Goal: Task Accomplishment & Management: Complete application form

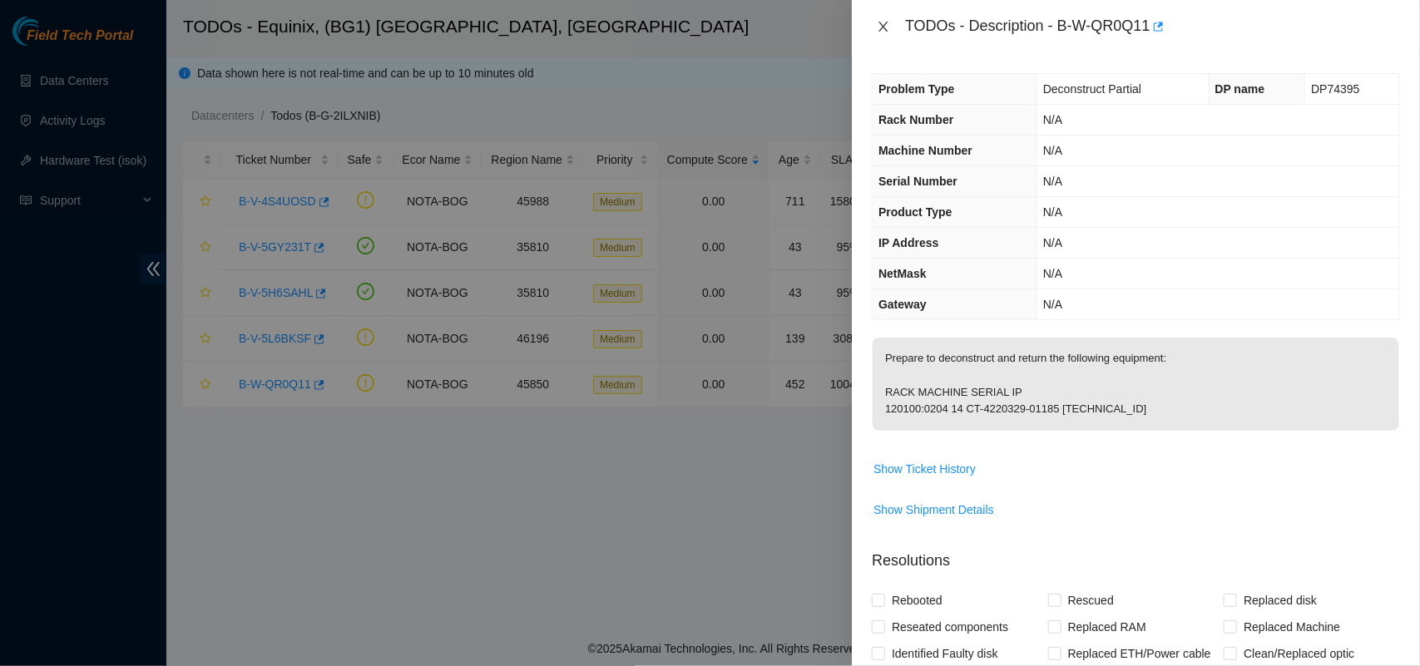
click at [883, 22] on icon "close" at bounding box center [883, 26] width 13 height 13
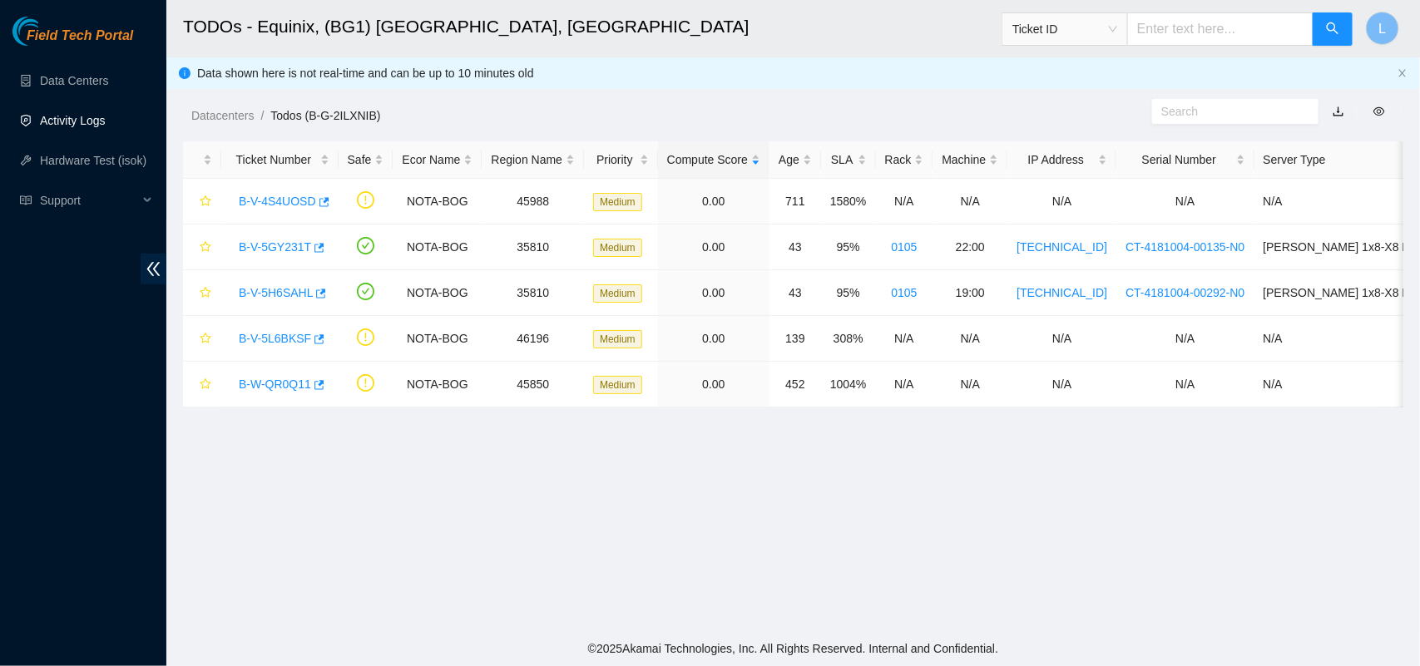
click at [72, 119] on link "Activity Logs" at bounding box center [73, 120] width 66 height 13
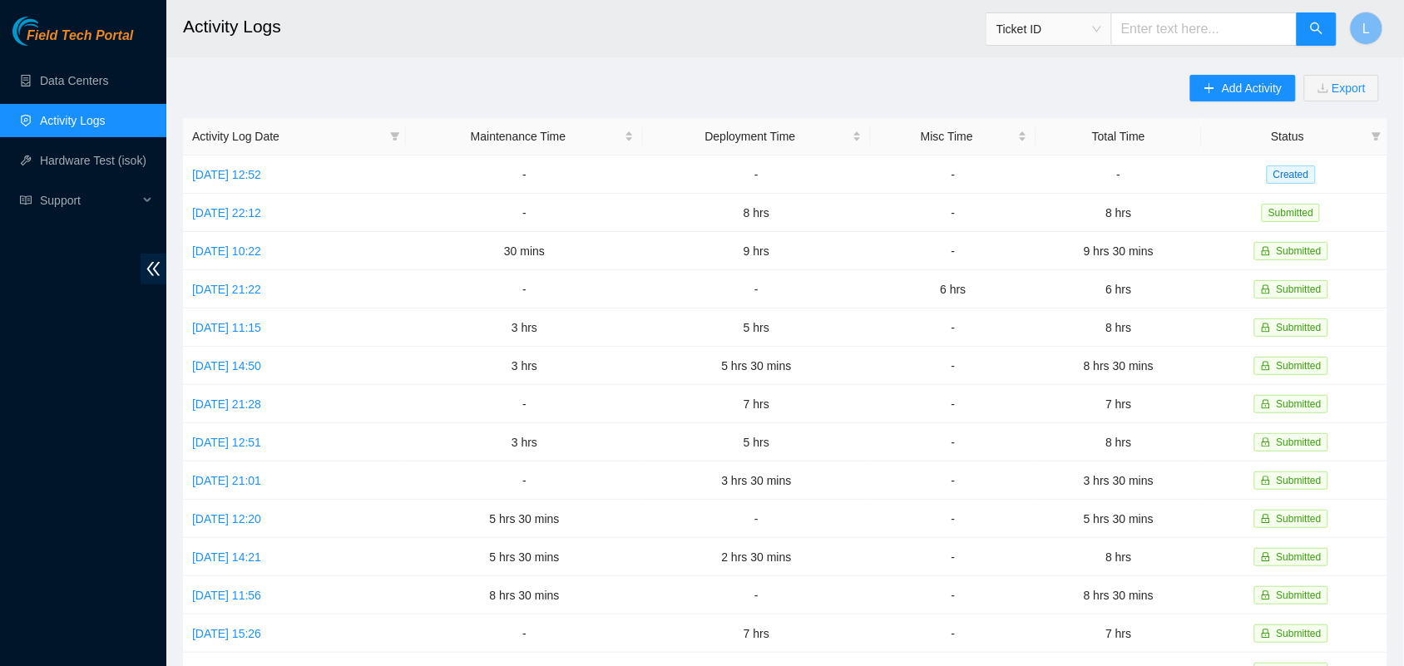
click at [819, 14] on h2 "Activity Logs" at bounding box center [663, 26] width 960 height 53
click at [796, 36] on h2 "Activity Logs" at bounding box center [663, 26] width 960 height 53
click at [1261, 100] on button "Add Activity" at bounding box center [1243, 88] width 105 height 27
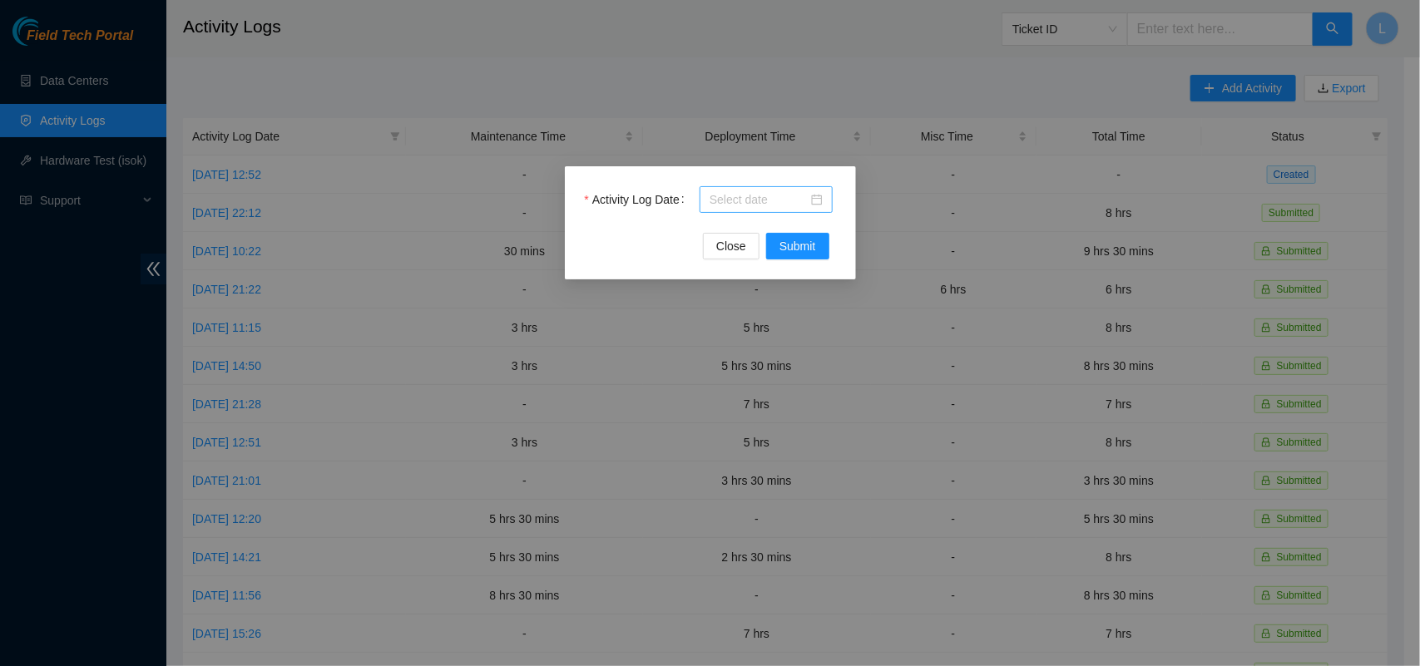
click at [824, 201] on div at bounding box center [766, 199] width 133 height 27
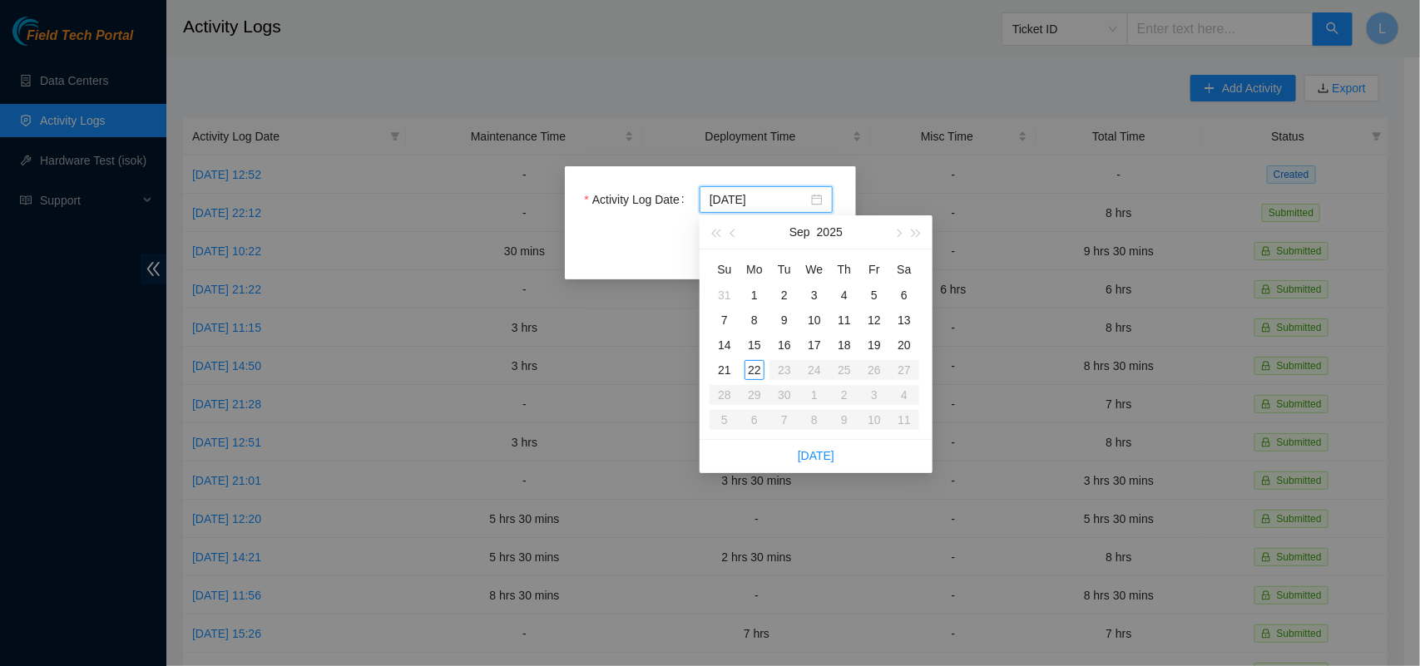
type input "[DATE]"
click at [814, 341] on div "17" at bounding box center [815, 345] width 20 height 20
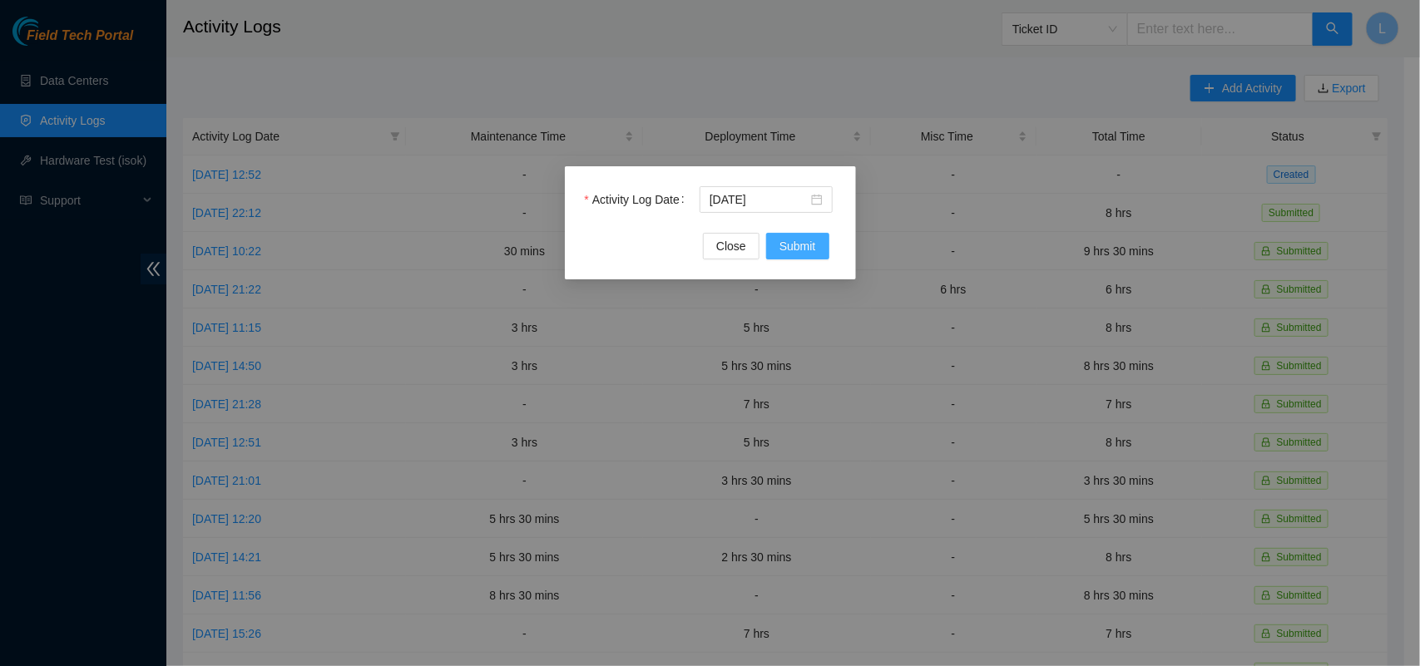
click at [797, 250] on span "Submit" at bounding box center [798, 246] width 37 height 18
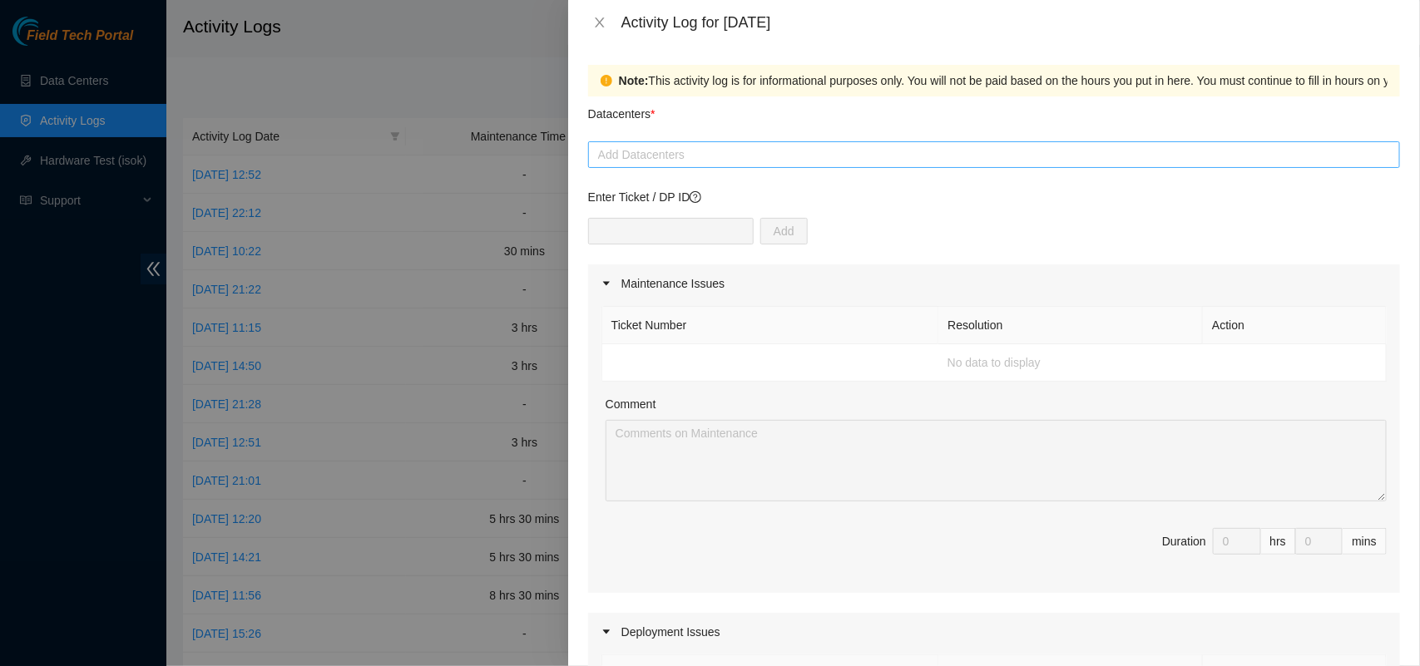
click at [688, 150] on div at bounding box center [994, 155] width 804 height 20
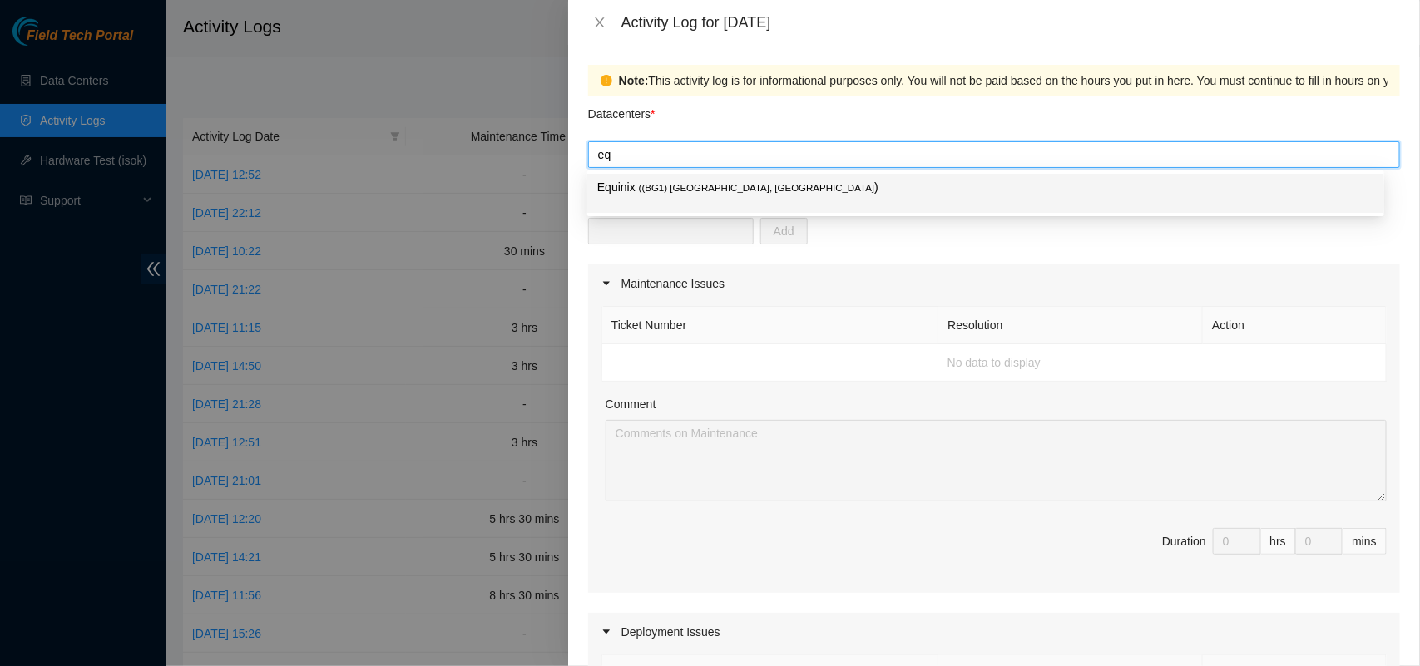
type input "e"
type input "odat"
click at [688, 185] on span "( [GEOGRAPHIC_DATA], [GEOGRAPHIC_DATA]" at bounding box center [742, 188] width 208 height 10
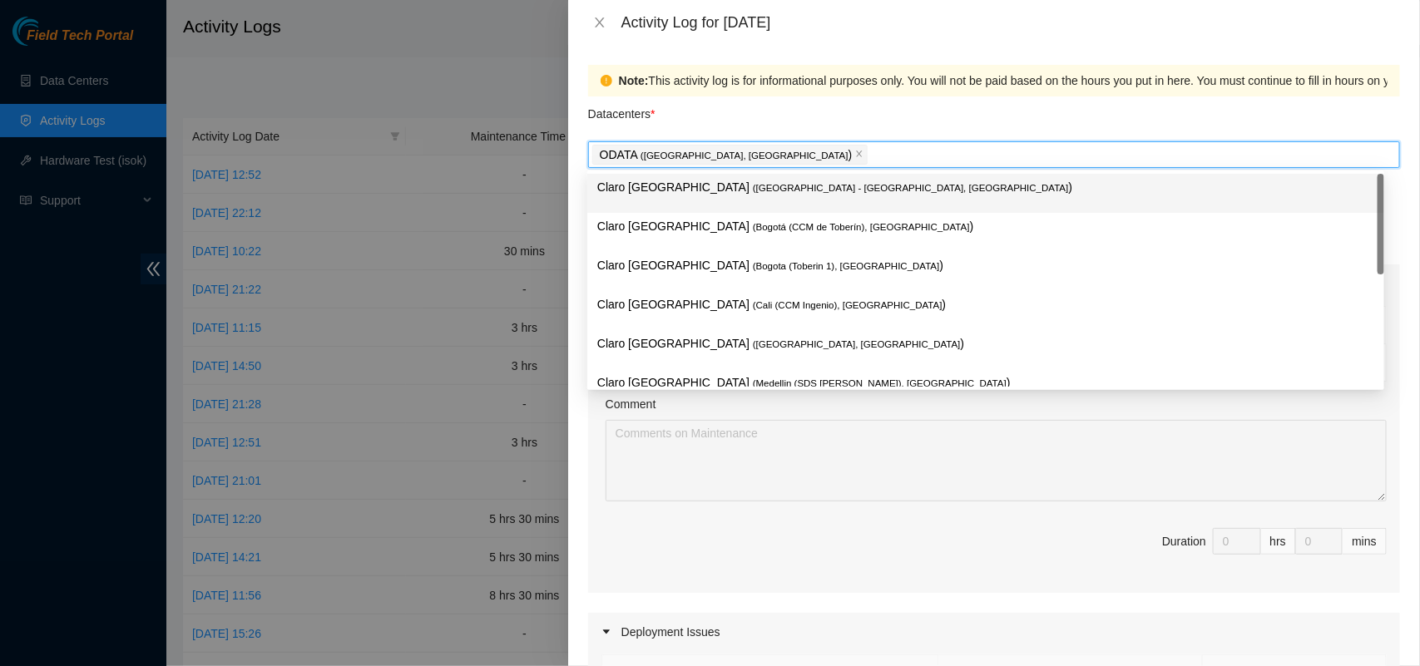
click at [750, 118] on div "Datacenters *" at bounding box center [994, 119] width 812 height 45
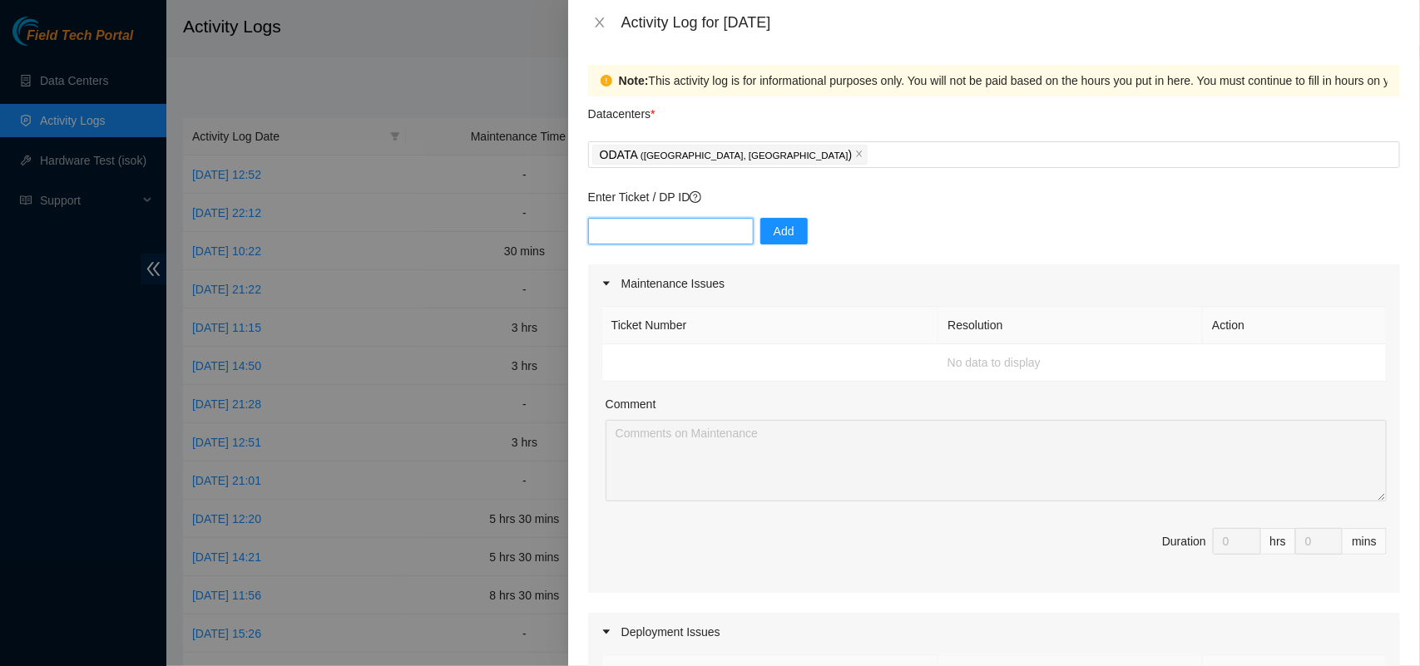
click at [663, 231] on input "text" at bounding box center [671, 231] width 166 height 27
paste input "DP84223"
type input "DP84223"
click at [774, 226] on span "Add" at bounding box center [784, 231] width 21 height 18
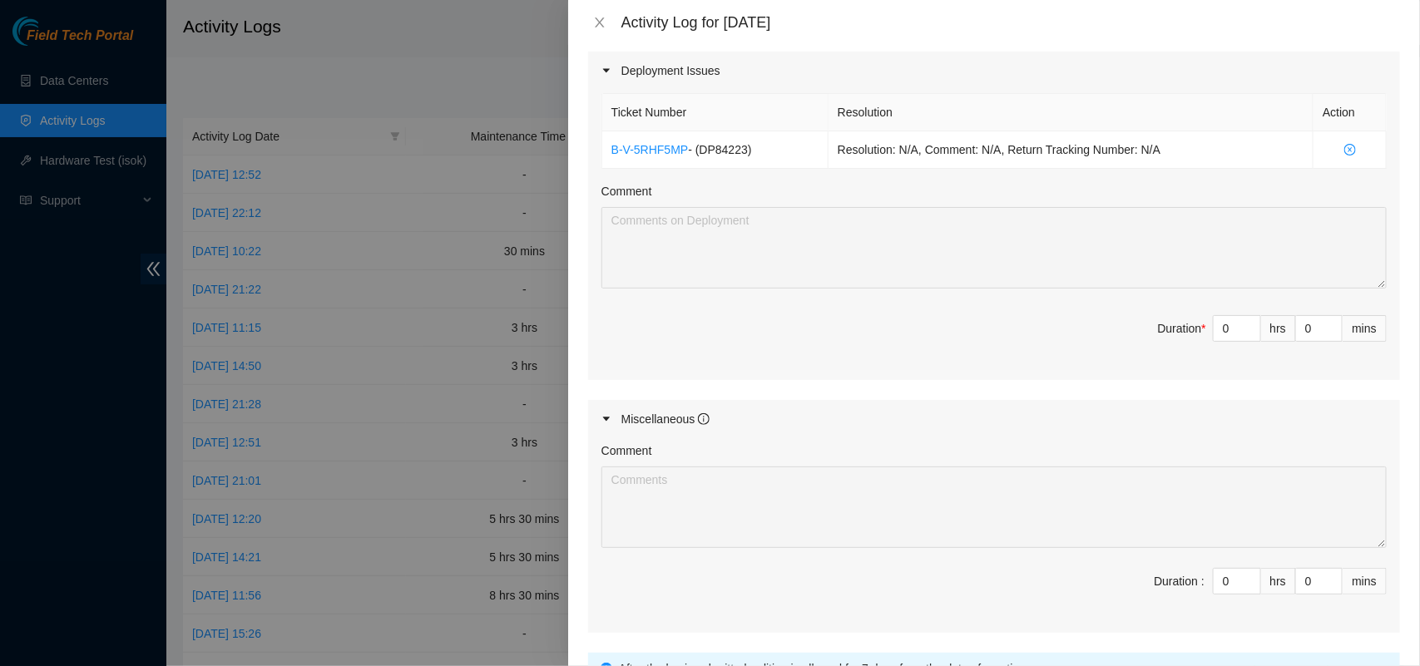
scroll to position [566, 0]
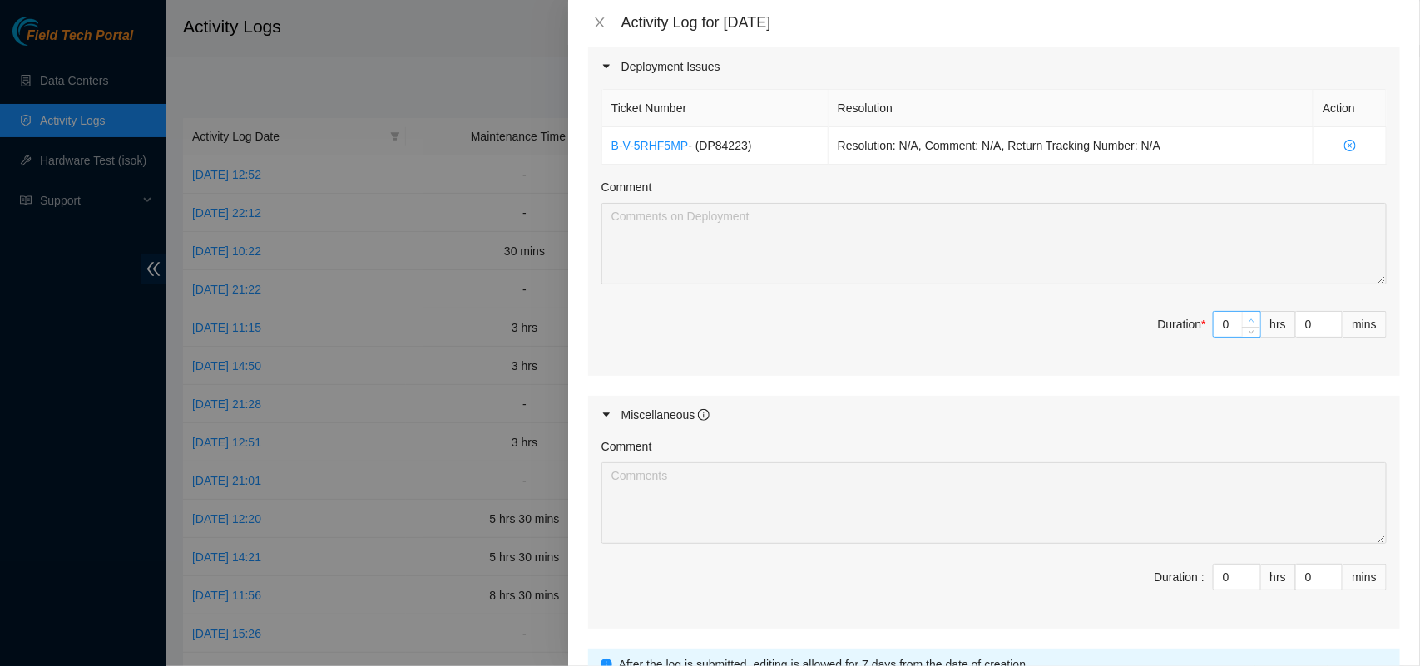
click at [1249, 322] on icon "up" at bounding box center [1252, 321] width 6 height 6
type input "1"
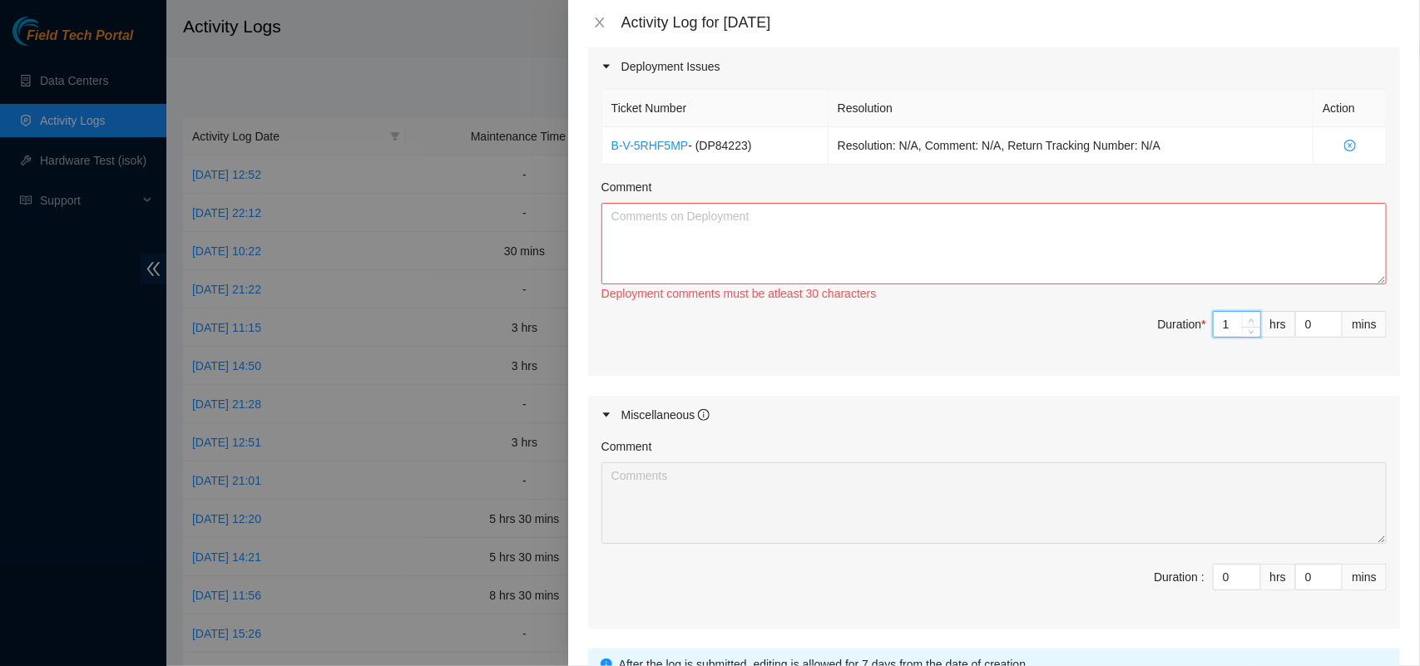
click at [1249, 322] on icon "up" at bounding box center [1252, 321] width 6 height 6
type input "2"
click at [907, 229] on textarea "Comment" at bounding box center [994, 244] width 785 height 82
paste textarea "DP84223 Load B-V-5L6IR3B-3 was received at [GEOGRAPHIC_DATA]. The contents were…"
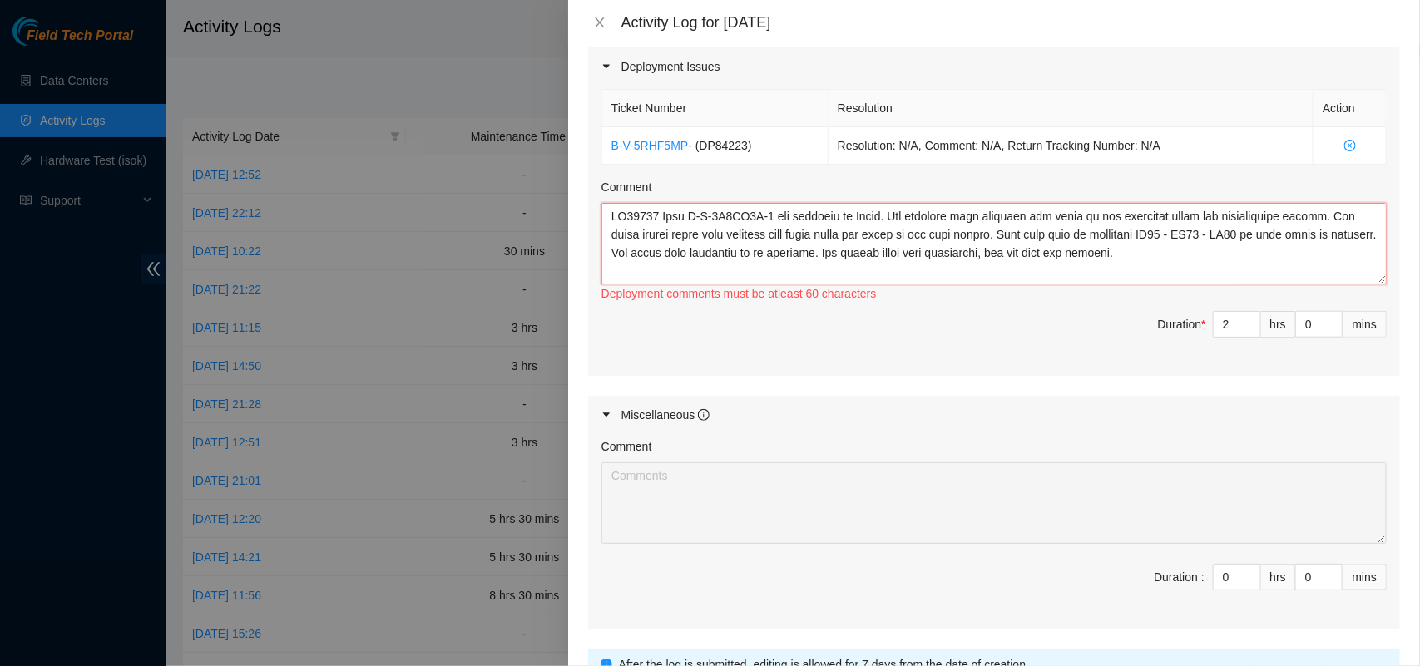
scroll to position [160, 0]
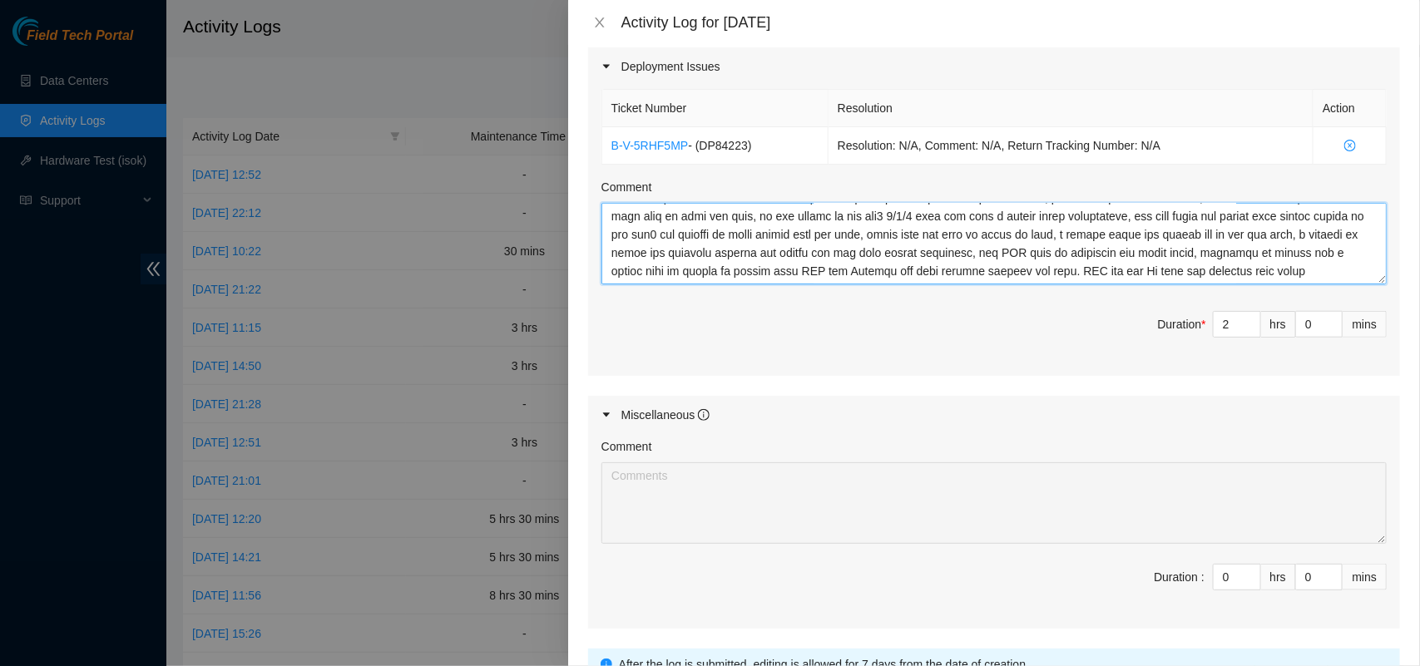
type textarea "DP84223 Load B-V-5L6IR3B-3 was received at [GEOGRAPHIC_DATA]. The contents were…"
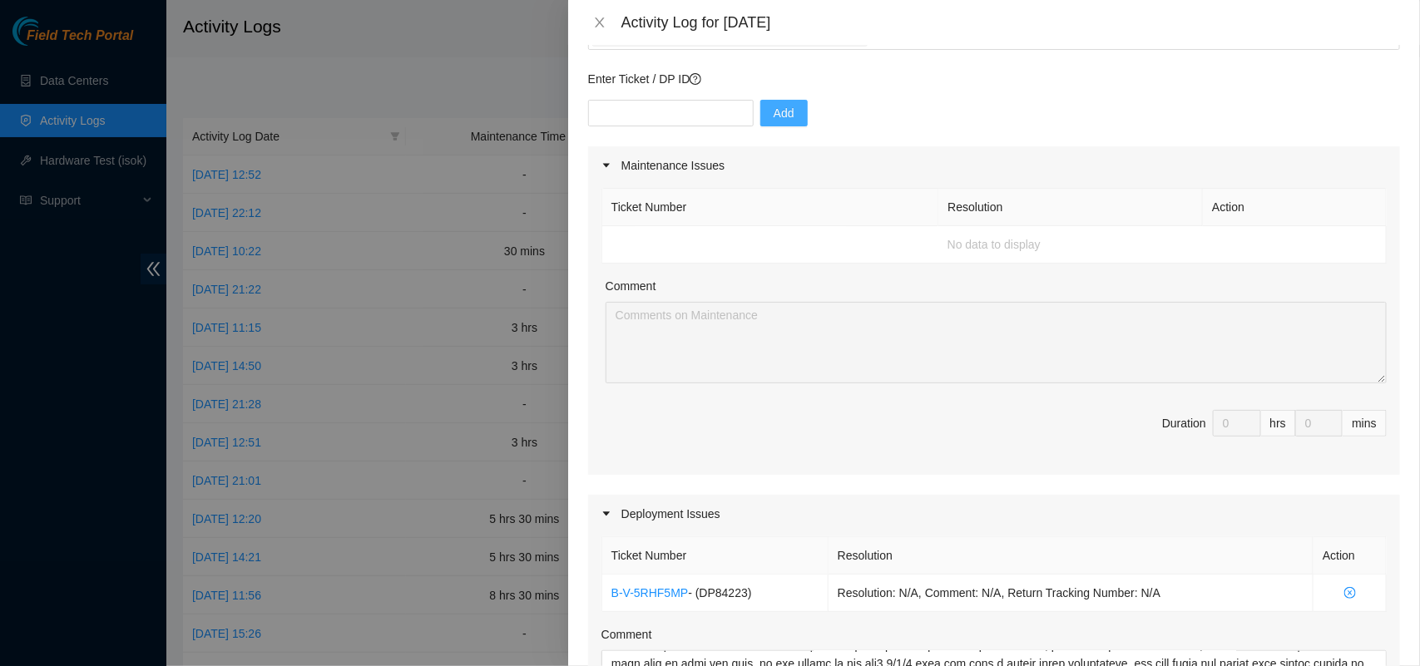
scroll to position [67, 0]
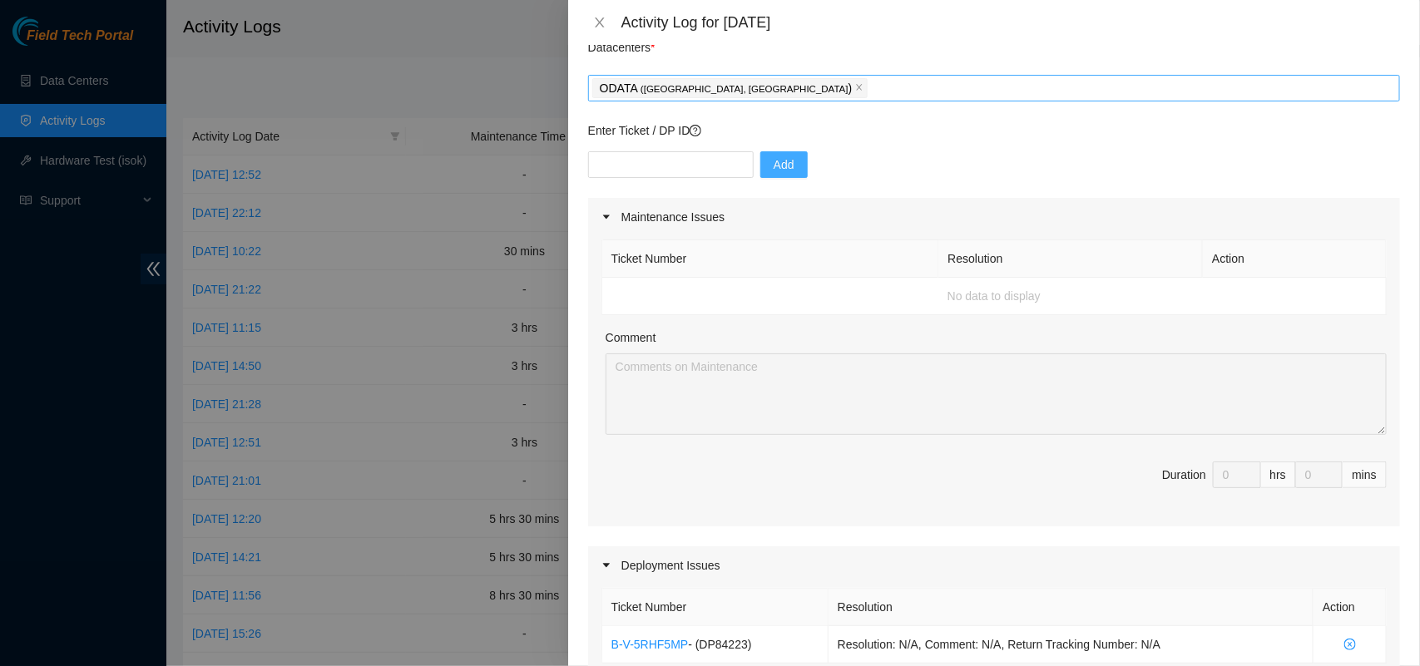
click at [899, 84] on div "ODATA ( [GEOGRAPHIC_DATA], [GEOGRAPHIC_DATA] )" at bounding box center [994, 88] width 804 height 23
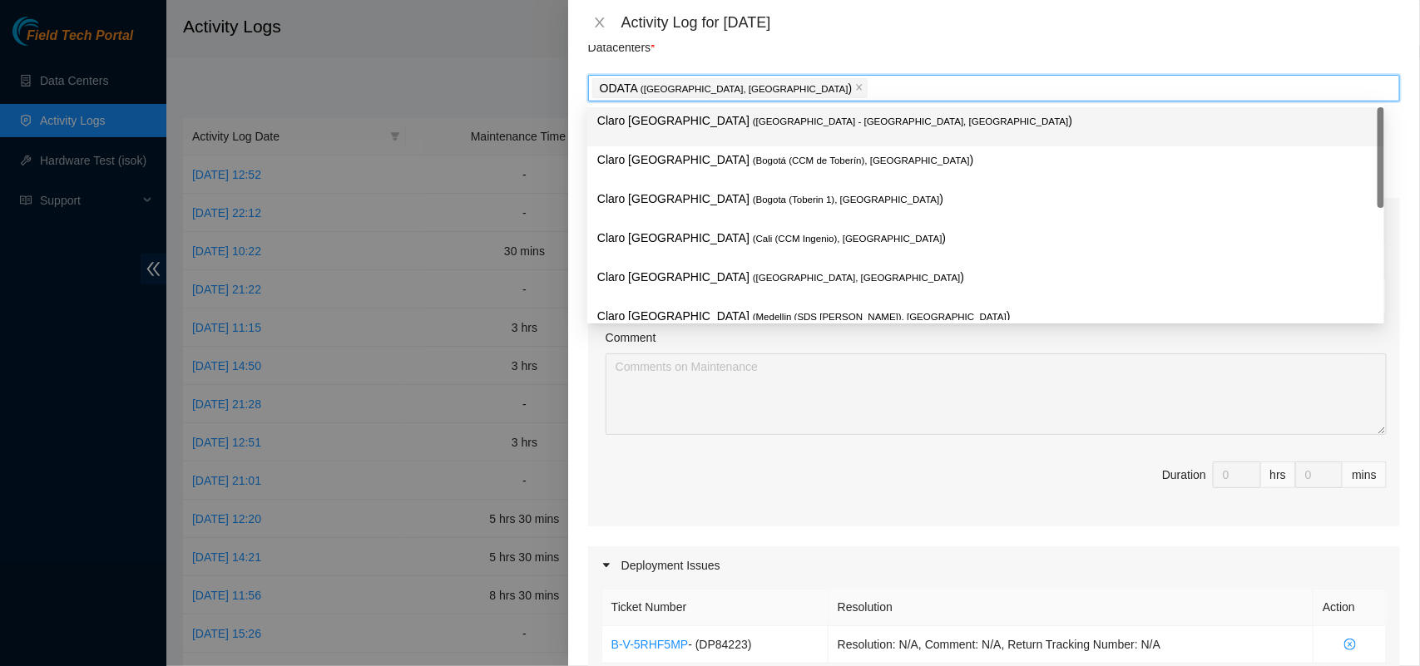
type input "e"
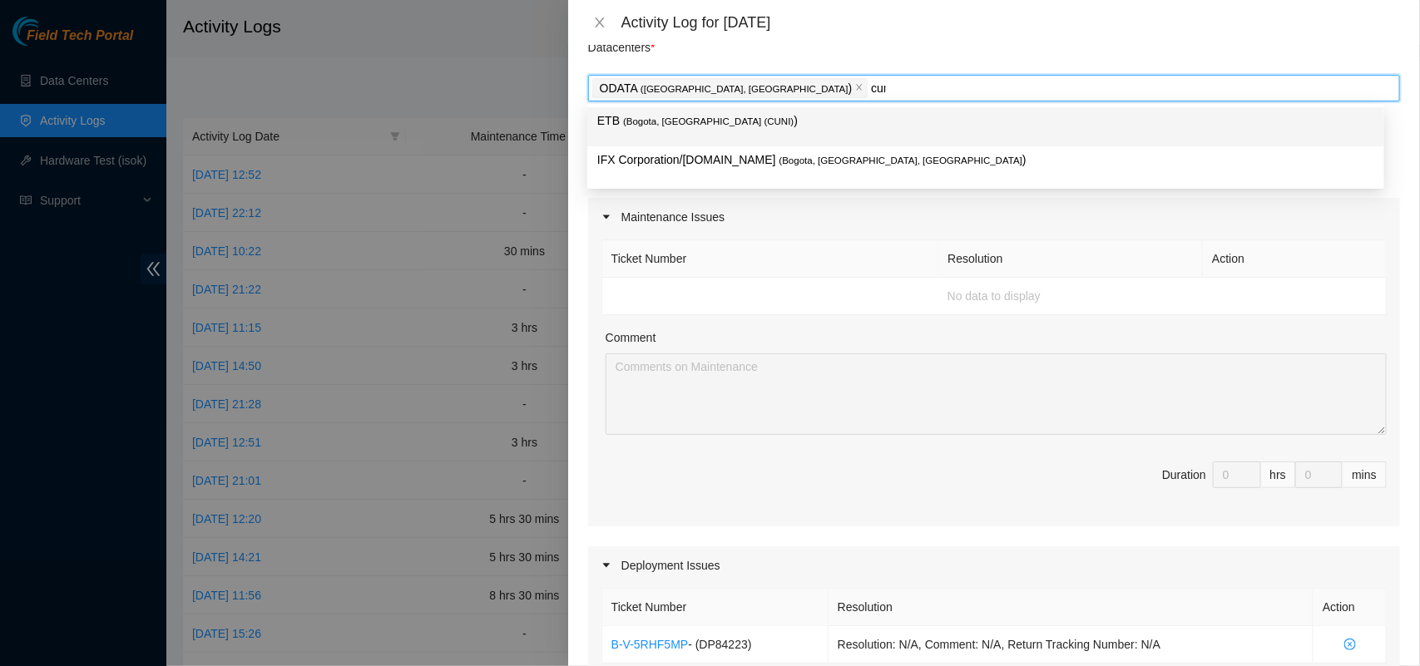
type input "cuni"
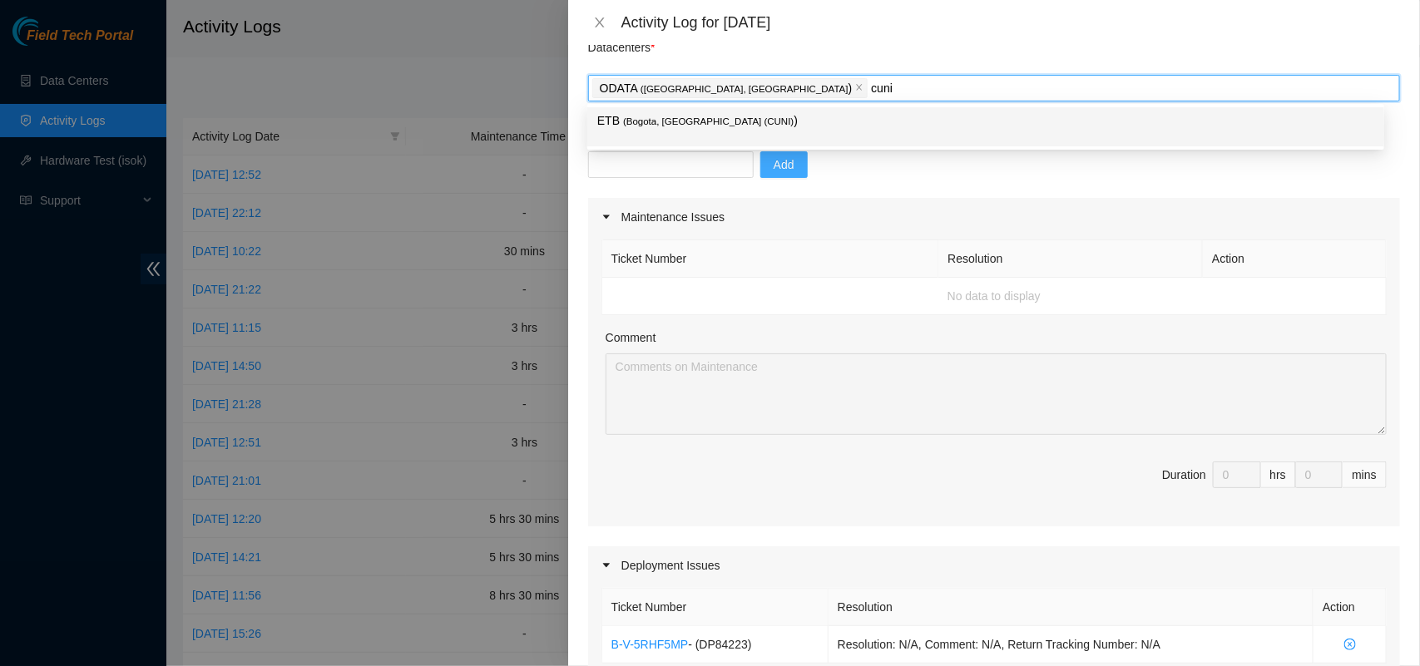
click at [653, 116] on span "( [GEOGRAPHIC_DATA], [GEOGRAPHIC_DATA] (CUNI)" at bounding box center [708, 121] width 171 height 10
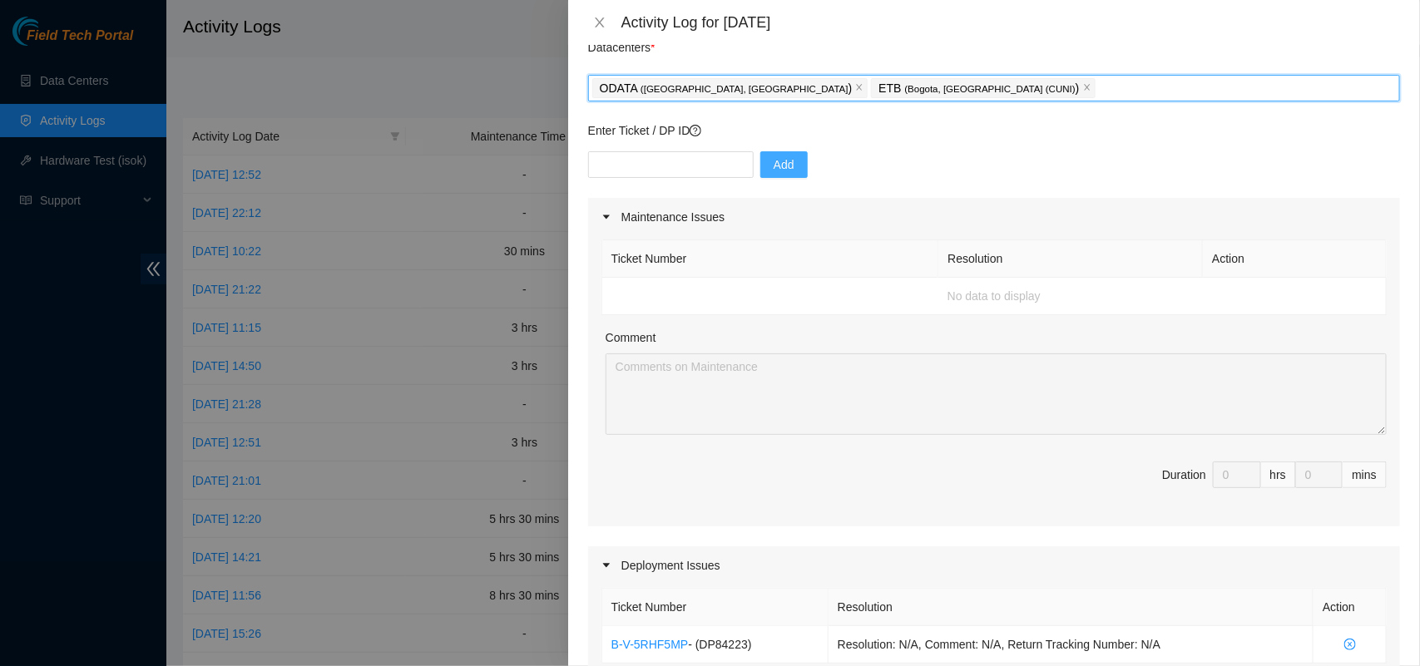
click at [963, 137] on p "Enter Ticket / DP ID" at bounding box center [994, 130] width 812 height 18
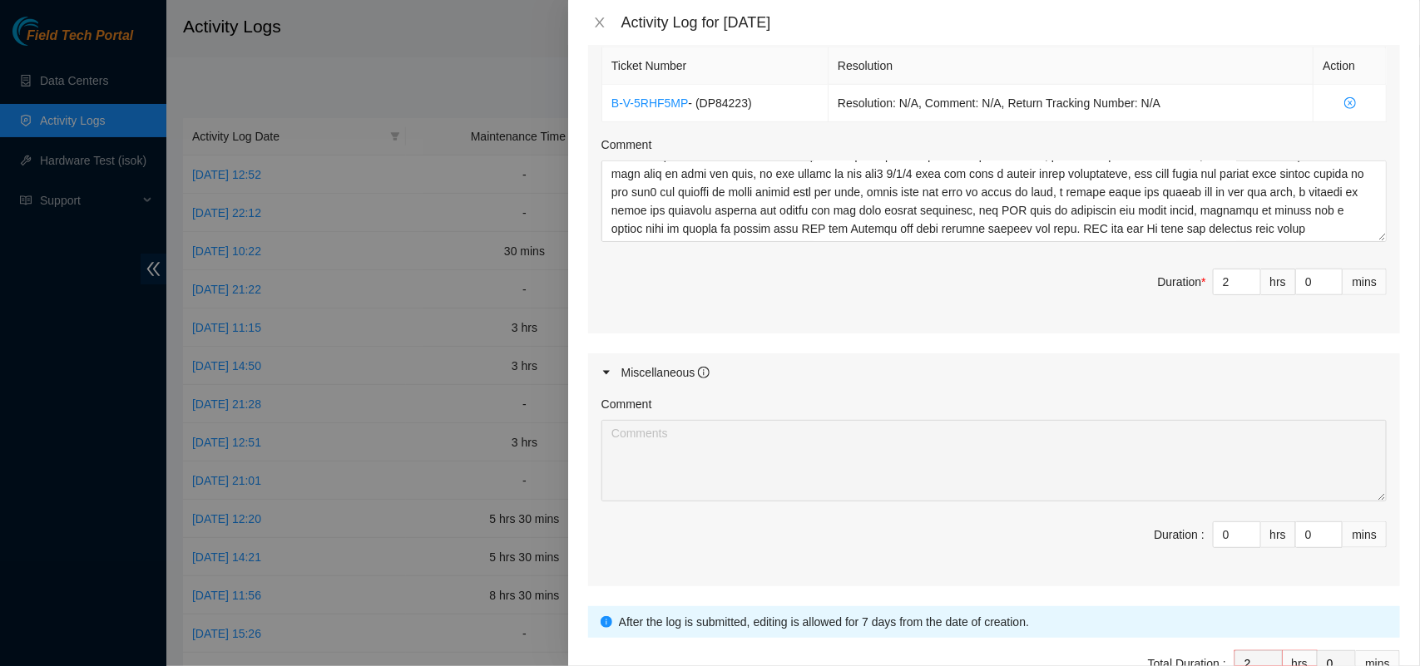
scroll to position [713, 0]
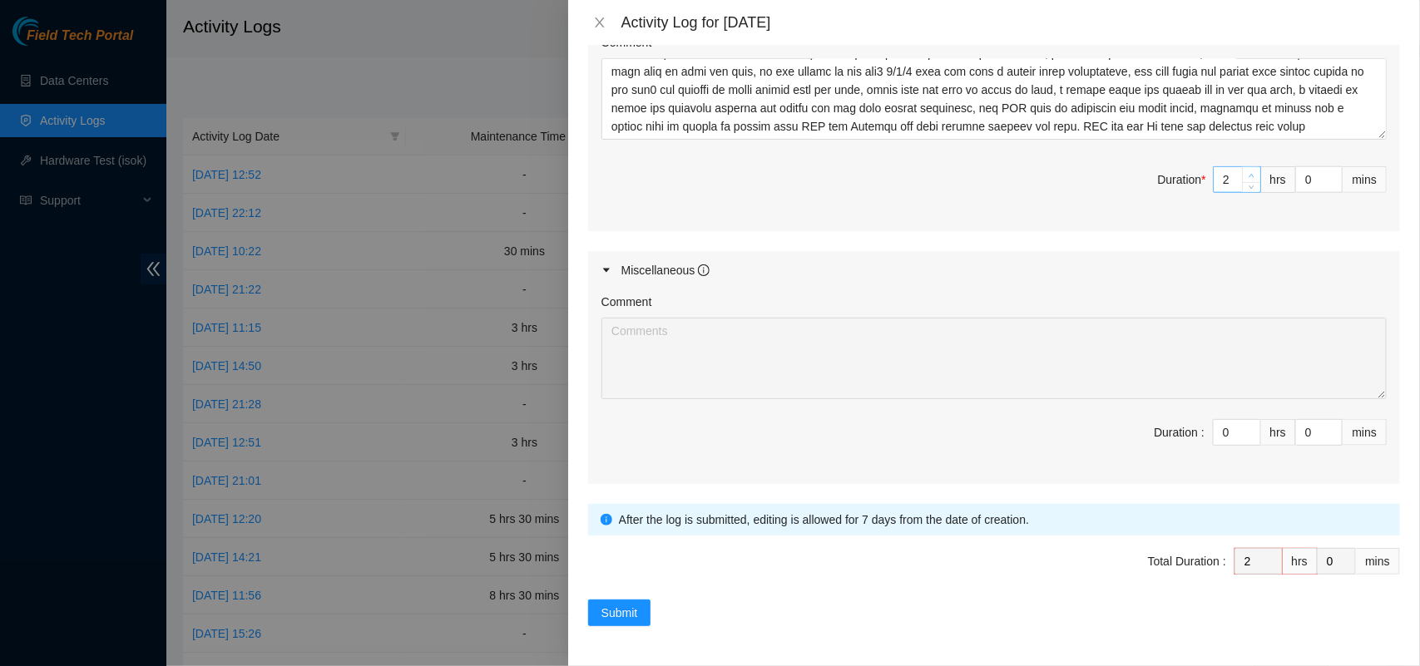
click at [1249, 173] on icon "up" at bounding box center [1252, 176] width 6 height 6
type input "3"
click at [1249, 173] on icon "up" at bounding box center [1252, 176] width 6 height 6
type input "4"
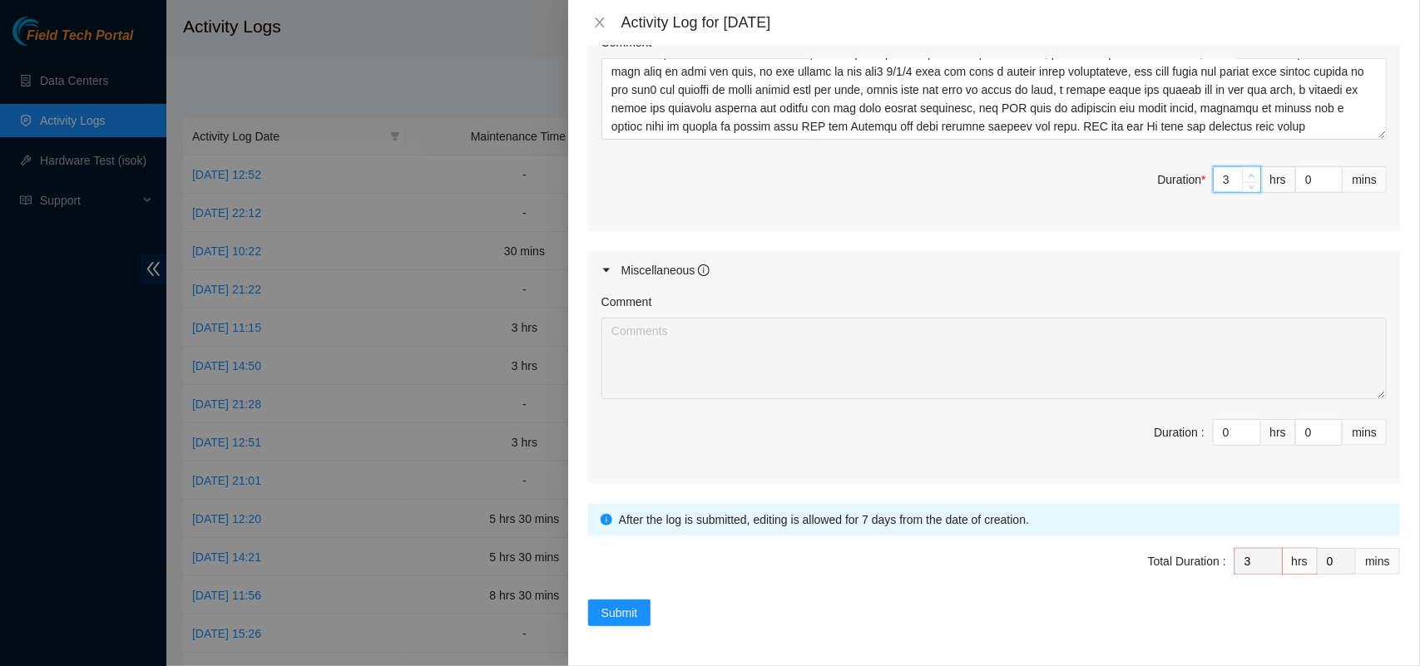
type input "4"
click at [1249, 173] on icon "up" at bounding box center [1252, 176] width 6 height 6
type input "5"
click at [1249, 173] on icon "up" at bounding box center [1252, 176] width 6 height 6
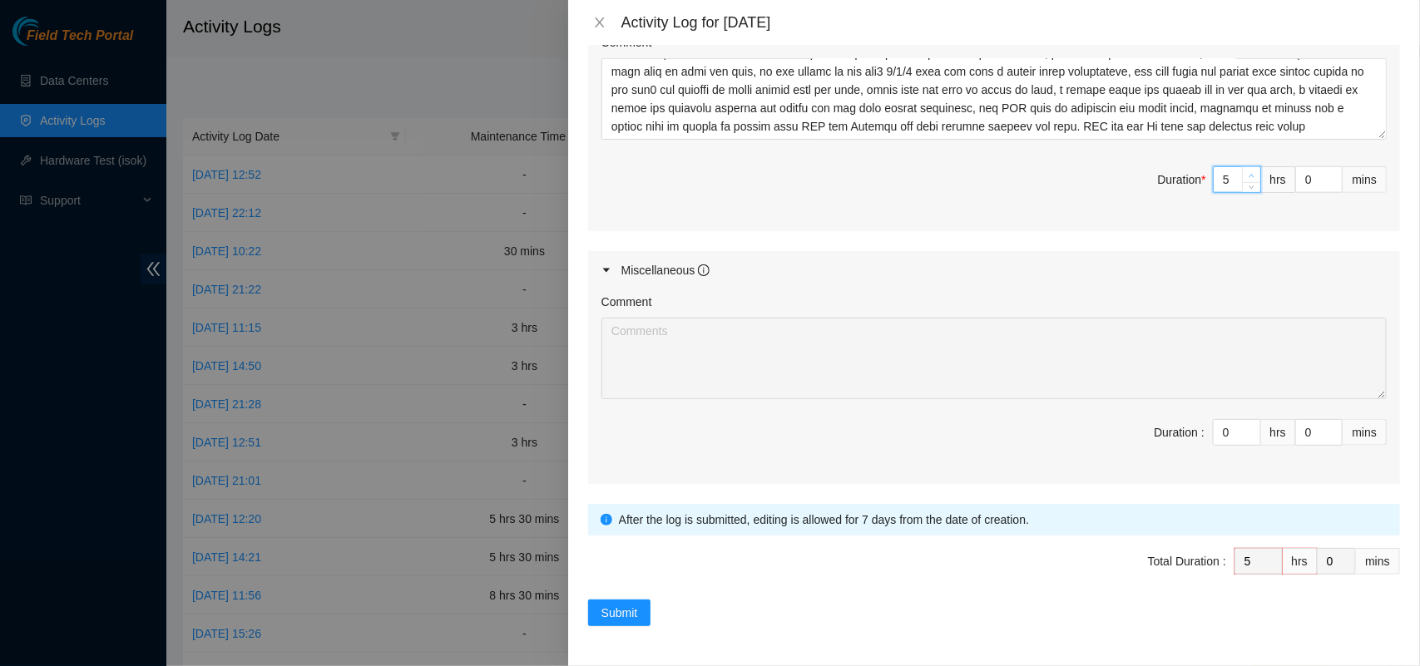
type input "6"
click at [1249, 173] on icon "up" at bounding box center [1252, 176] width 6 height 6
type input "7"
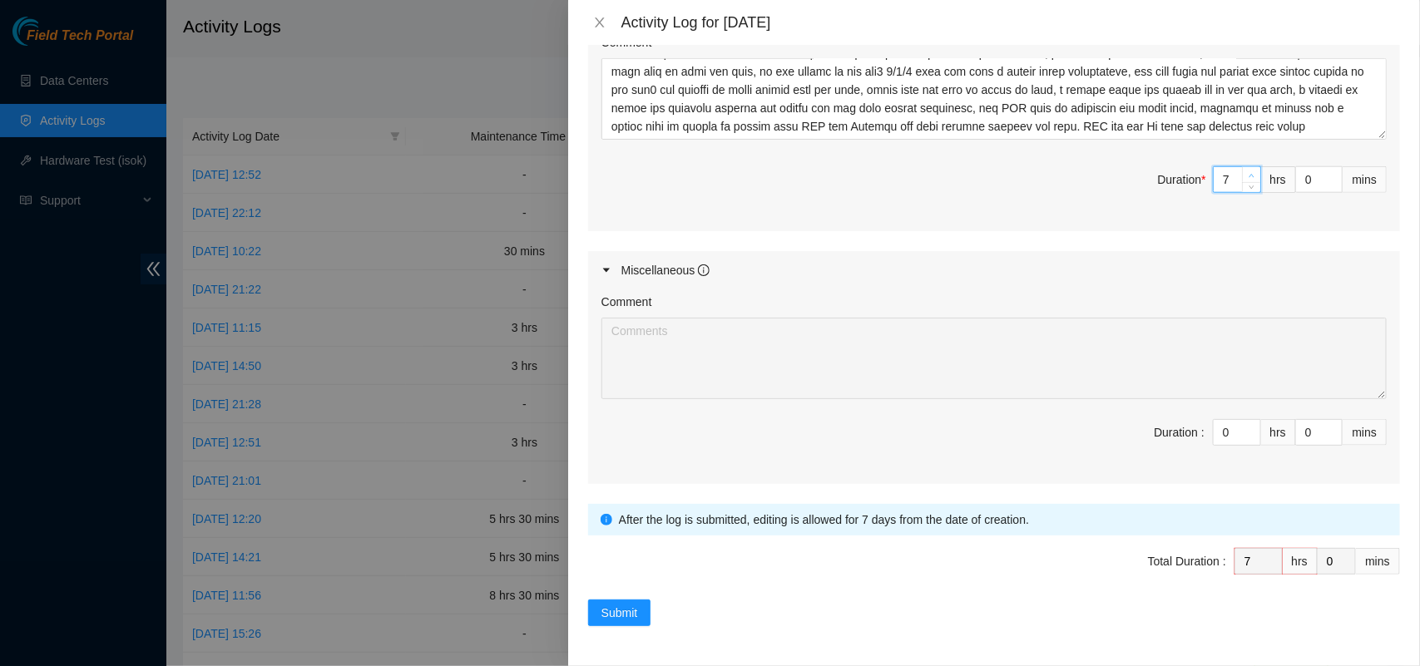
click at [1249, 173] on icon "up" at bounding box center [1252, 176] width 6 height 6
type input "8"
click at [1249, 173] on icon "up" at bounding box center [1252, 176] width 6 height 6
type input "9"
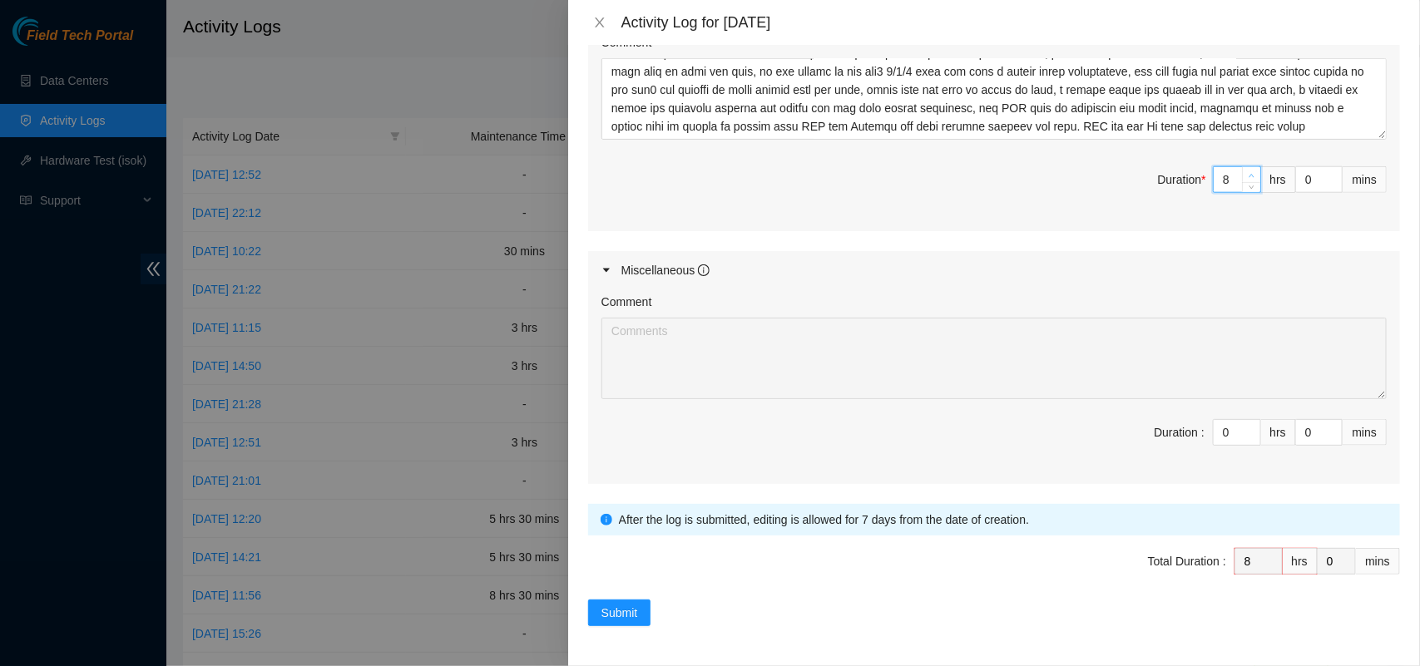
type input "9"
click at [612, 616] on span "Submit" at bounding box center [620, 613] width 37 height 18
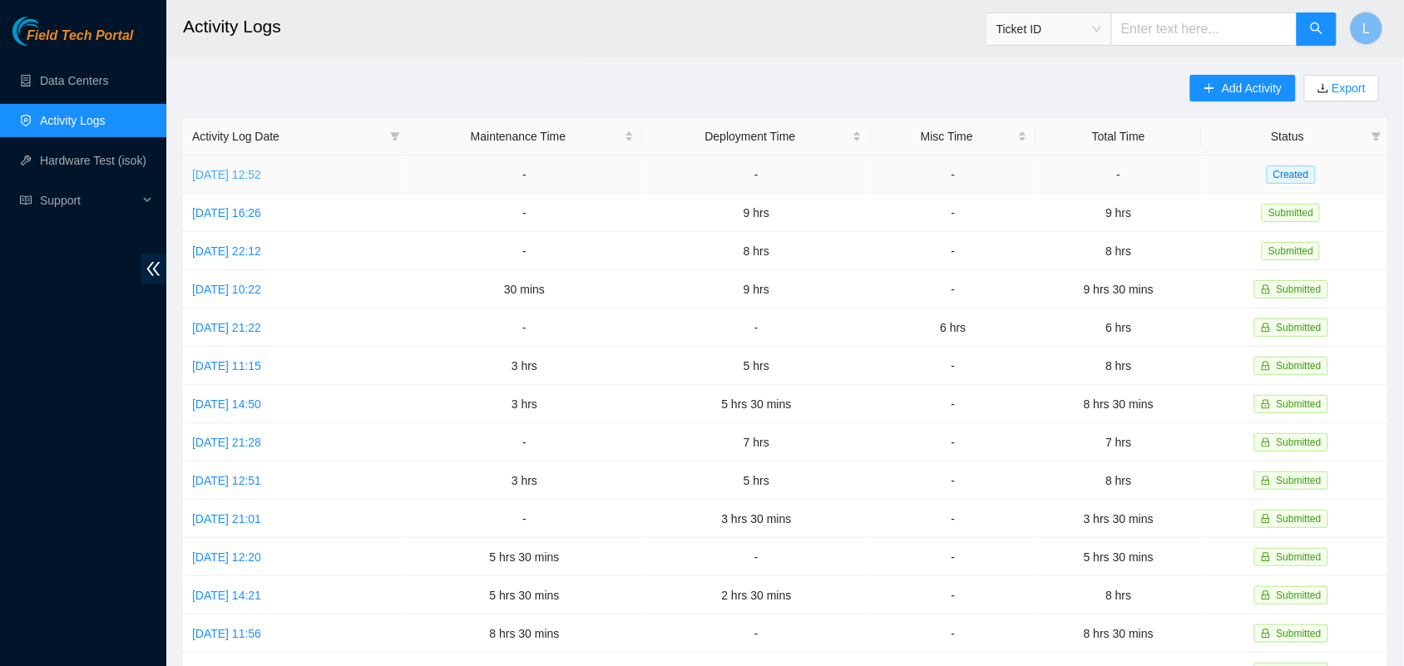
click at [258, 169] on link "[DATE] 12:52" at bounding box center [226, 174] width 69 height 13
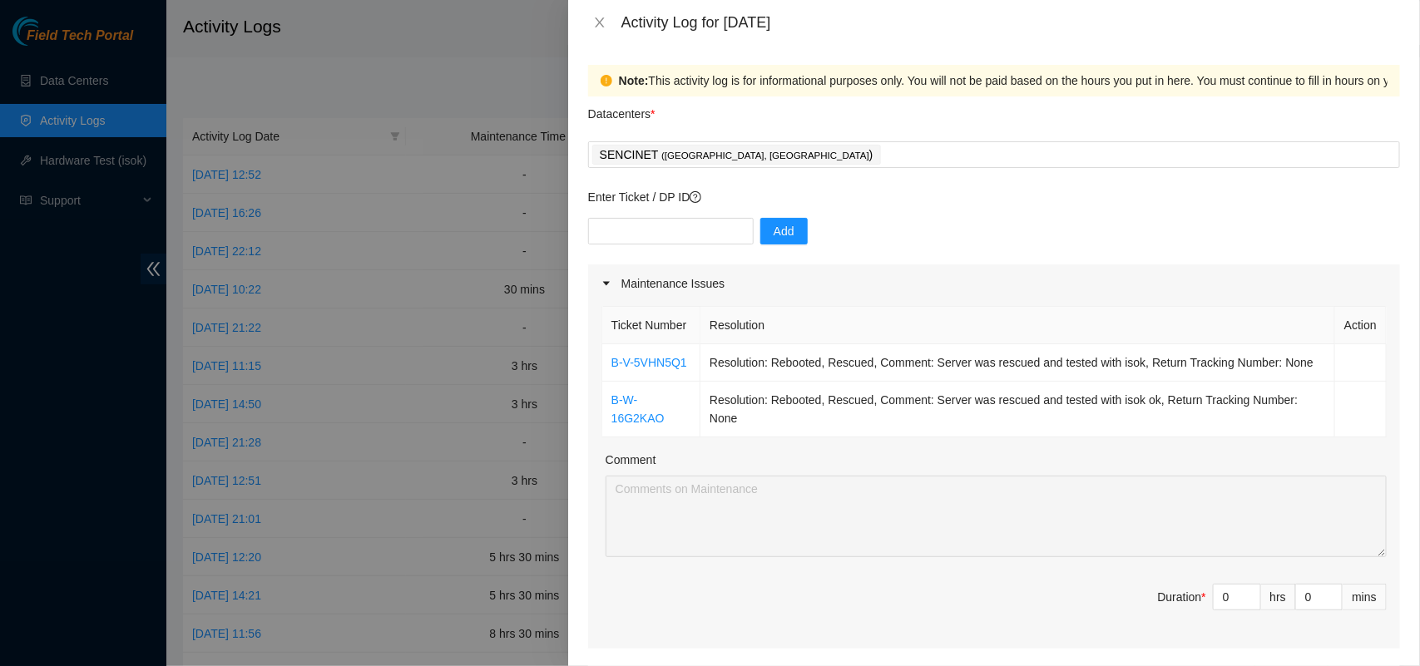
click at [671, 604] on span "Duration * 0 hrs 0 mins" at bounding box center [994, 607] width 785 height 47
click at [1249, 597] on icon "up" at bounding box center [1252, 594] width 6 height 6
type input "1"
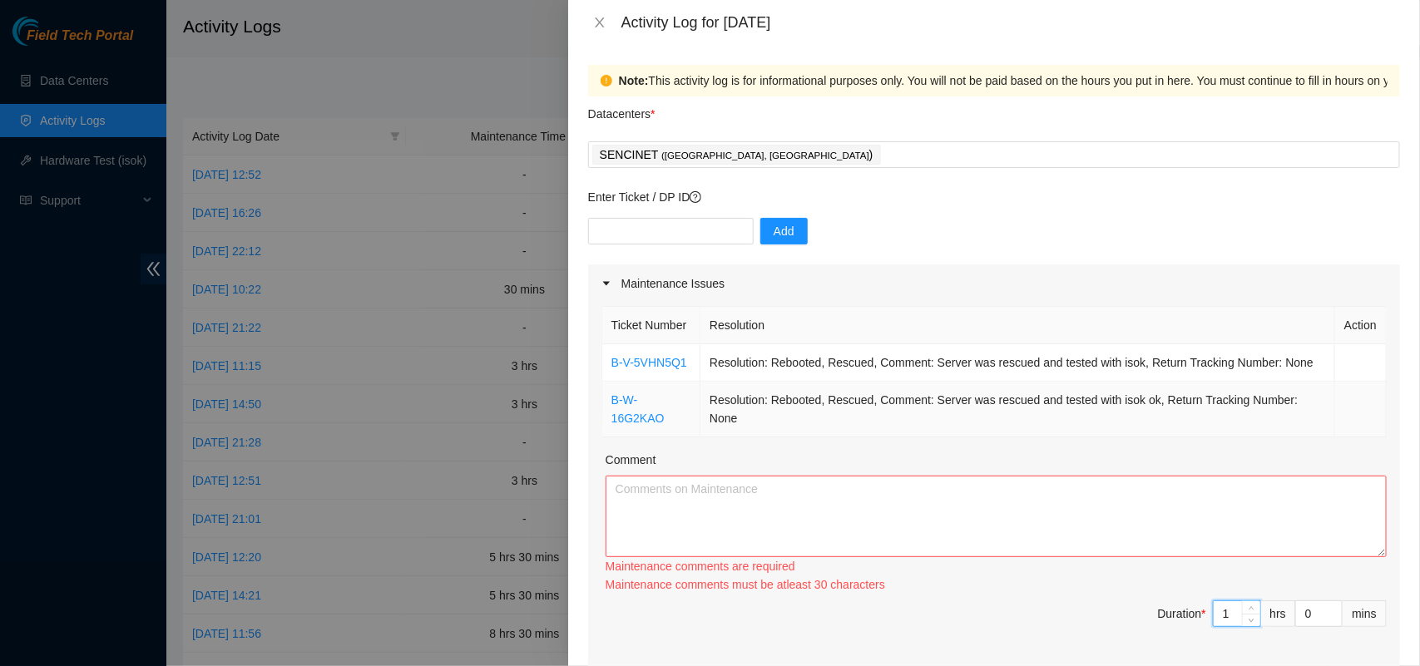
click at [863, 422] on div "Ticket Number Resolution Action B-V-5VHN5Q1 Resolution: Rebooted, Rescued, Comm…" at bounding box center [994, 484] width 812 height 363
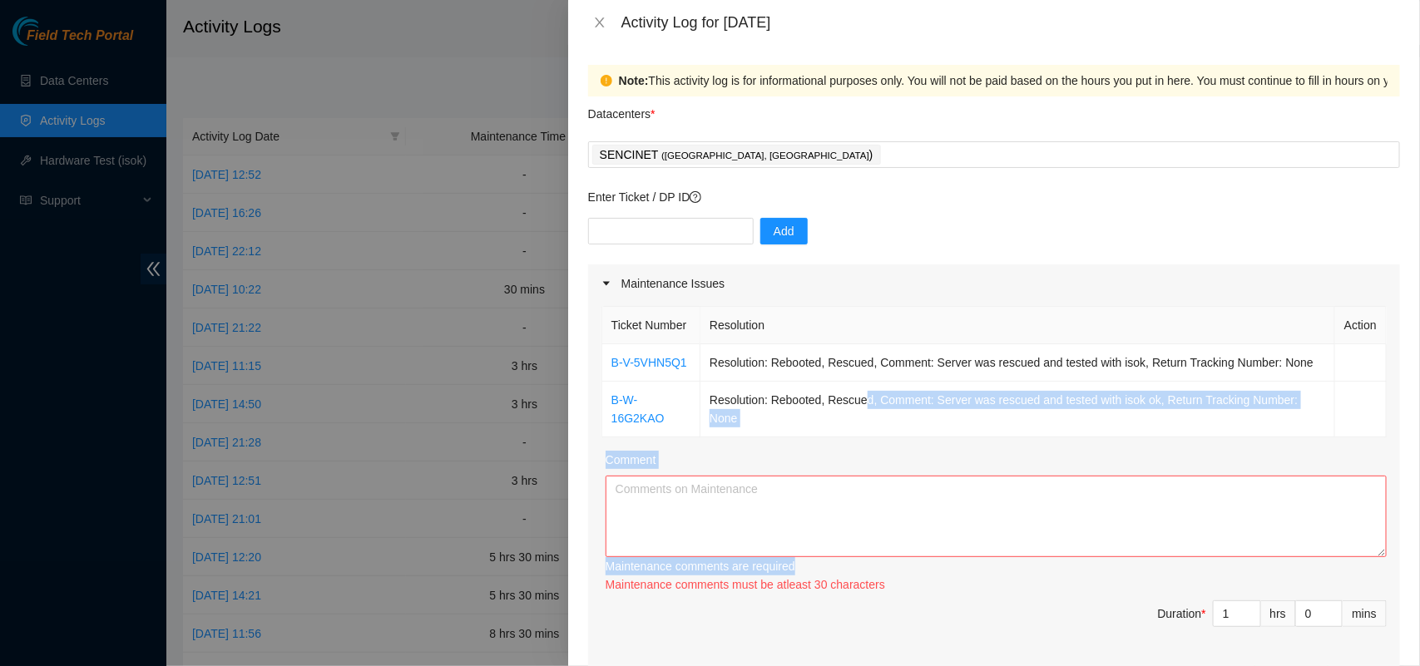
click at [853, 324] on th "Resolution" at bounding box center [1018, 325] width 635 height 37
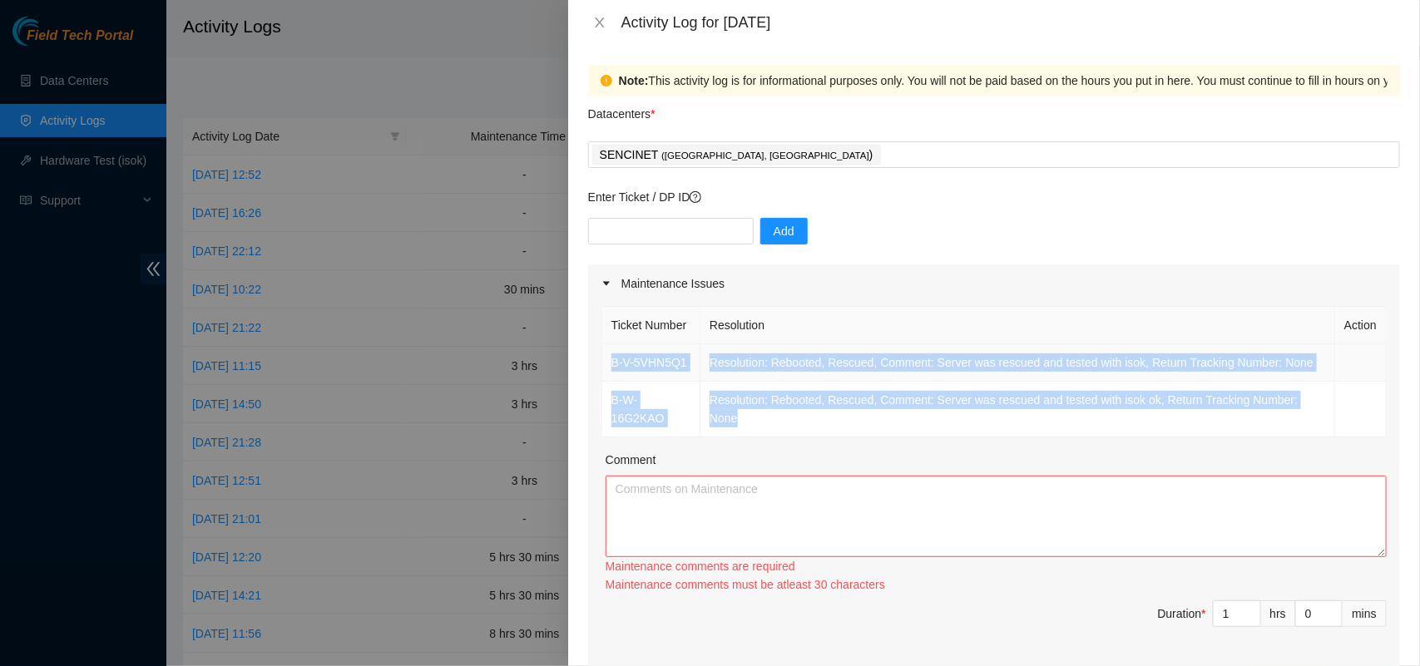
drag, startPoint x: 755, startPoint y: 437, endPoint x: 602, endPoint y: 383, distance: 163.1
click at [602, 383] on tbody "B-V-5VHN5Q1 Resolution: Rebooted, Rescued, Comment: Server was rescued and test…" at bounding box center [994, 390] width 785 height 93
copy tbody "B-V-5VHN5Q1 Resolution: Rebooted, Rescued, Comment: Server was rescued and test…"
click at [671, 512] on textarea "Comment" at bounding box center [996, 517] width 781 height 82
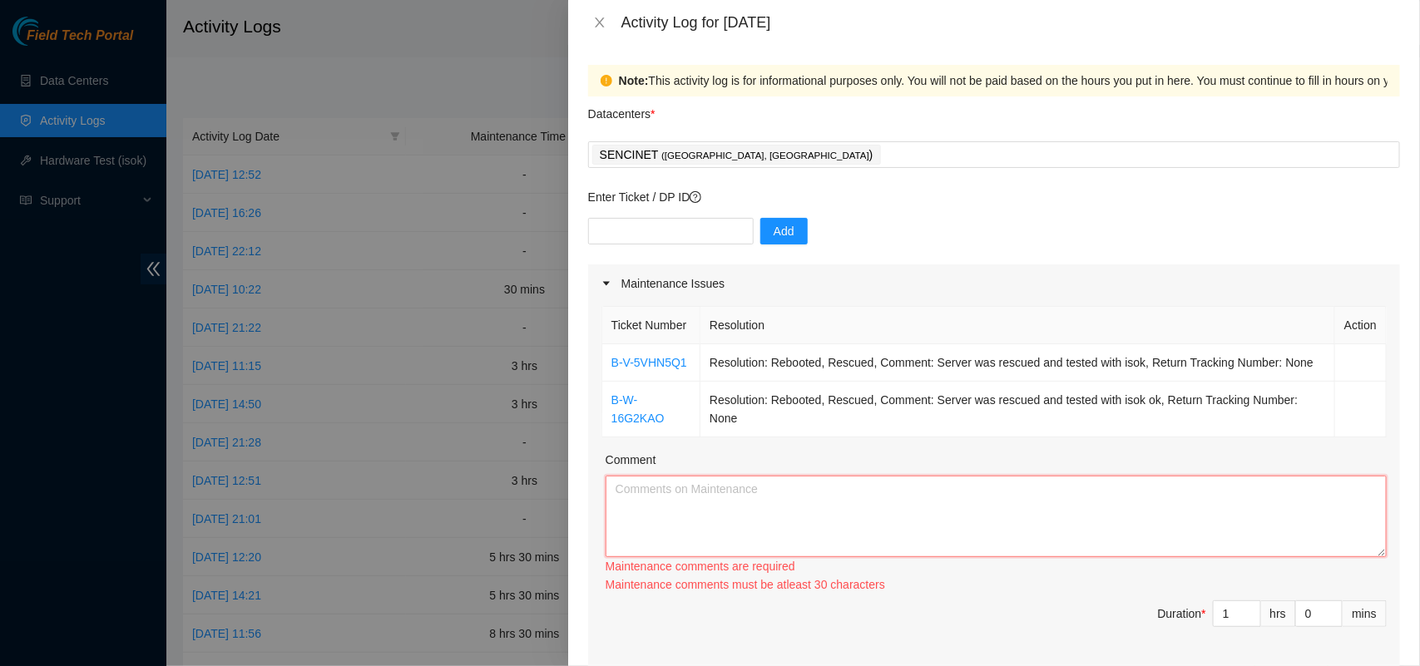
paste textarea "B-V-5VHN5Q1 Resolution: Rebooted, Rescued, Comment: Server was rescued and test…"
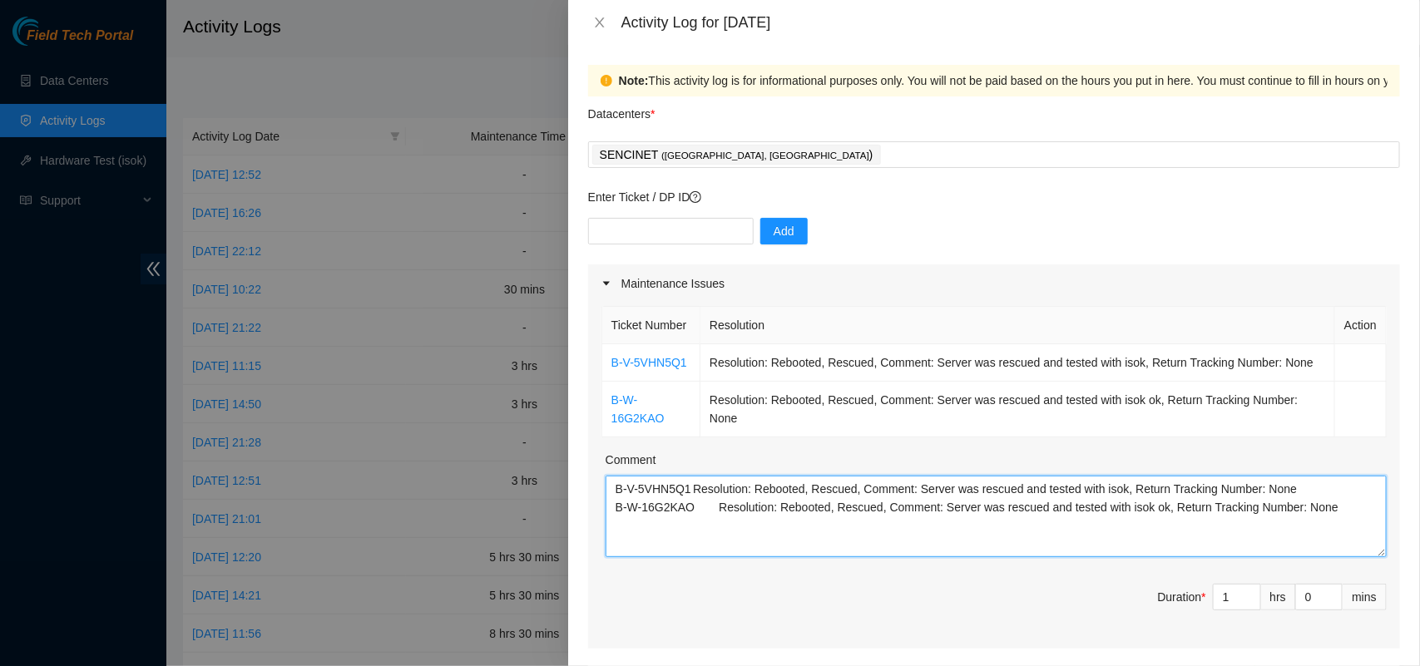
type textarea "B-V-5VHN5Q1 Resolution: Rebooted, Rescued, Comment: Server was rescued and test…"
click at [817, 154] on div "SENCINET ( [GEOGRAPHIC_DATA], [GEOGRAPHIC_DATA] )" at bounding box center [994, 154] width 804 height 23
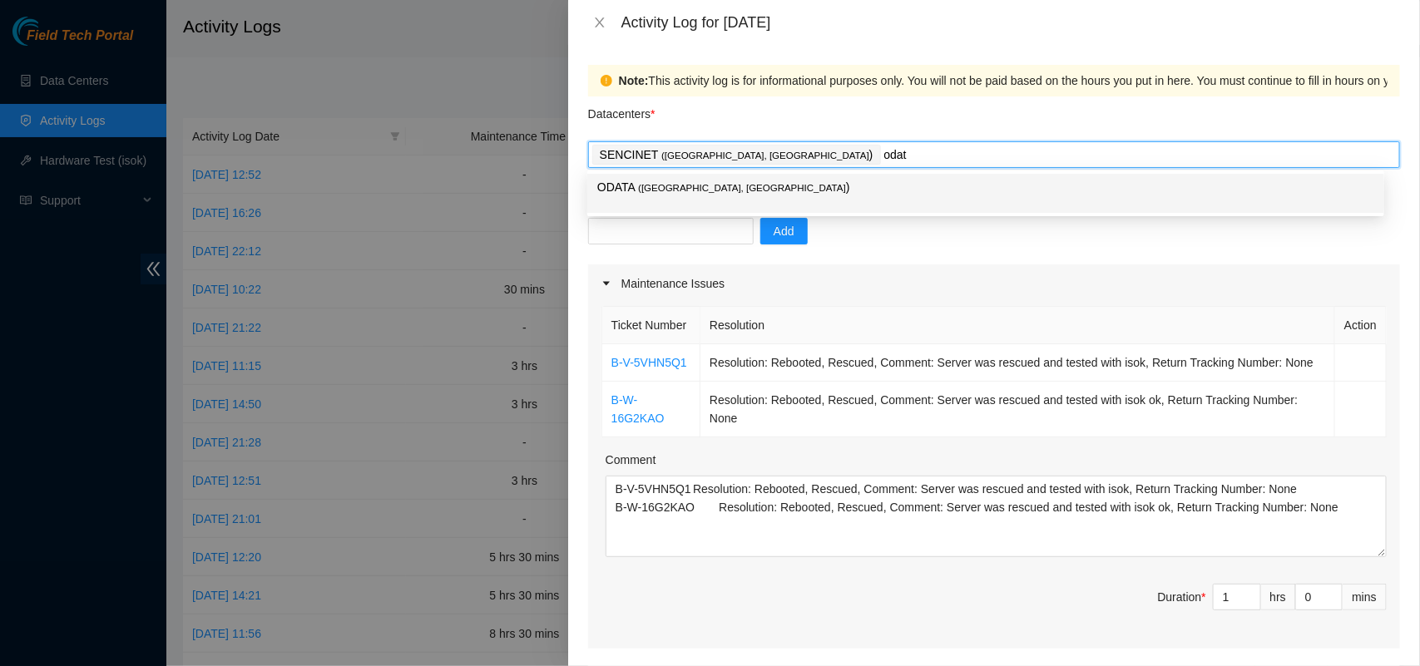
type input "odata"
click at [676, 188] on span "( [GEOGRAPHIC_DATA], [GEOGRAPHIC_DATA]" at bounding box center [742, 188] width 208 height 10
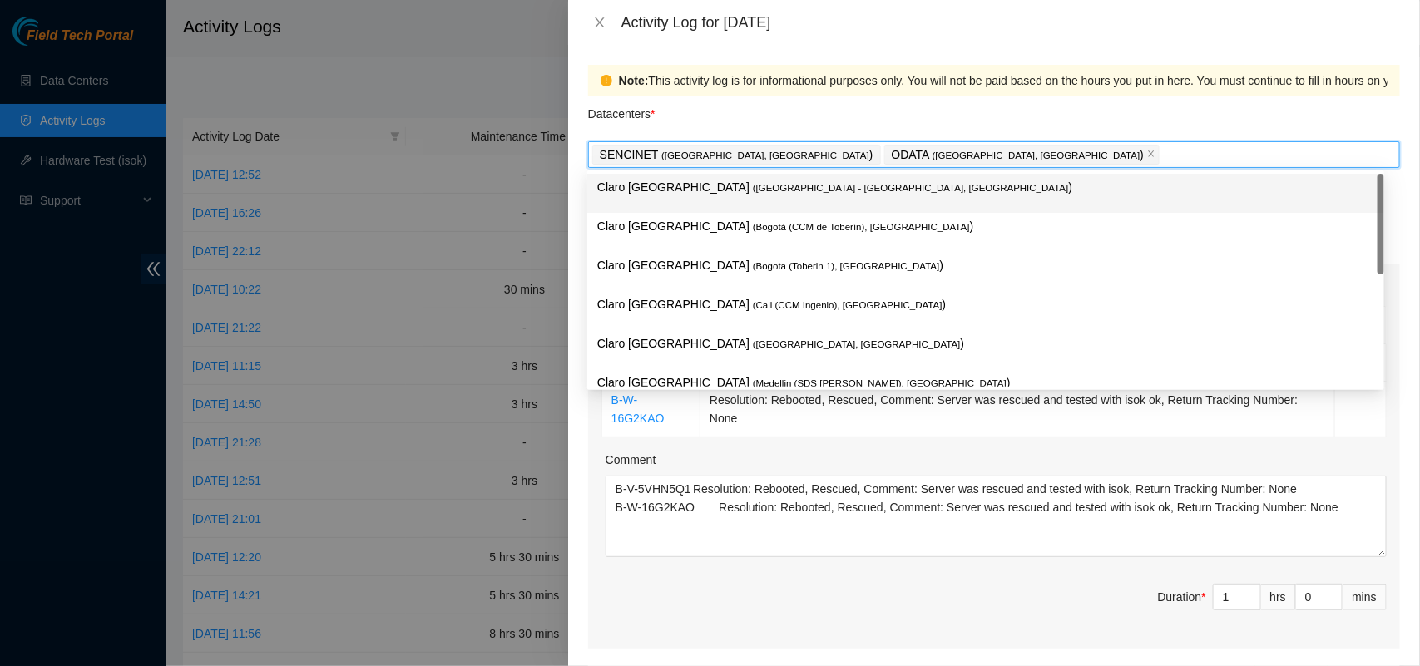
click at [843, 101] on div "Datacenters *" at bounding box center [994, 119] width 812 height 45
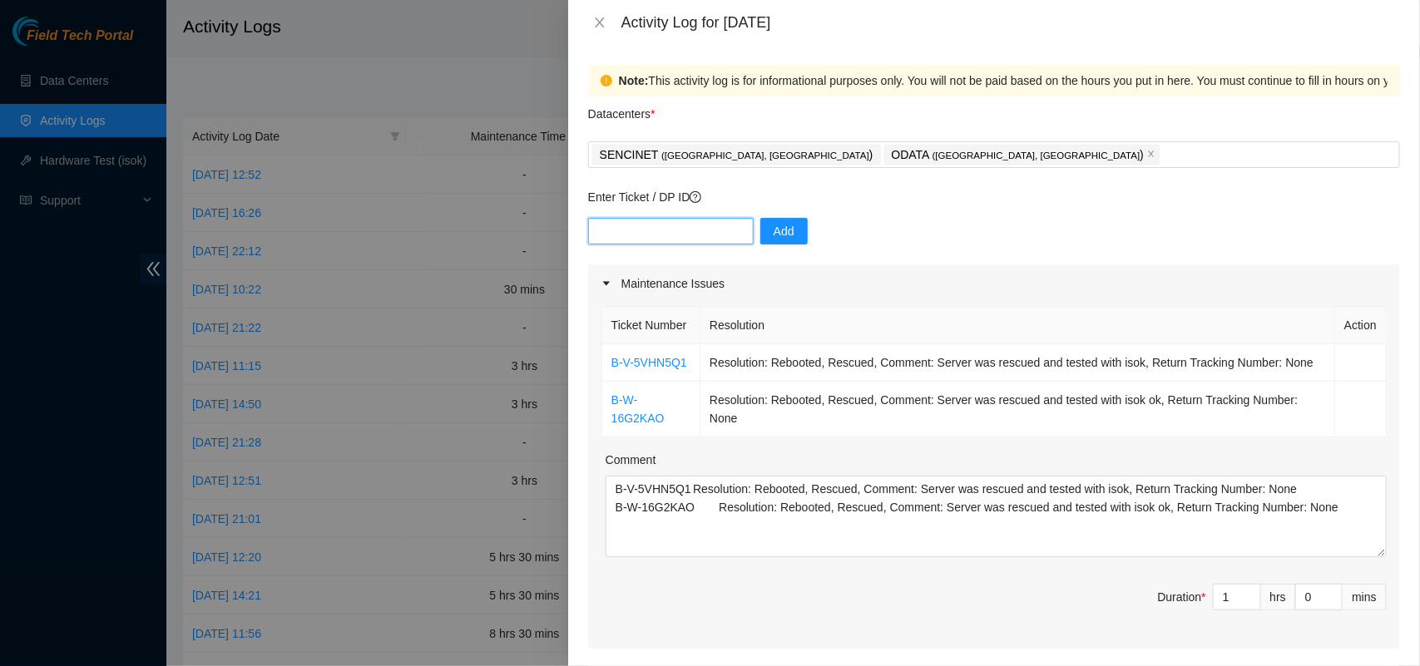
click at [631, 230] on input "text" at bounding box center [671, 231] width 166 height 27
paste input "DP84223"
type input "DP84223"
click at [776, 230] on span "Add" at bounding box center [784, 231] width 21 height 18
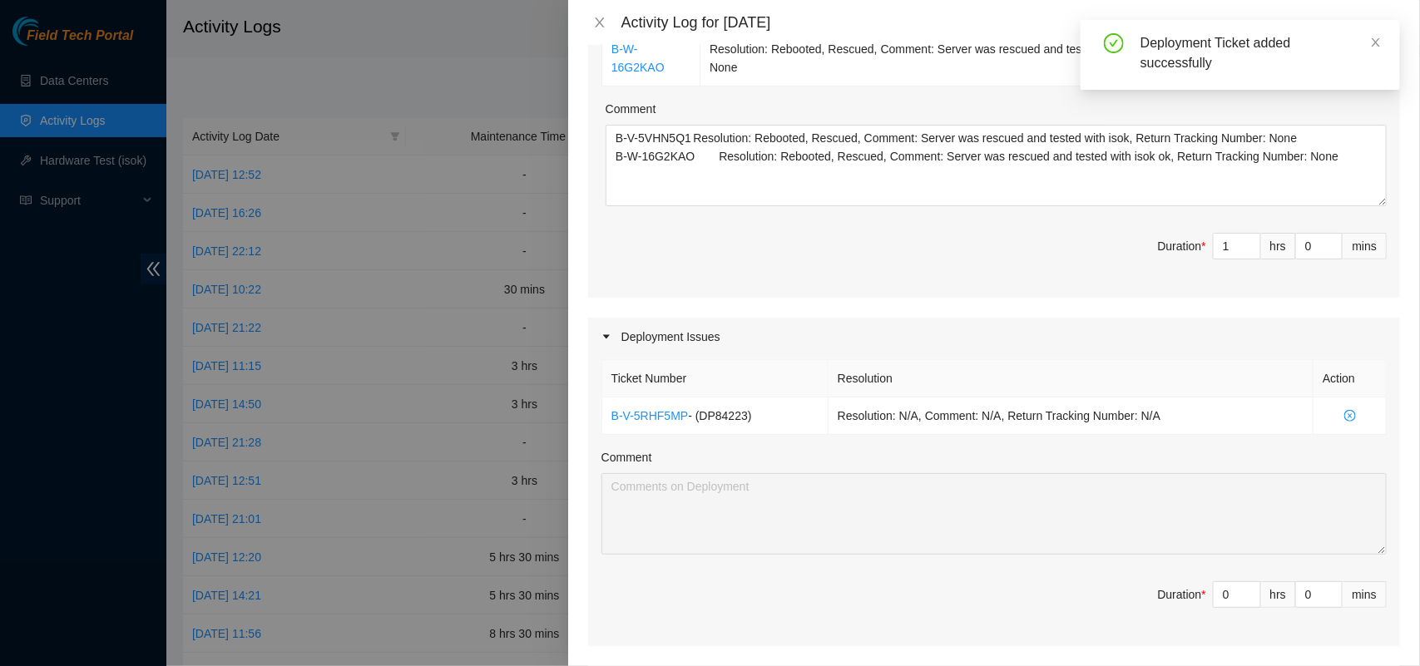
scroll to position [609, 0]
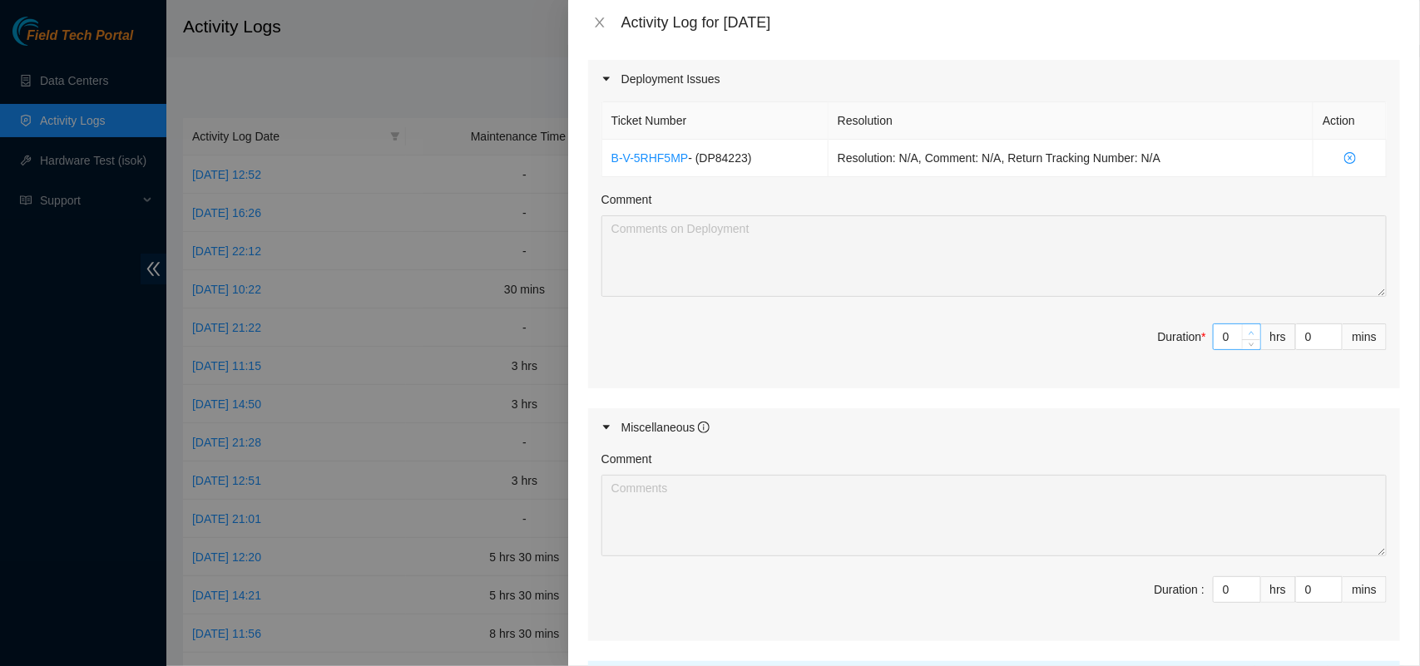
click at [1249, 336] on icon "up" at bounding box center [1252, 333] width 6 height 6
type input "1"
type input "2"
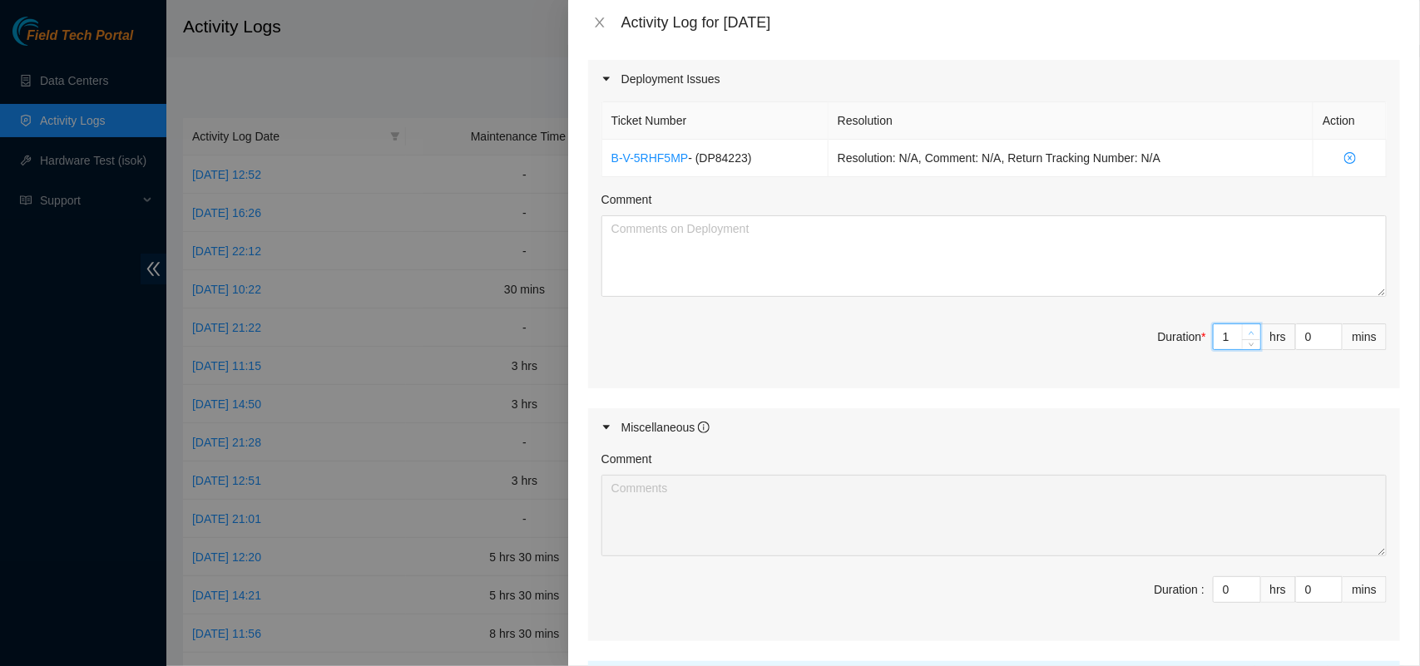
click at [1249, 336] on icon "up" at bounding box center [1252, 333] width 6 height 6
type input "3"
type input "4"
click at [1249, 336] on icon "up" at bounding box center [1252, 333] width 6 height 6
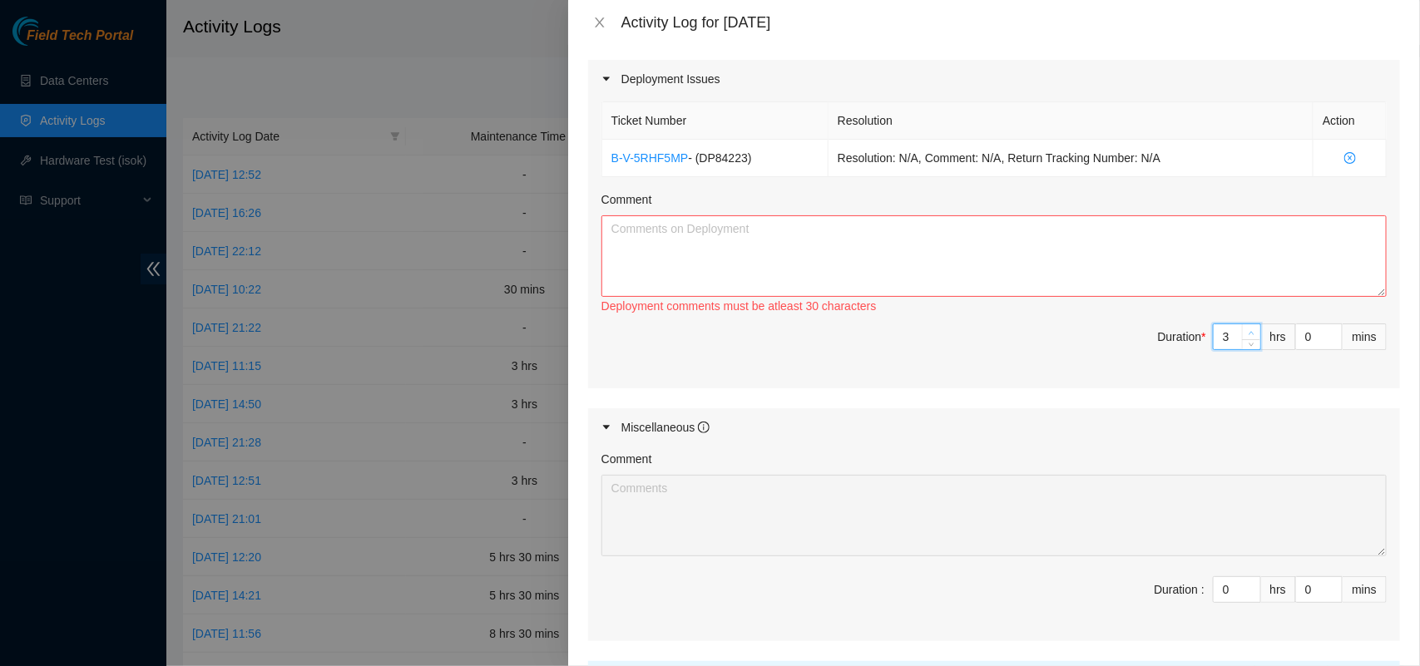
type input "4"
type input "5"
click at [1249, 336] on icon "up" at bounding box center [1252, 333] width 6 height 6
type input "5"
type input "6"
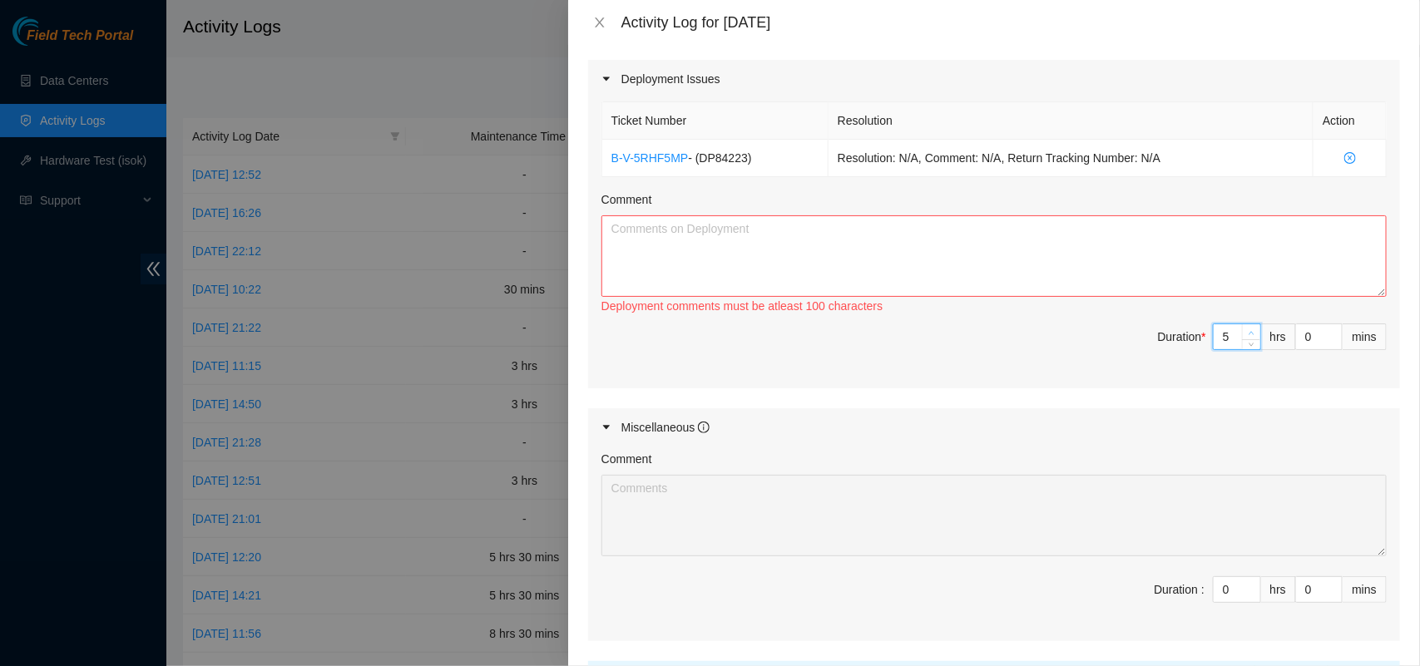
click at [1249, 336] on icon "up" at bounding box center [1252, 333] width 6 height 6
type input "6"
type input "7"
click at [1249, 336] on icon "up" at bounding box center [1252, 333] width 6 height 6
type input "7"
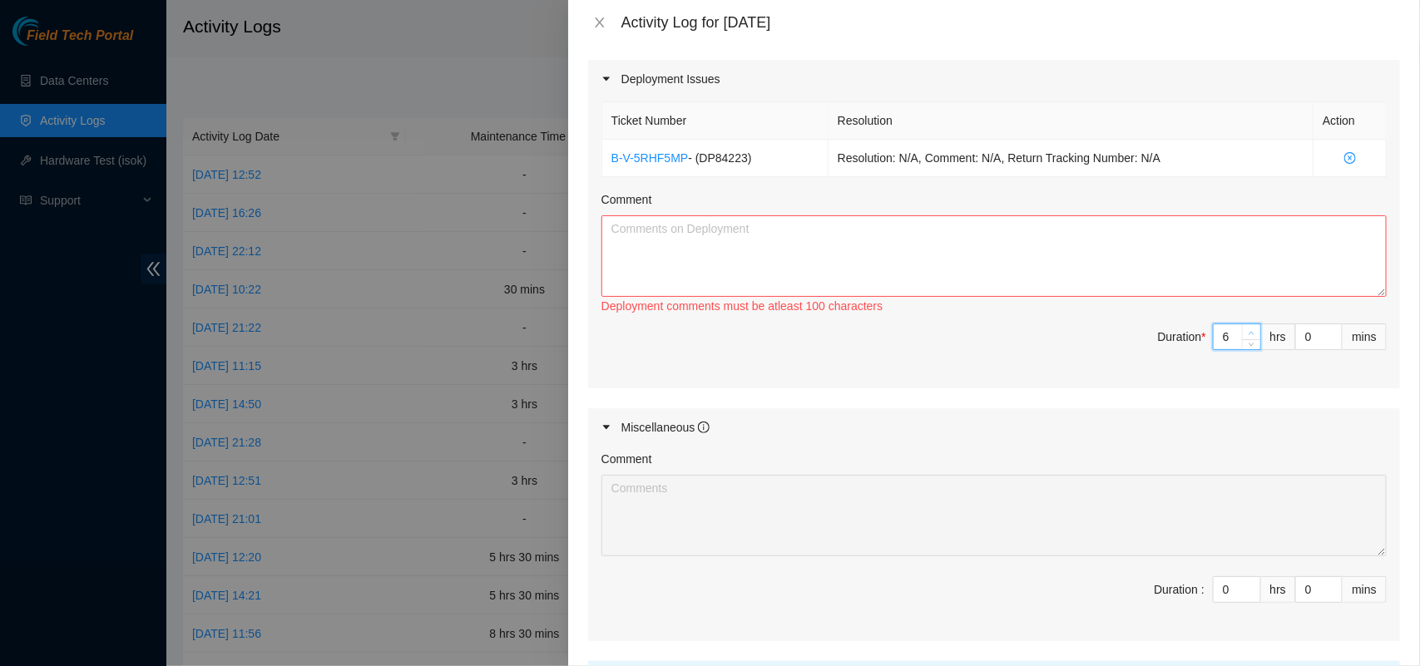
type input "8"
click at [1249, 336] on icon "up" at bounding box center [1252, 333] width 6 height 6
type input "8"
type input "9"
click at [660, 263] on textarea "Comment" at bounding box center [994, 256] width 785 height 82
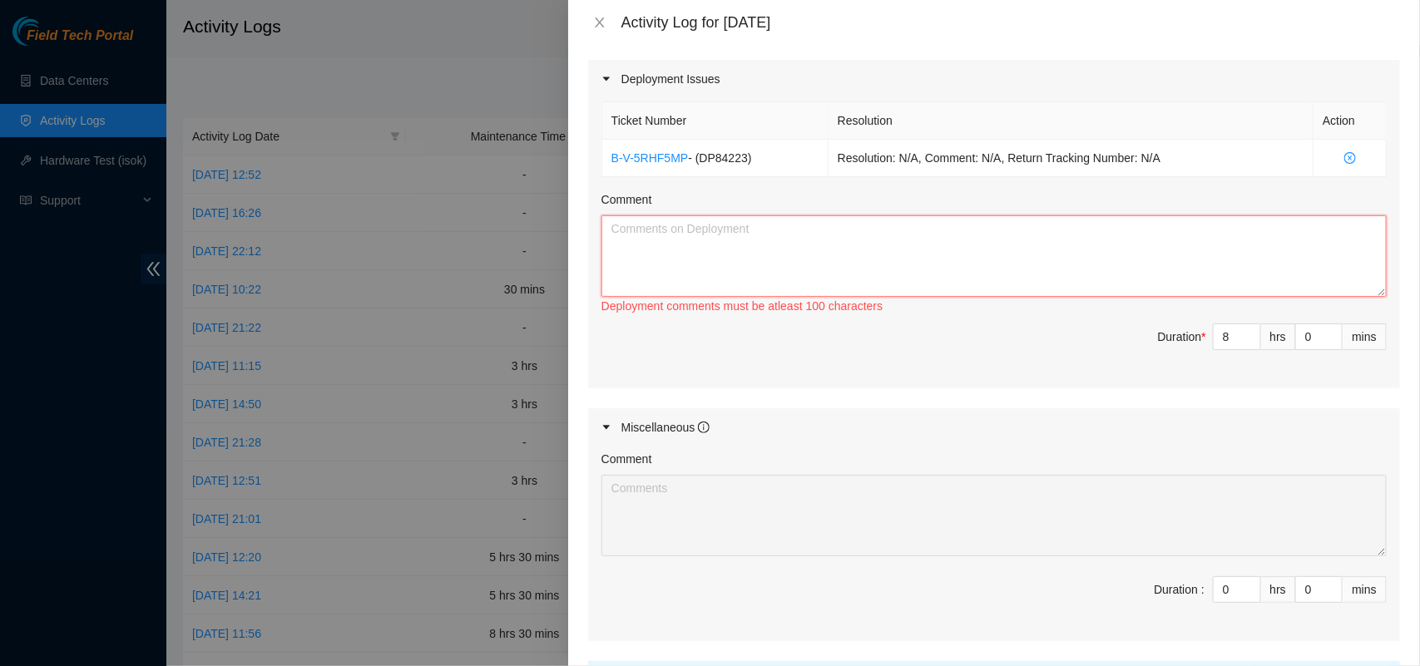
paste textarea "DP84223 The secure racks AL11 - AM11 - BC11 and the normal racks AN11 - AO11 we…"
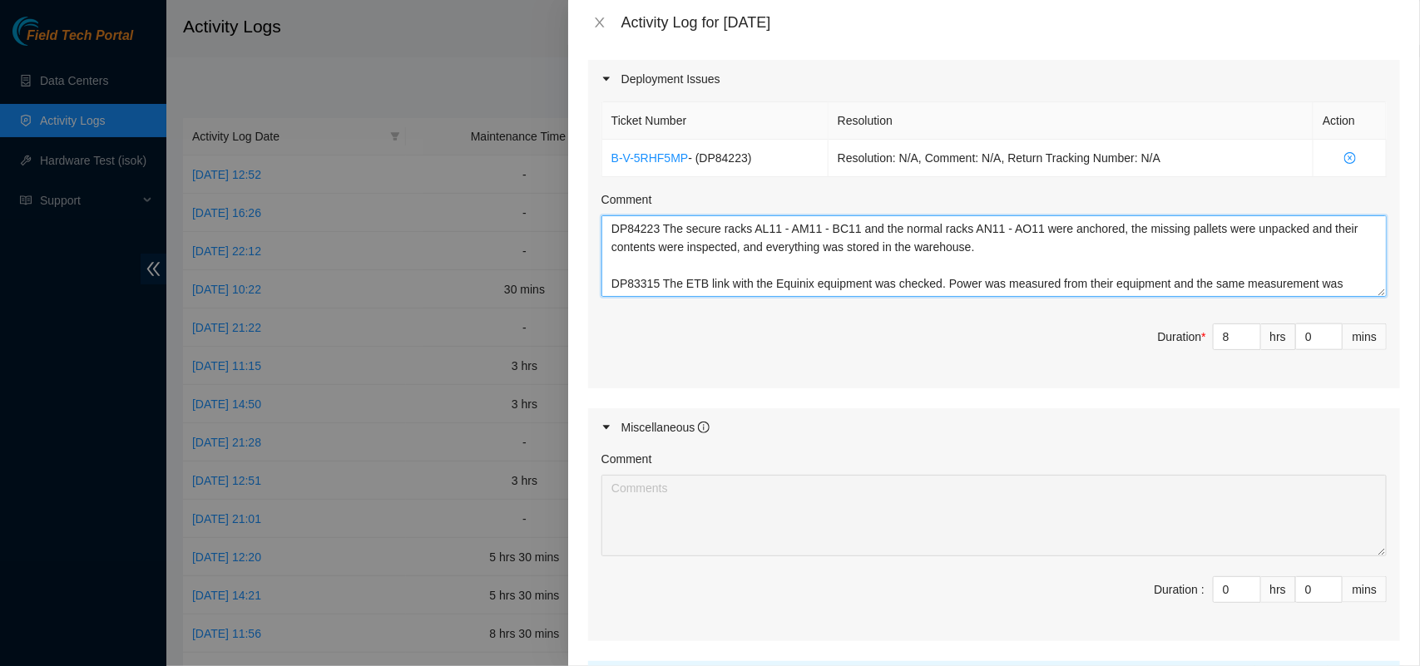
scroll to position [51, 0]
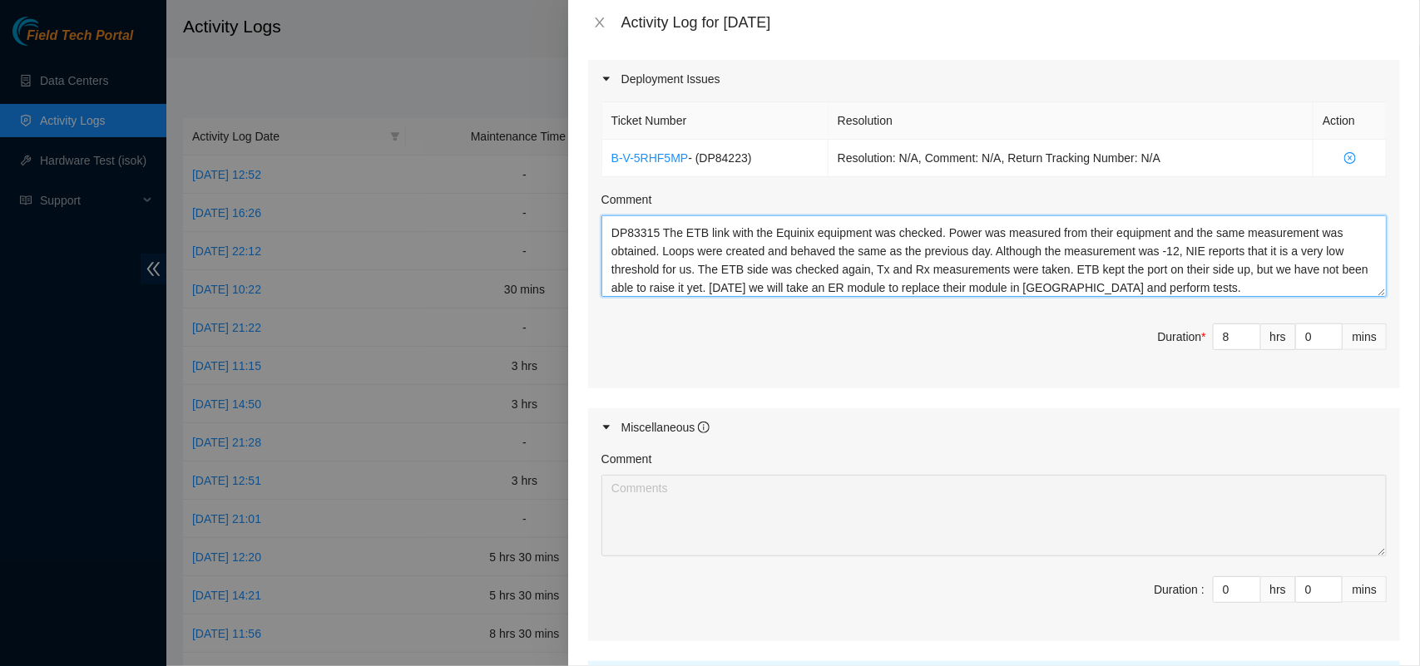
type textarea "DP84223 The secure racks AL11 - AM11 - BC11 and the normal racks AN11 - AO11 we…"
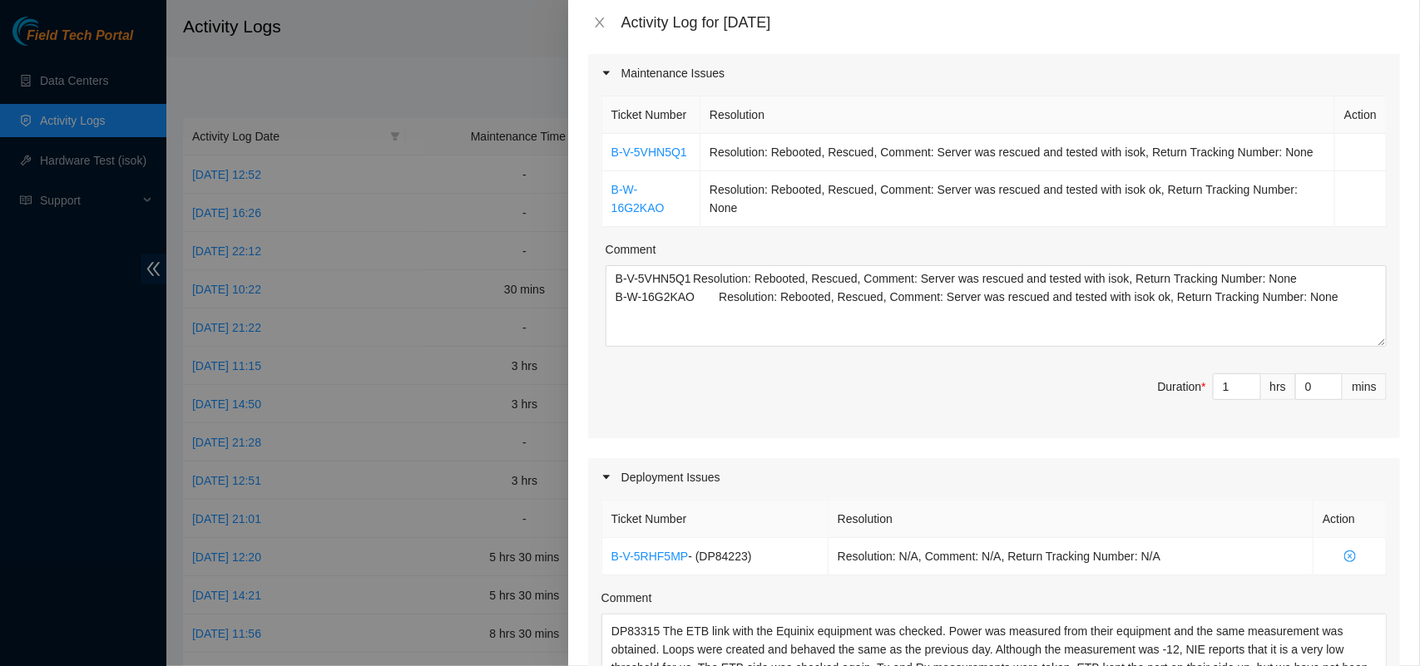
scroll to position [213, 0]
click at [1274, 402] on span "Duration * 1 hrs 0 mins" at bounding box center [994, 394] width 785 height 47
type input "3"
type input "30"
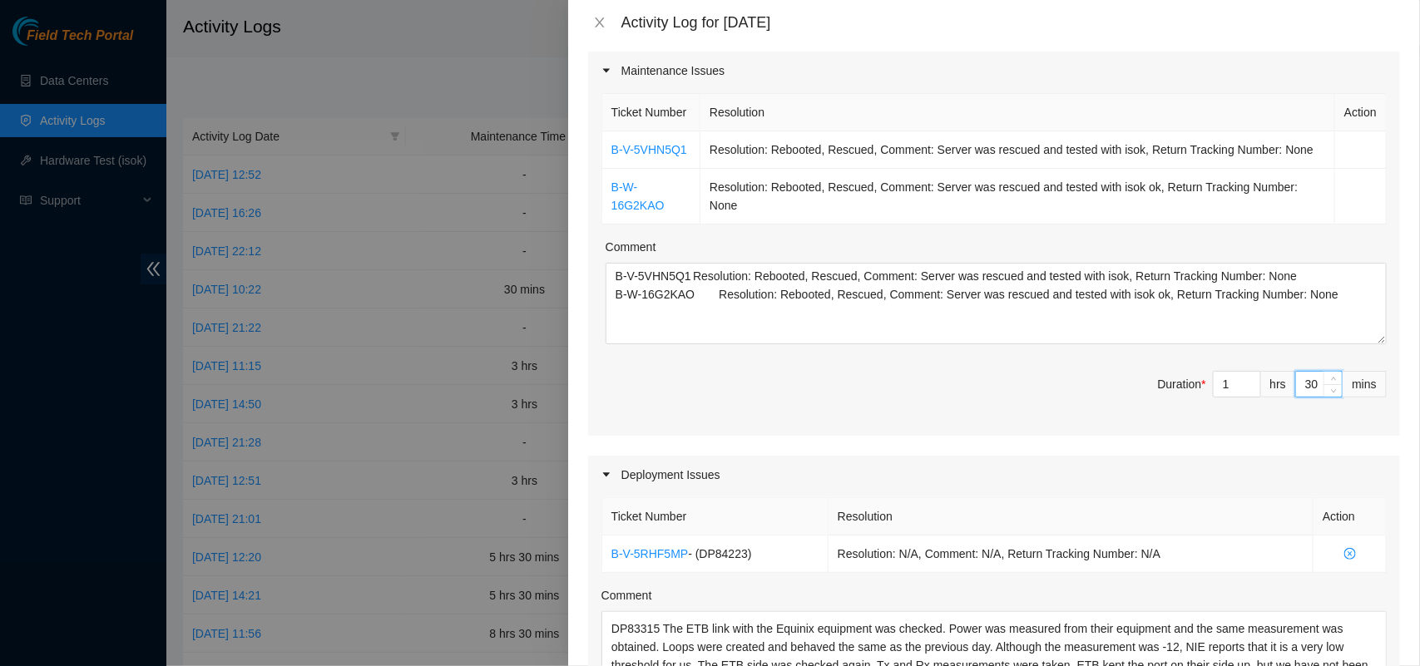
type input "30"
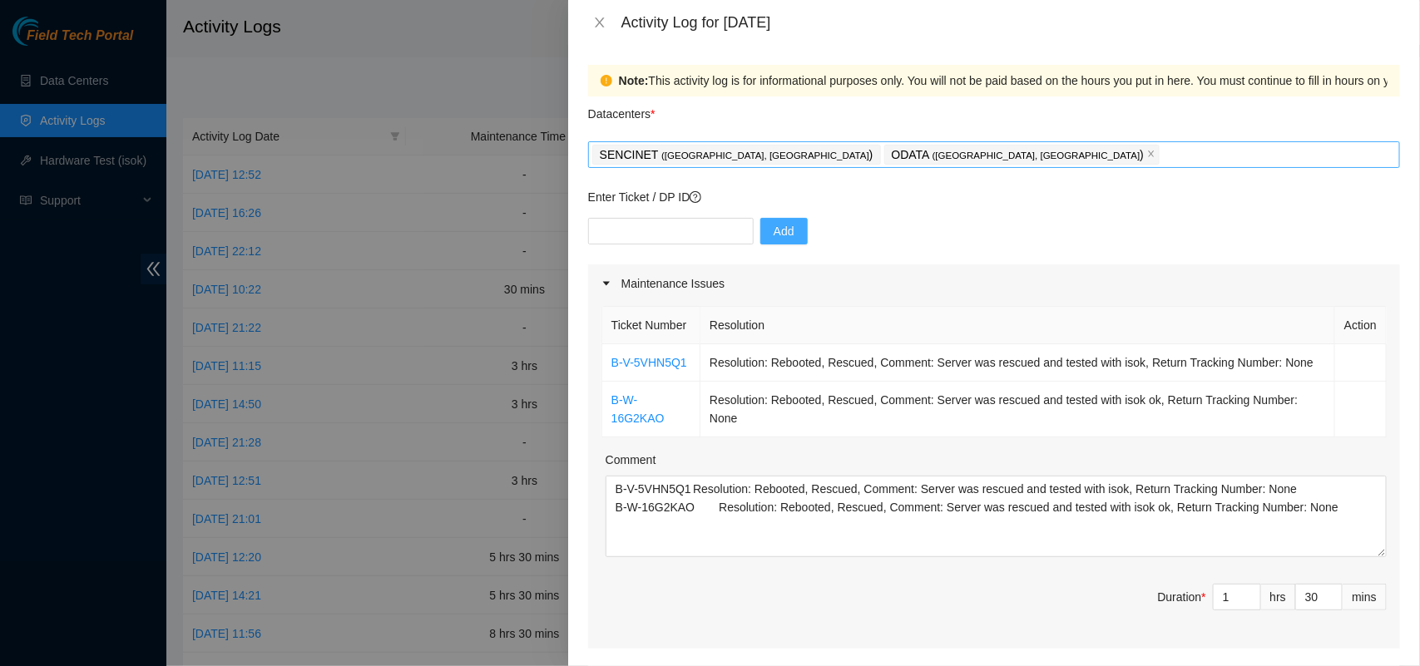
click at [978, 154] on div "SENCINET ( [GEOGRAPHIC_DATA], [GEOGRAPHIC_DATA] ) ODATA ( [GEOGRAPHIC_DATA], [G…" at bounding box center [994, 154] width 804 height 23
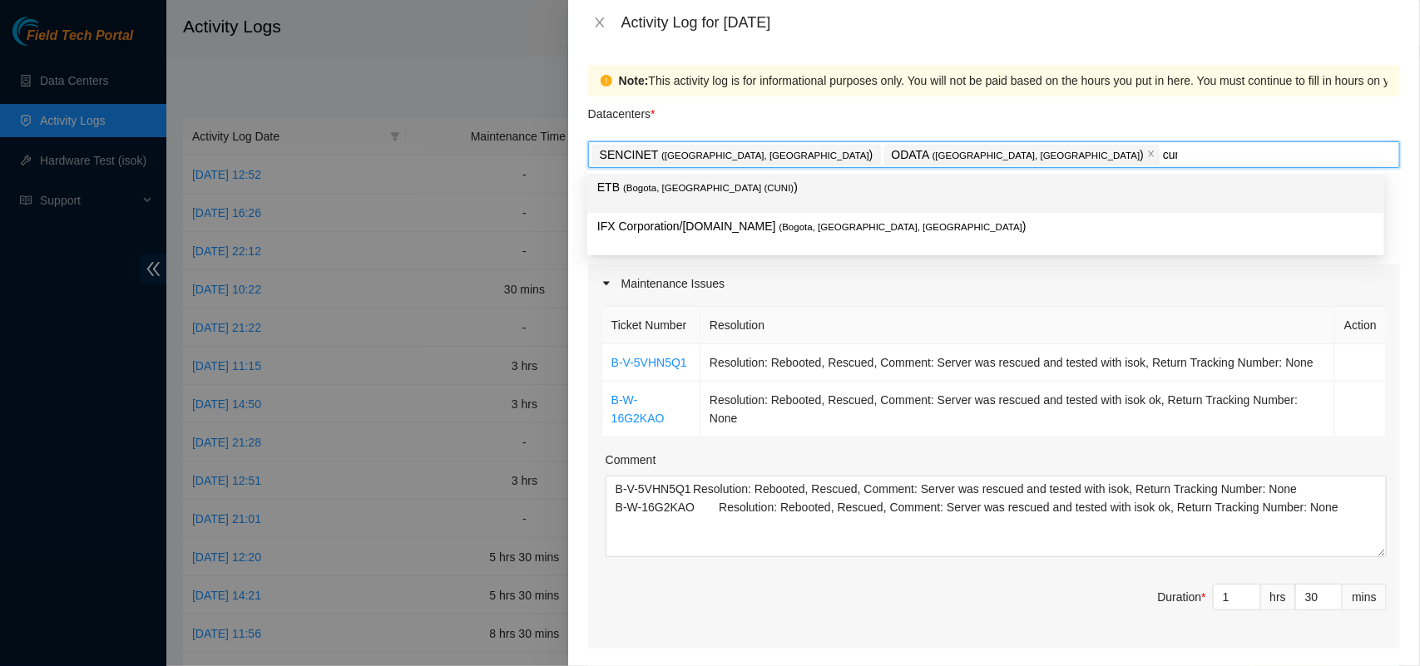
type input "cuni"
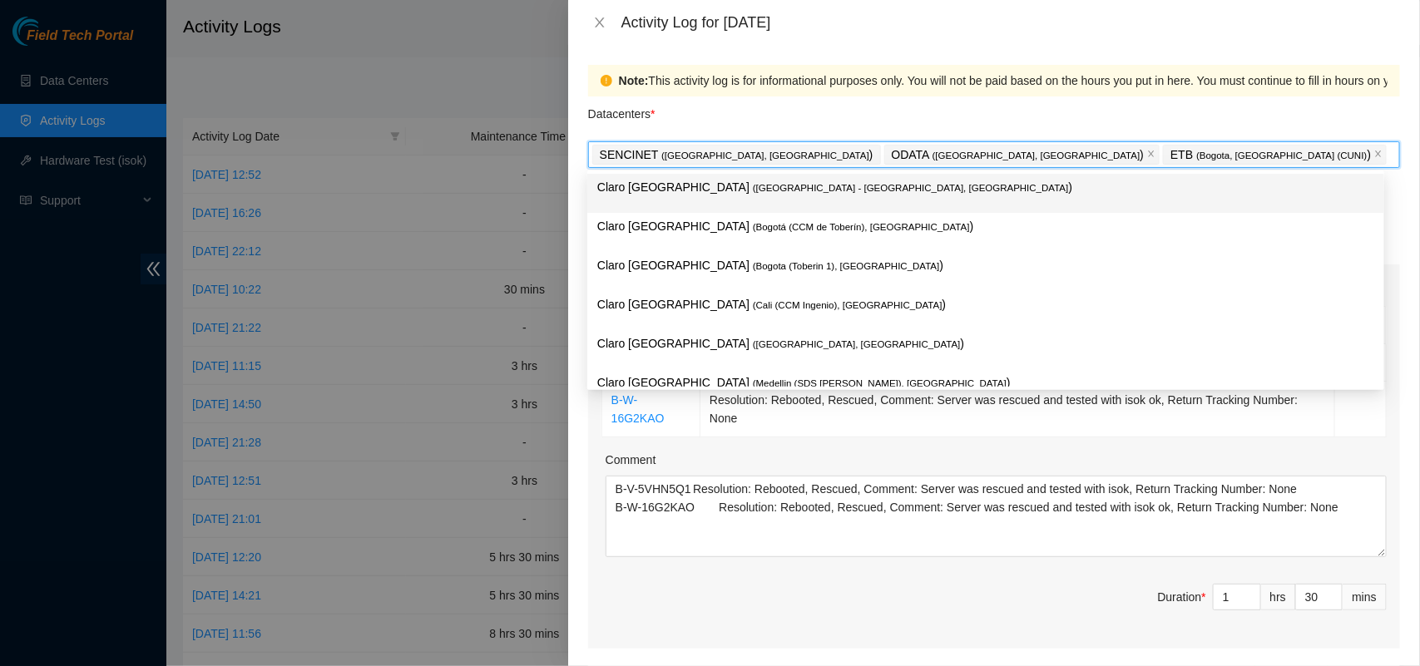
click at [914, 117] on div "Datacenters *" at bounding box center [994, 119] width 812 height 45
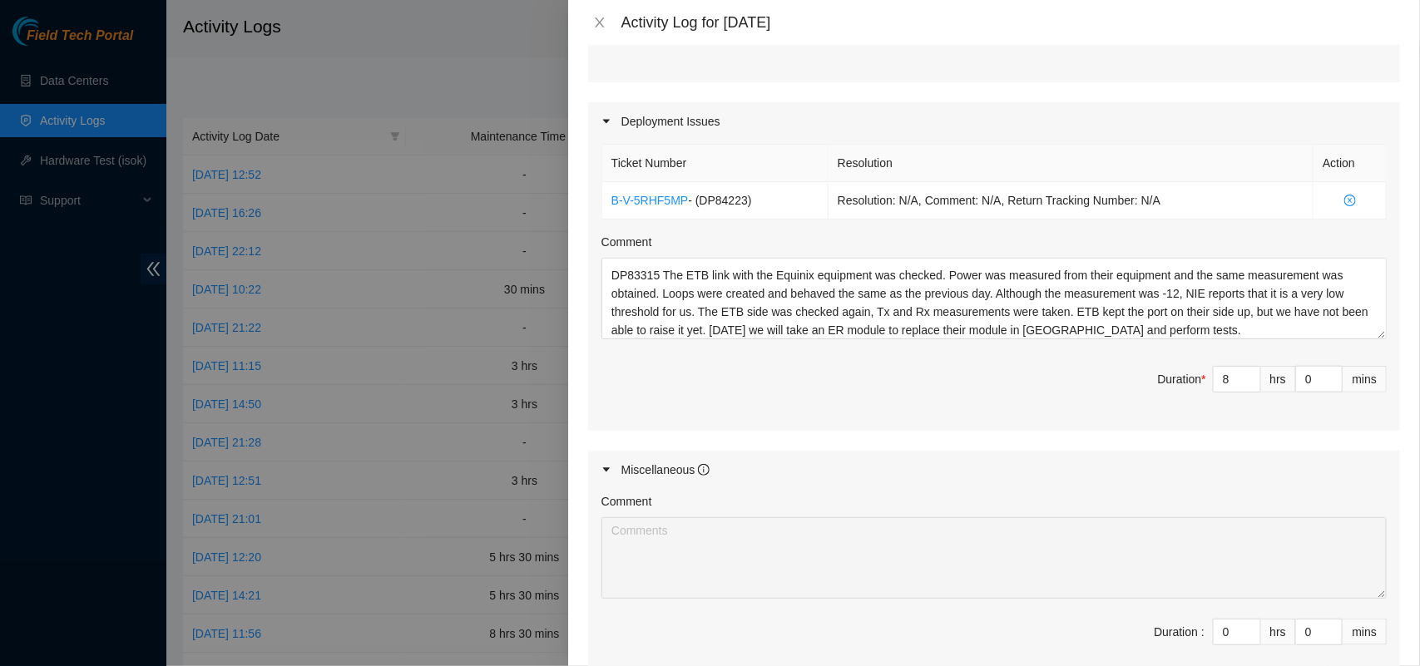
scroll to position [572, 0]
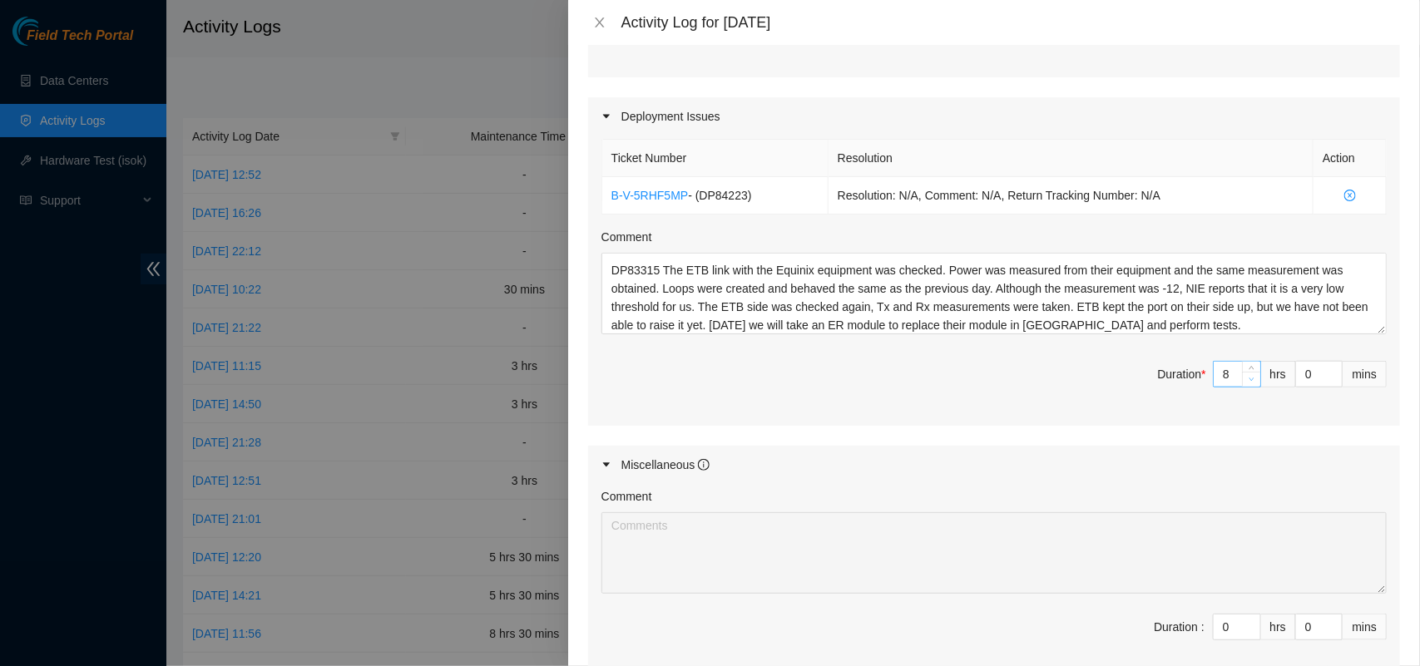
click at [1247, 385] on span "down" at bounding box center [1252, 380] width 10 height 10
type input "7"
type input "8"
click at [1007, 408] on span "Duration * 7 hrs 0 mins" at bounding box center [994, 384] width 785 height 47
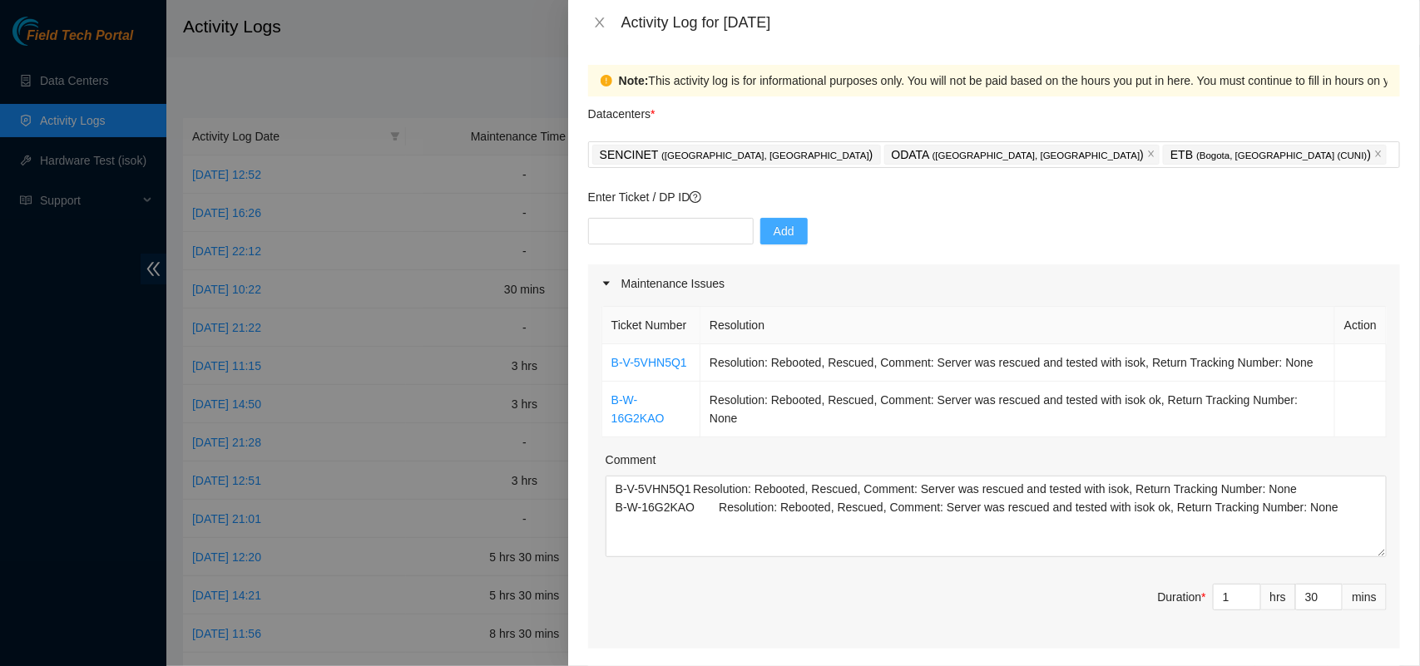
scroll to position [787, 0]
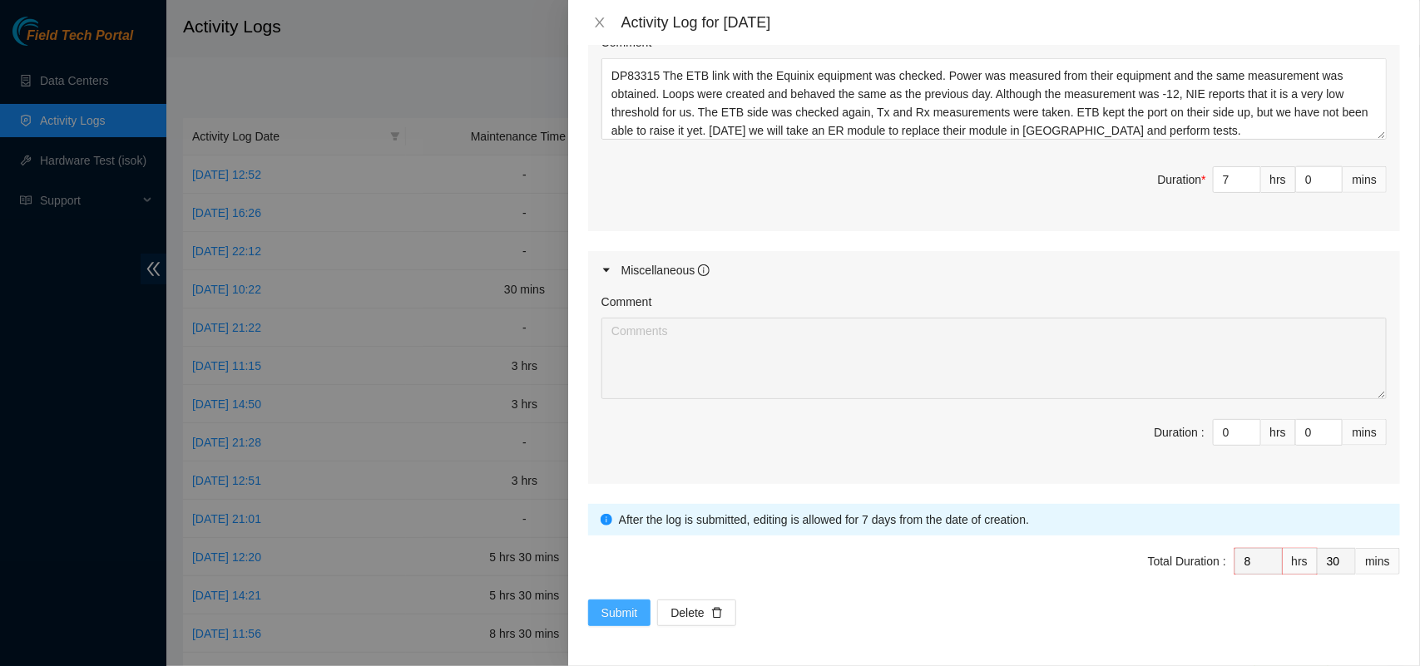
click at [608, 613] on span "Submit" at bounding box center [620, 613] width 37 height 18
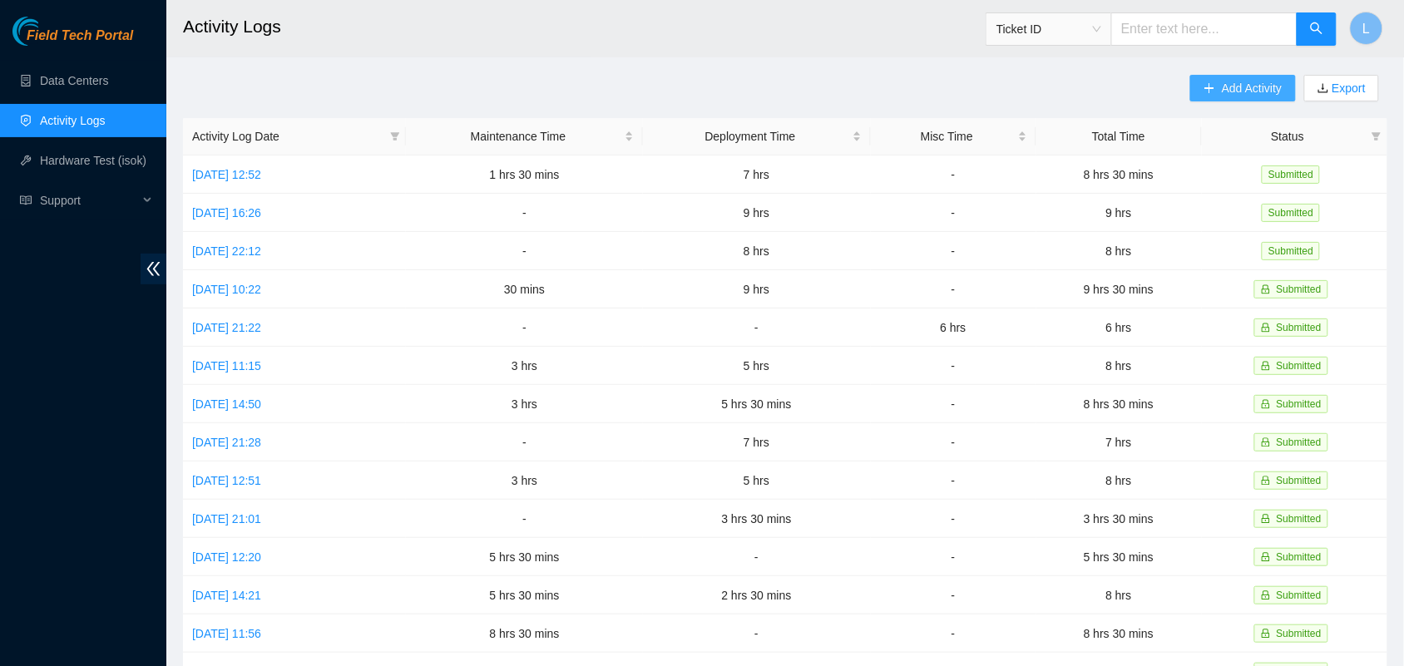
click at [1245, 81] on span "Add Activity" at bounding box center [1252, 88] width 60 height 18
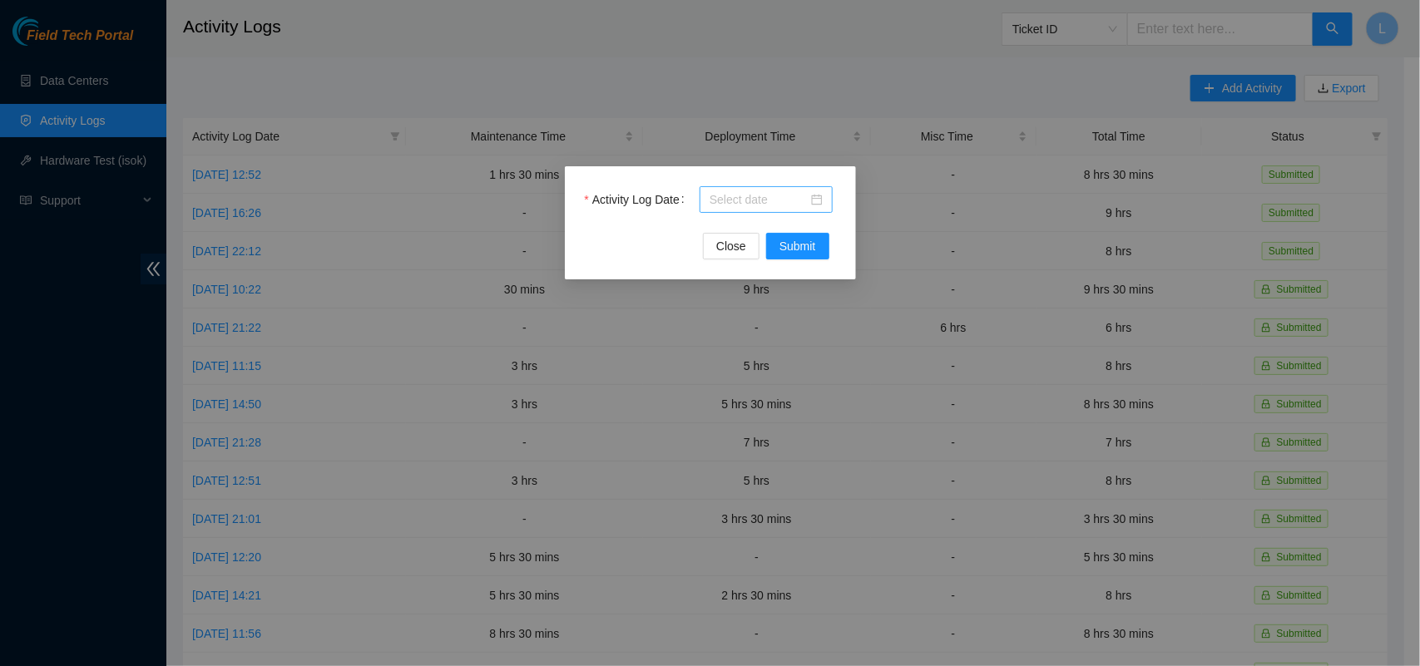
click at [819, 201] on div at bounding box center [766, 200] width 113 height 18
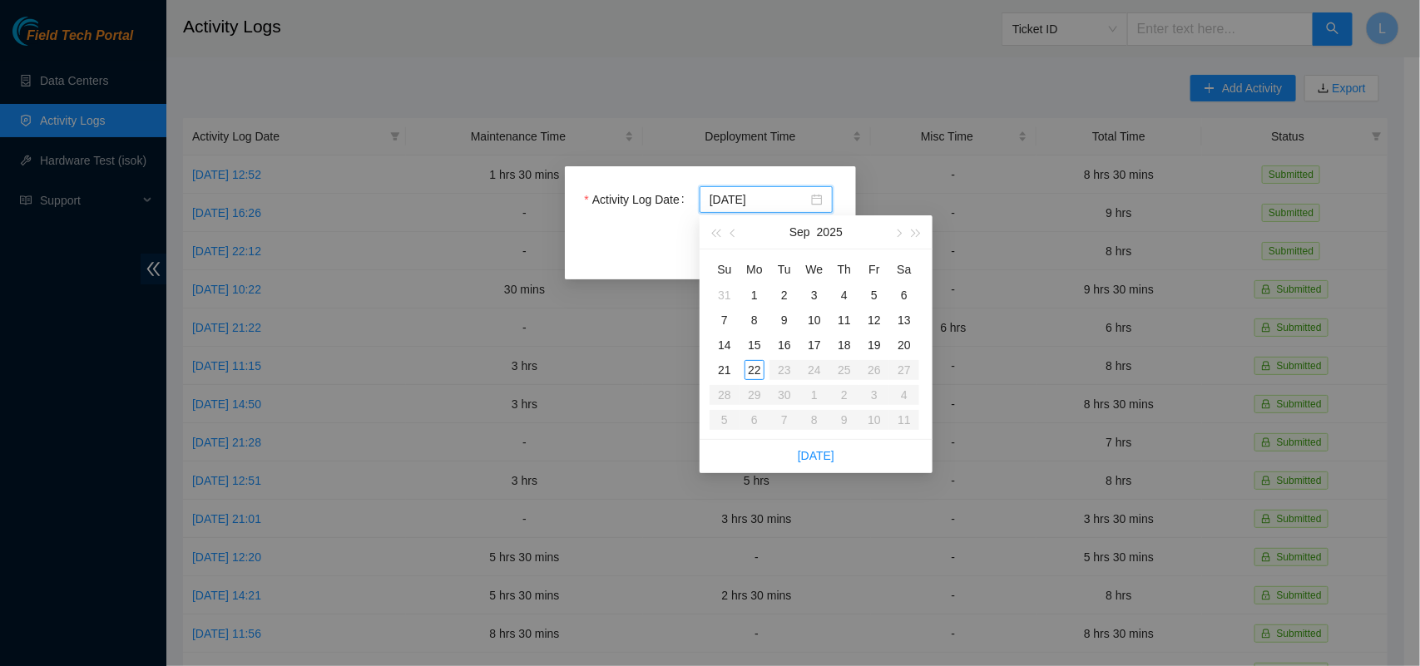
type input "[DATE]"
click at [878, 342] on div "19" at bounding box center [874, 345] width 20 height 20
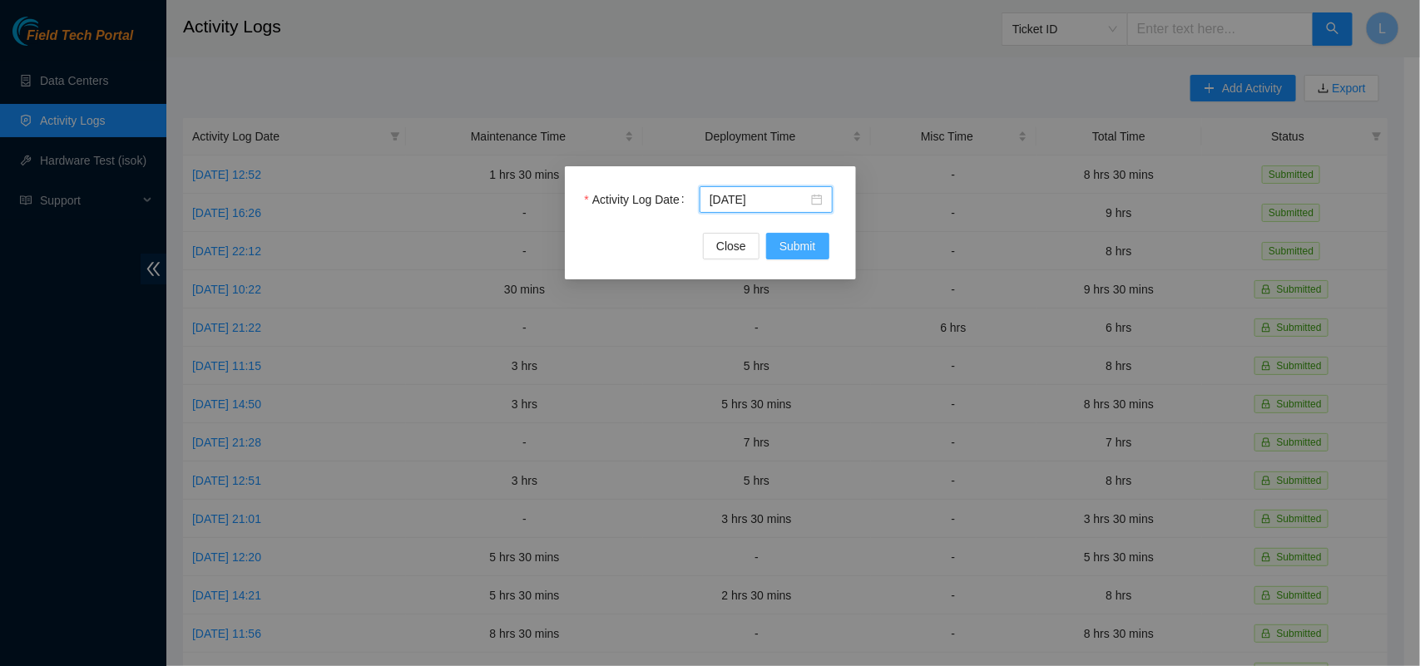
click at [805, 241] on span "Submit" at bounding box center [798, 246] width 37 height 18
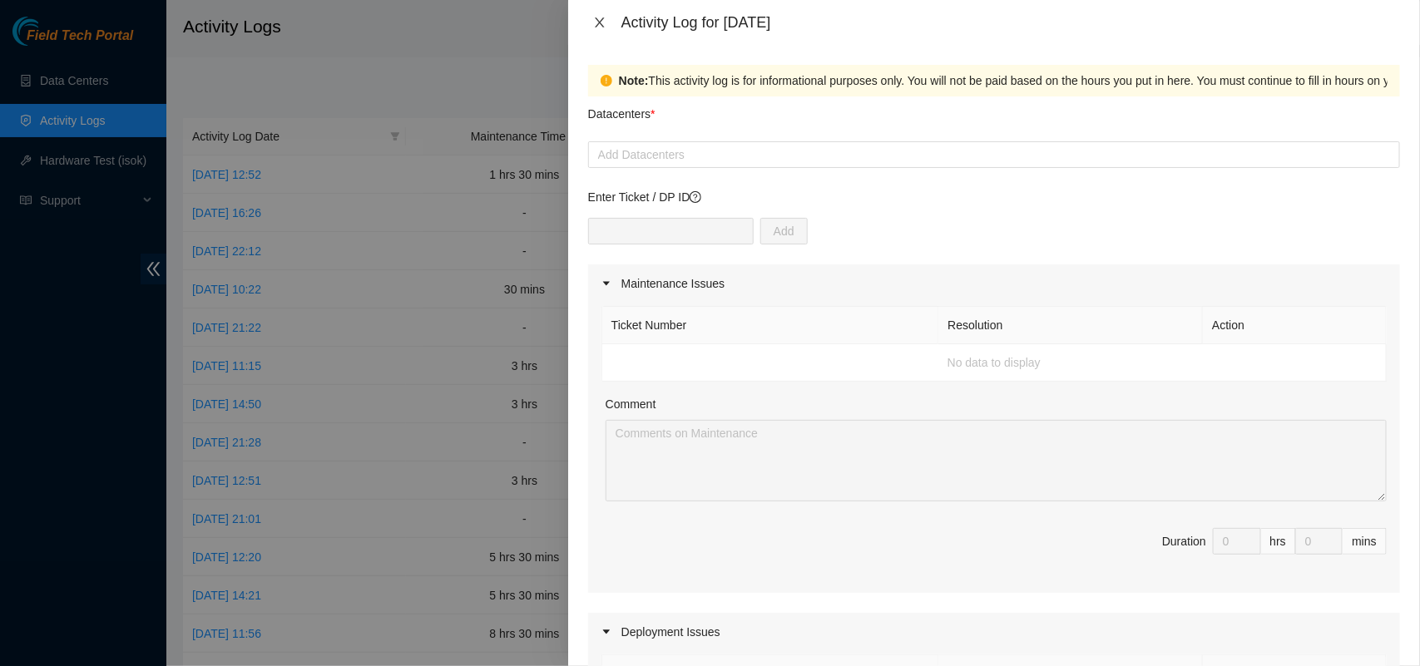
click at [597, 15] on button "Close" at bounding box center [599, 23] width 23 height 16
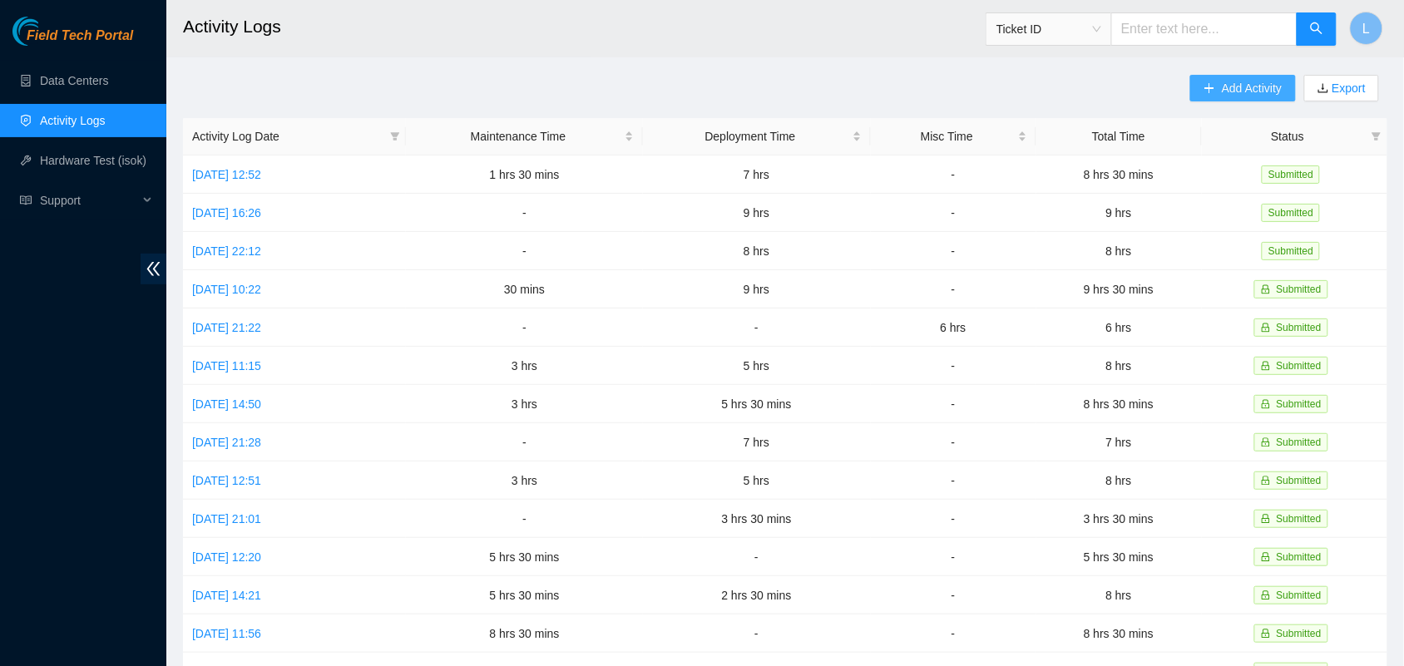
click at [1240, 86] on span "Add Activity" at bounding box center [1252, 88] width 60 height 18
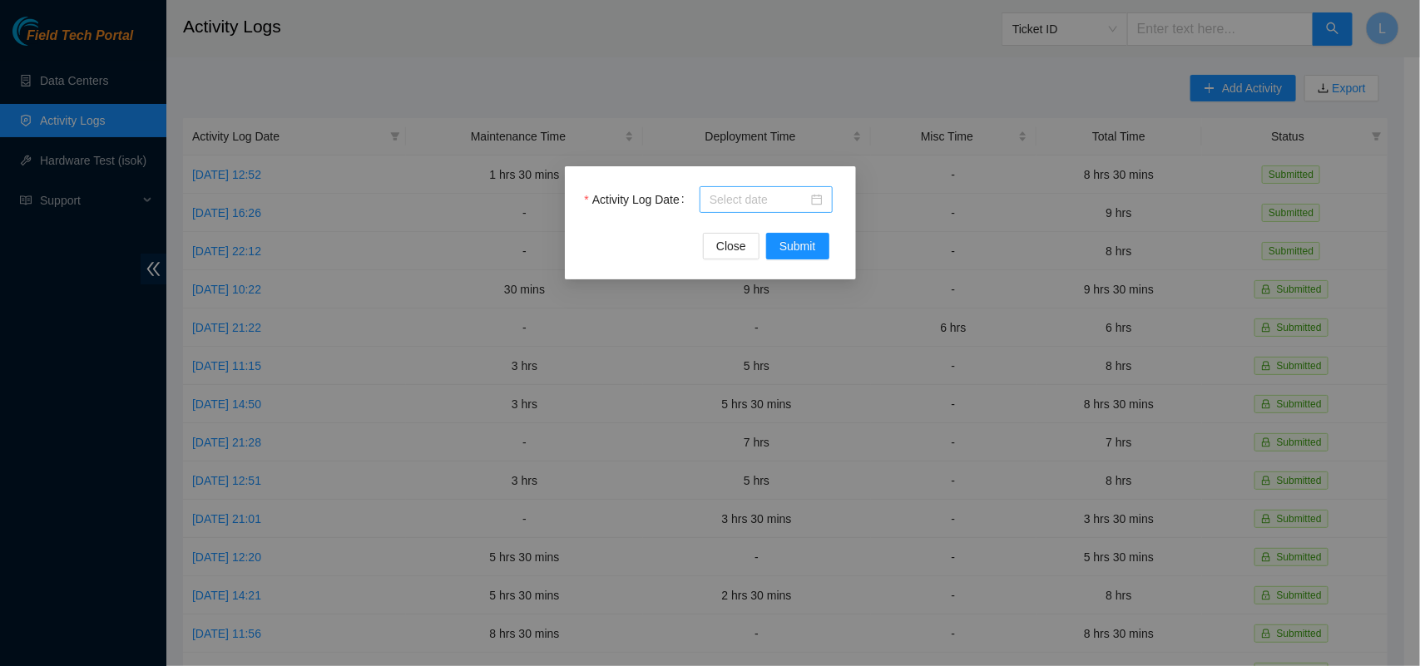
click at [822, 200] on div at bounding box center [766, 200] width 113 height 18
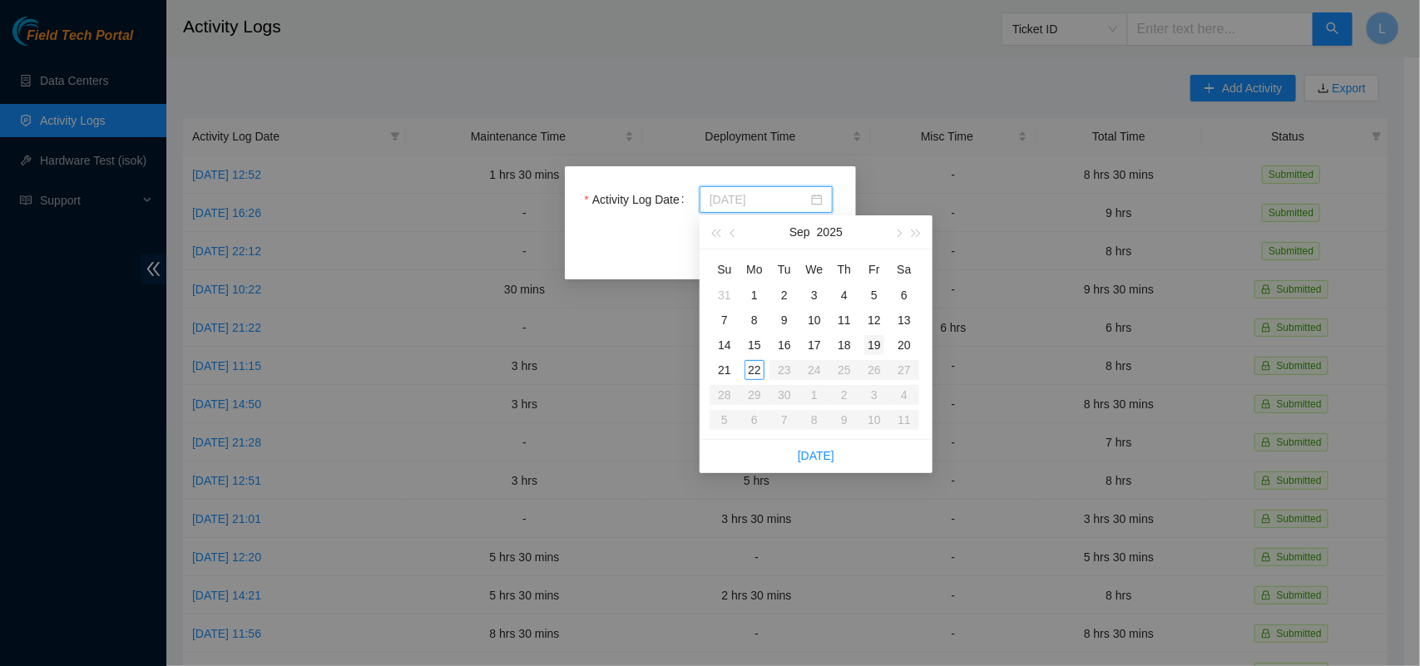
type input "[DATE]"
click at [878, 345] on div "19" at bounding box center [874, 345] width 20 height 20
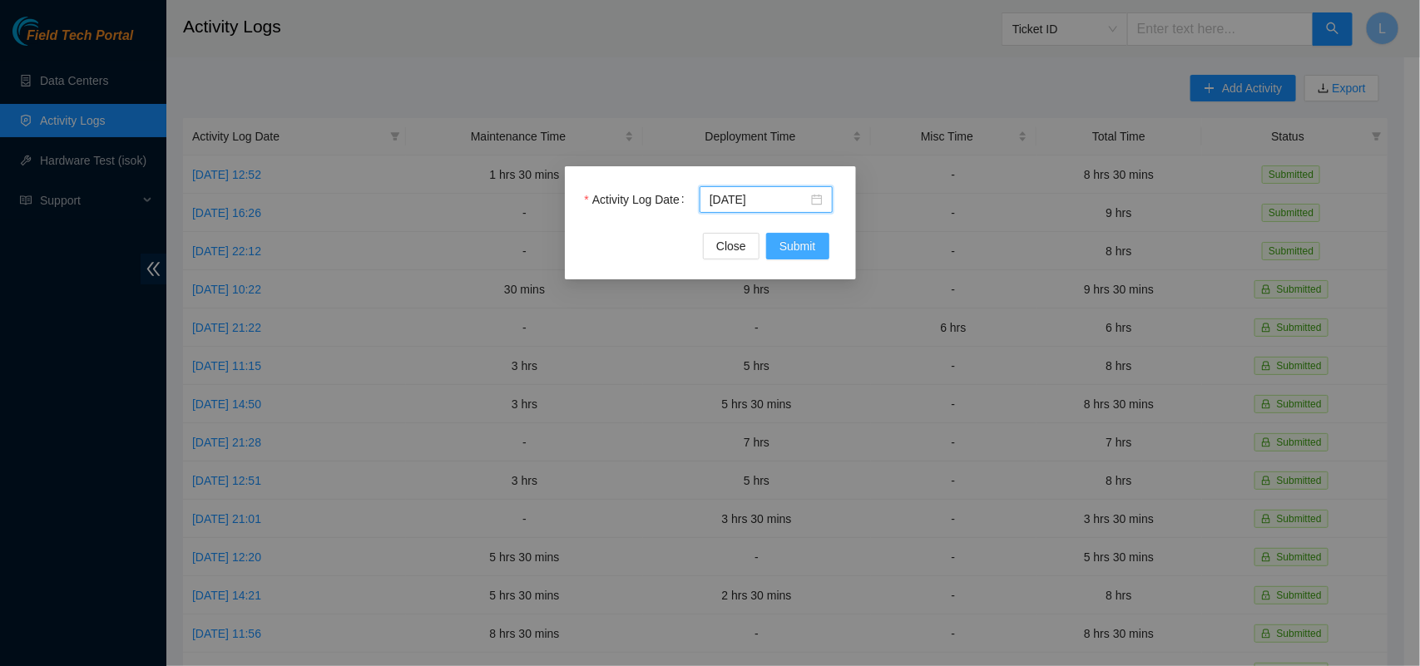
click at [797, 235] on button "Submit" at bounding box center [797, 246] width 63 height 27
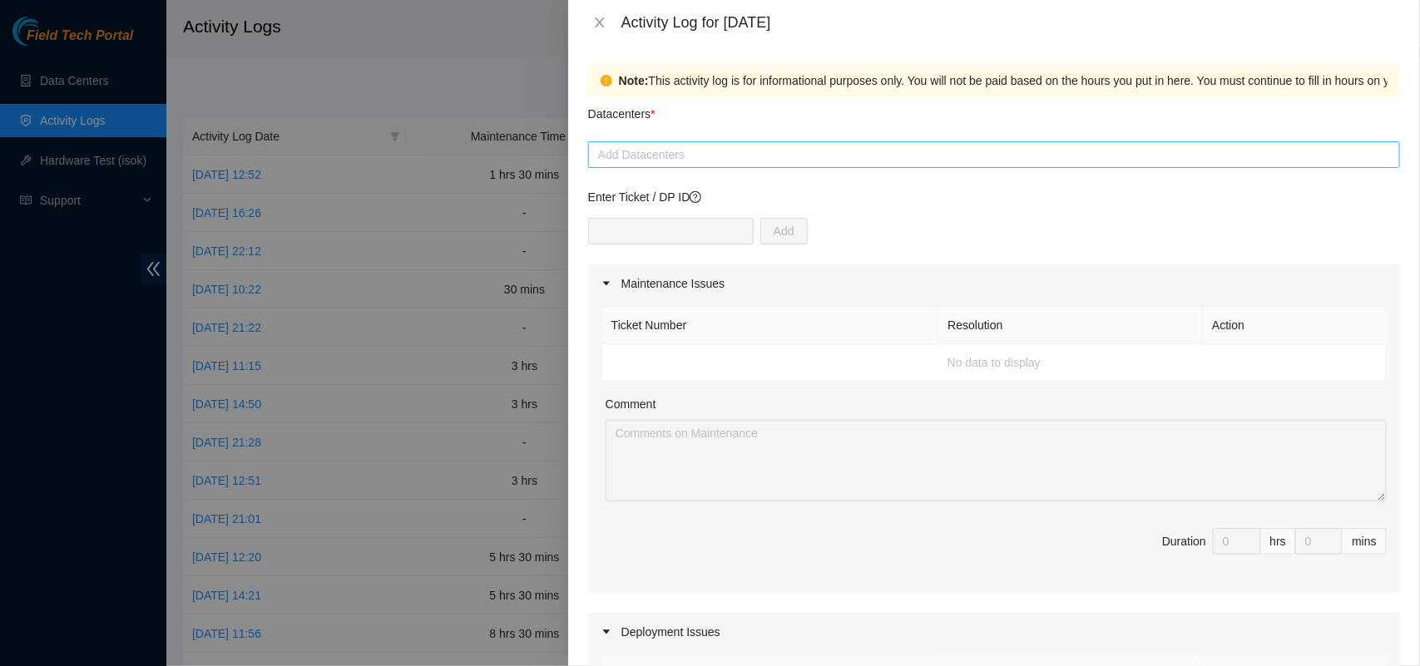
click at [700, 152] on div at bounding box center [994, 155] width 804 height 20
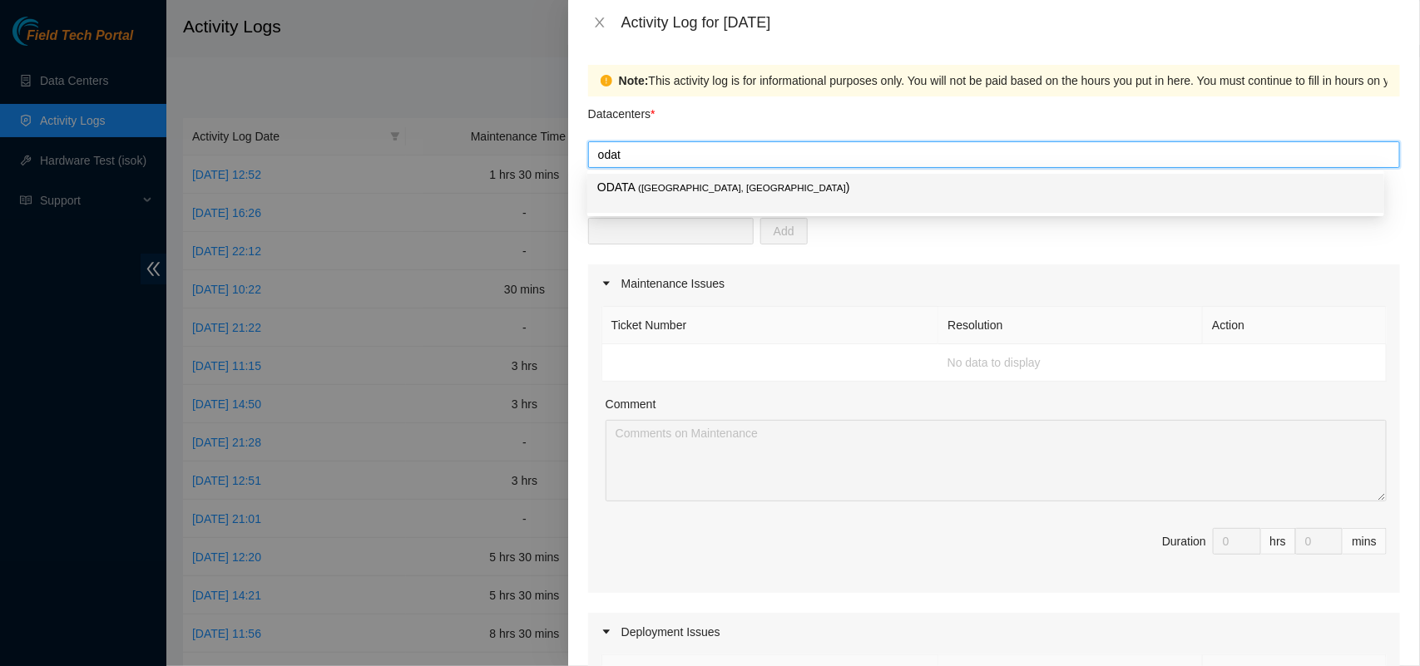
type input "odata"
click at [683, 191] on span "( [GEOGRAPHIC_DATA], [GEOGRAPHIC_DATA]" at bounding box center [742, 188] width 208 height 10
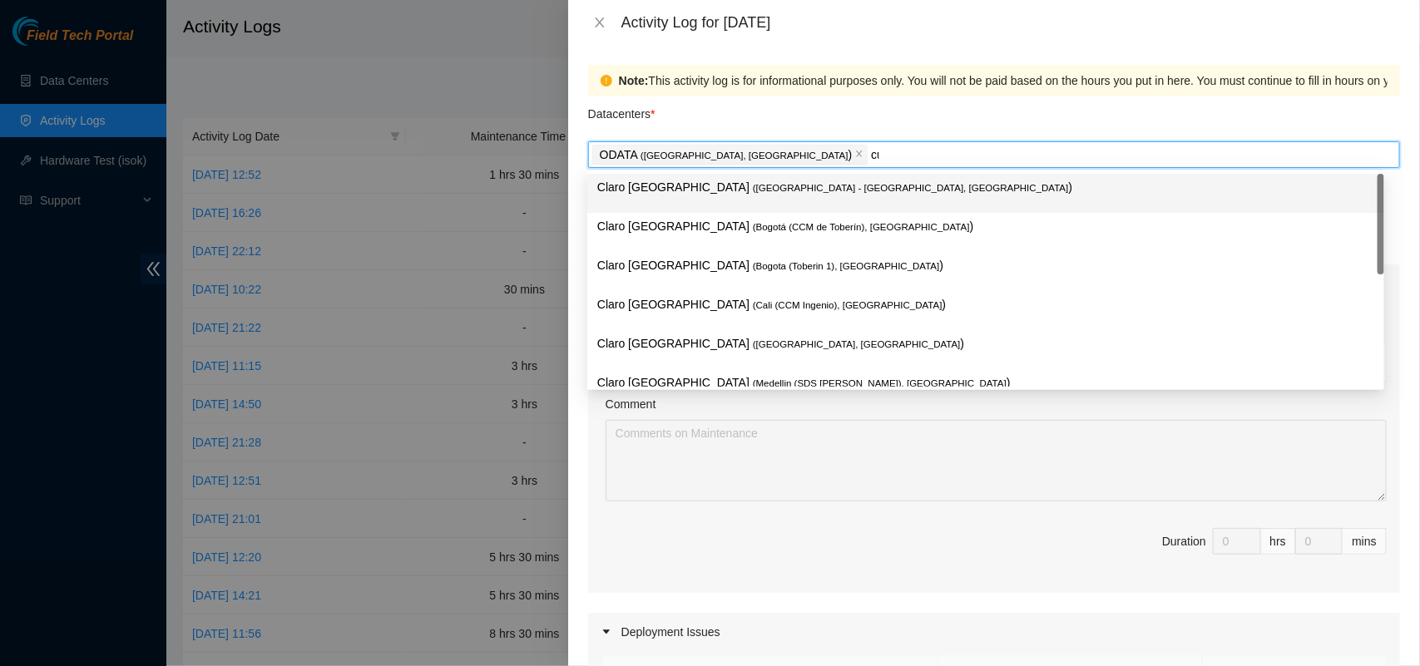
type input "cuni"
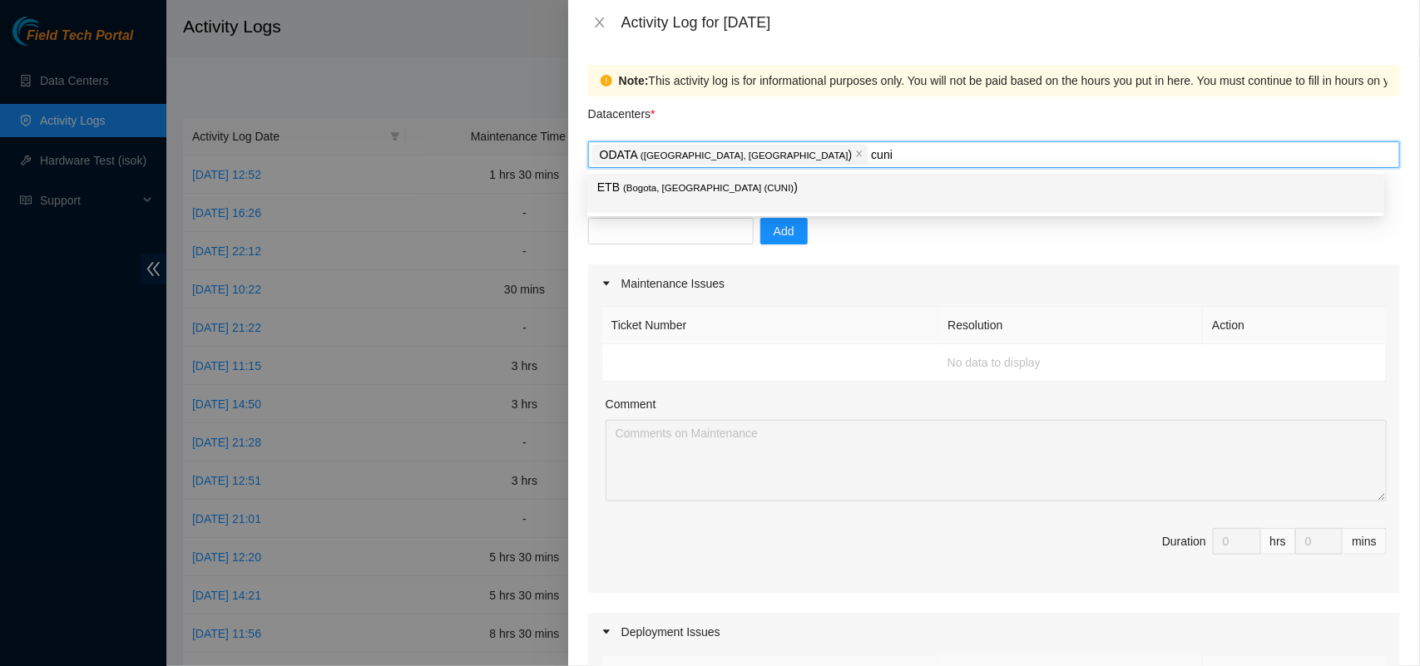
click at [667, 188] on span "( [GEOGRAPHIC_DATA], [GEOGRAPHIC_DATA] (CUNI)" at bounding box center [708, 188] width 171 height 10
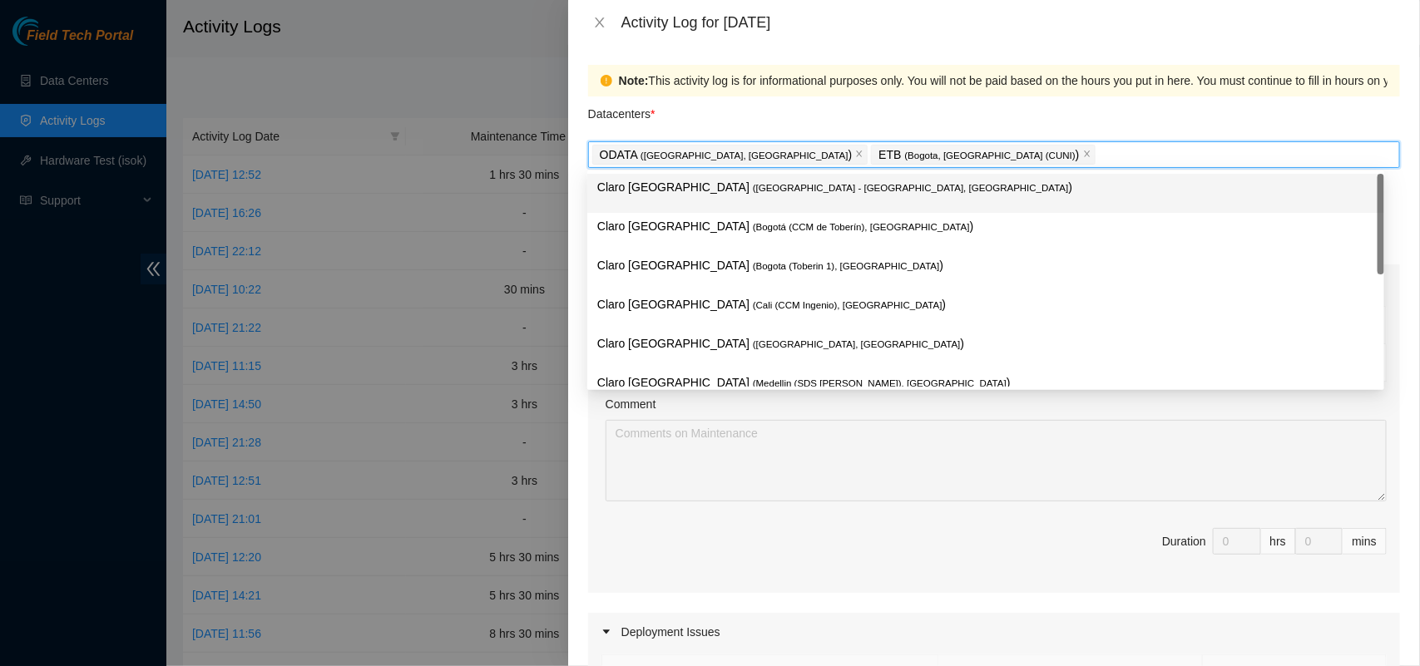
click at [929, 113] on div "Datacenters *" at bounding box center [994, 119] width 812 height 45
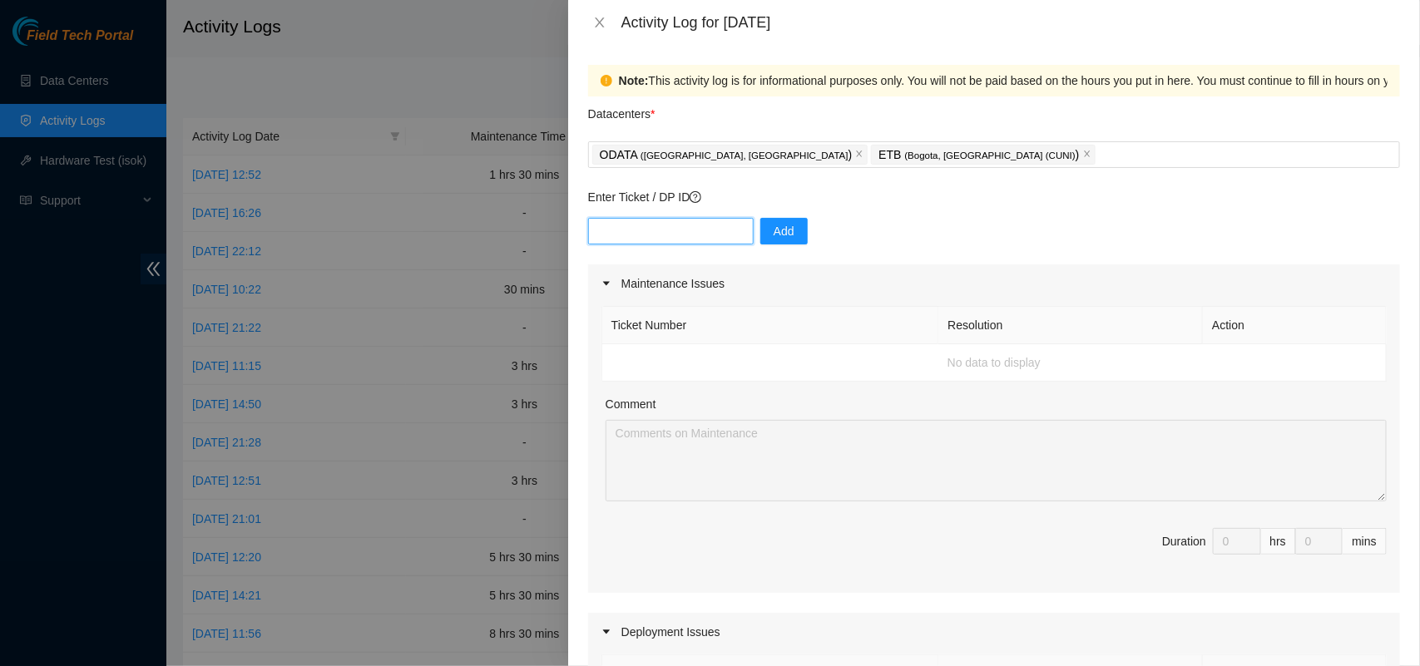
click at [672, 227] on input "text" at bounding box center [671, 231] width 166 height 27
paste input "1,082 / 5,000 DP84223"
type input "1,082 / 5,000 DP84223"
click at [774, 238] on span "Add" at bounding box center [784, 231] width 21 height 18
click at [630, 242] on input "text" at bounding box center [671, 231] width 166 height 27
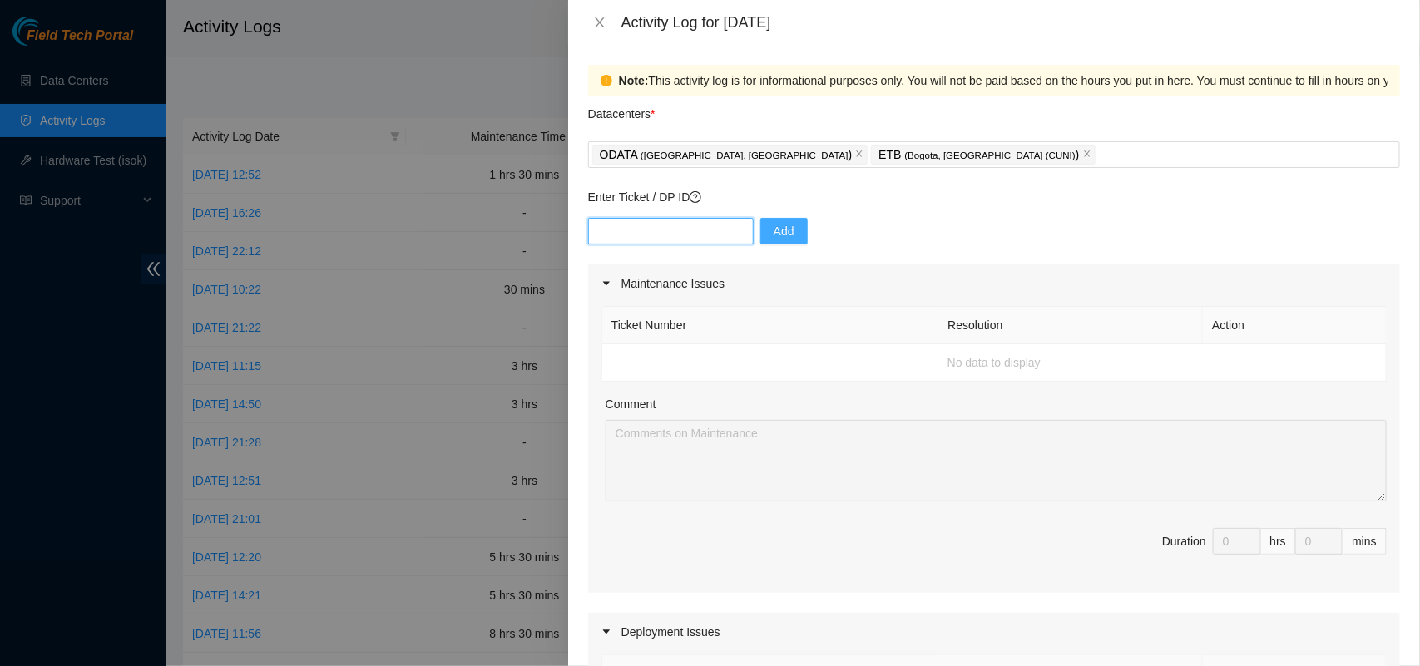
paste input "DP84223"
type input "DP84223"
click at [784, 234] on button "Add" at bounding box center [783, 231] width 47 height 27
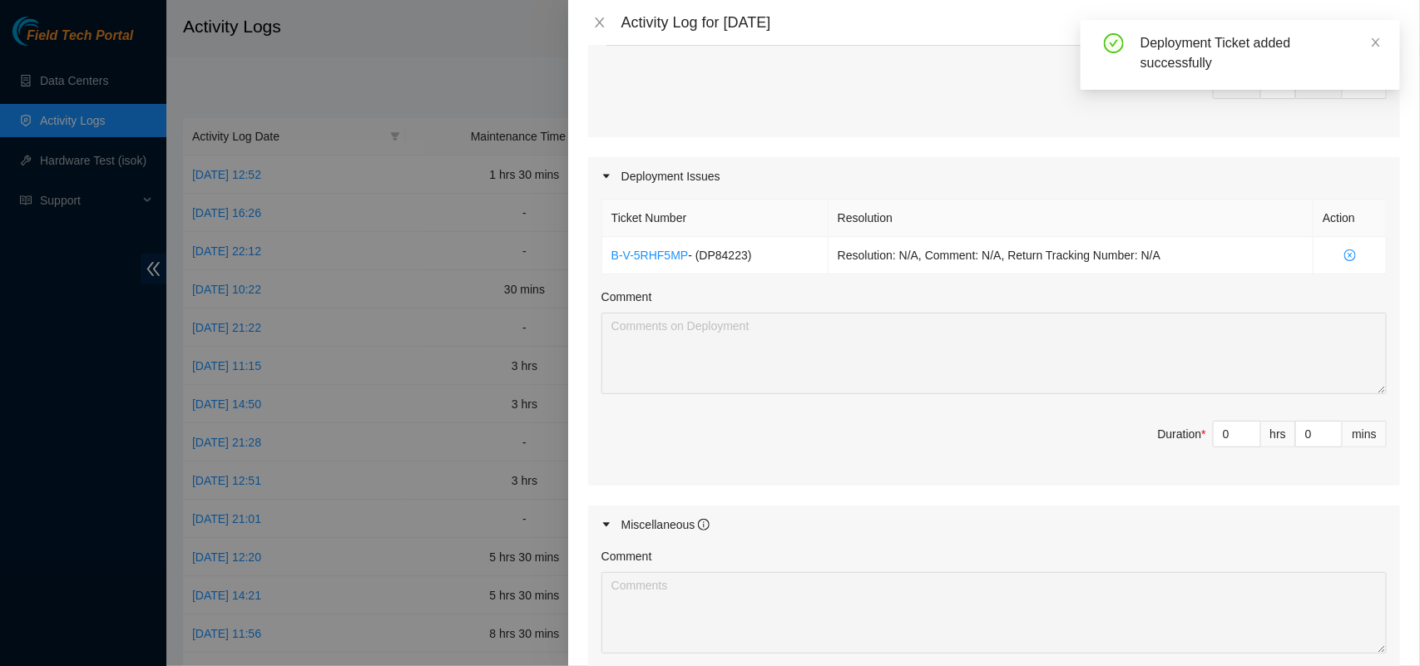
scroll to position [463, 0]
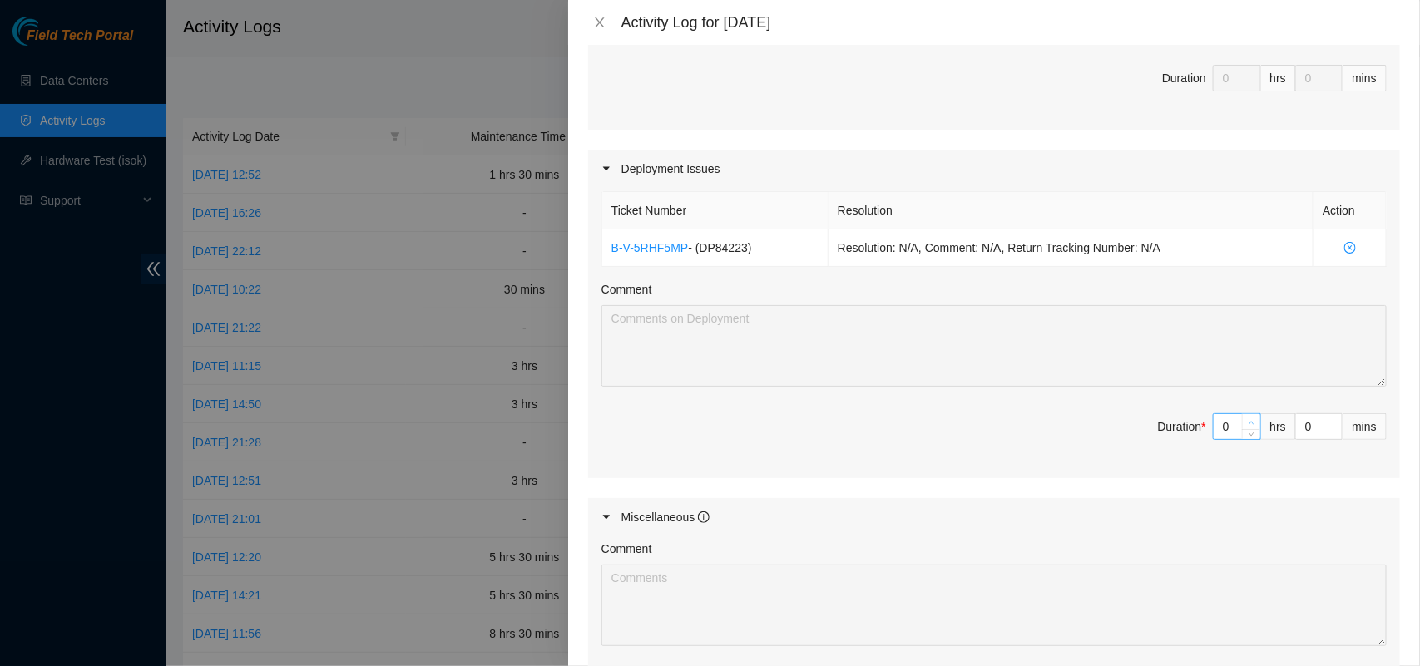
click at [1247, 424] on span "up" at bounding box center [1252, 423] width 10 height 10
type input "1"
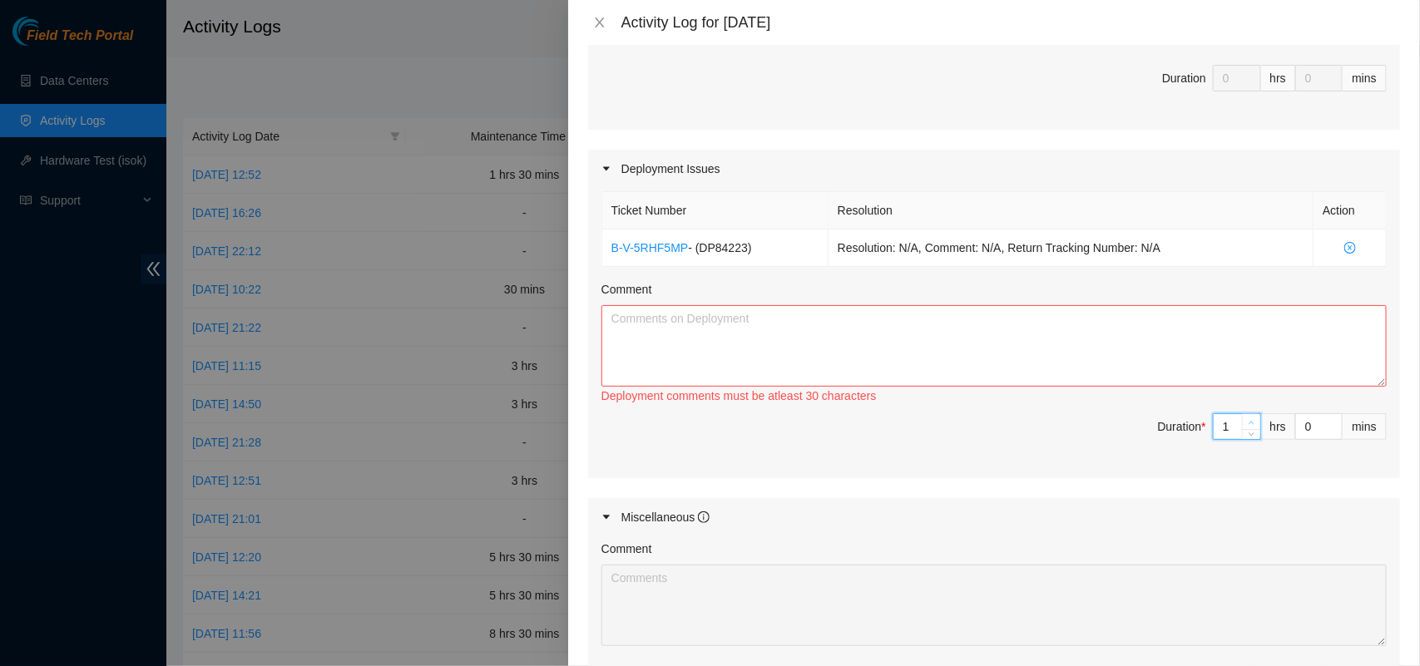
click at [1247, 424] on span "up" at bounding box center [1252, 423] width 10 height 10
type input "2"
click at [1247, 424] on span "up" at bounding box center [1252, 423] width 10 height 10
type input "3"
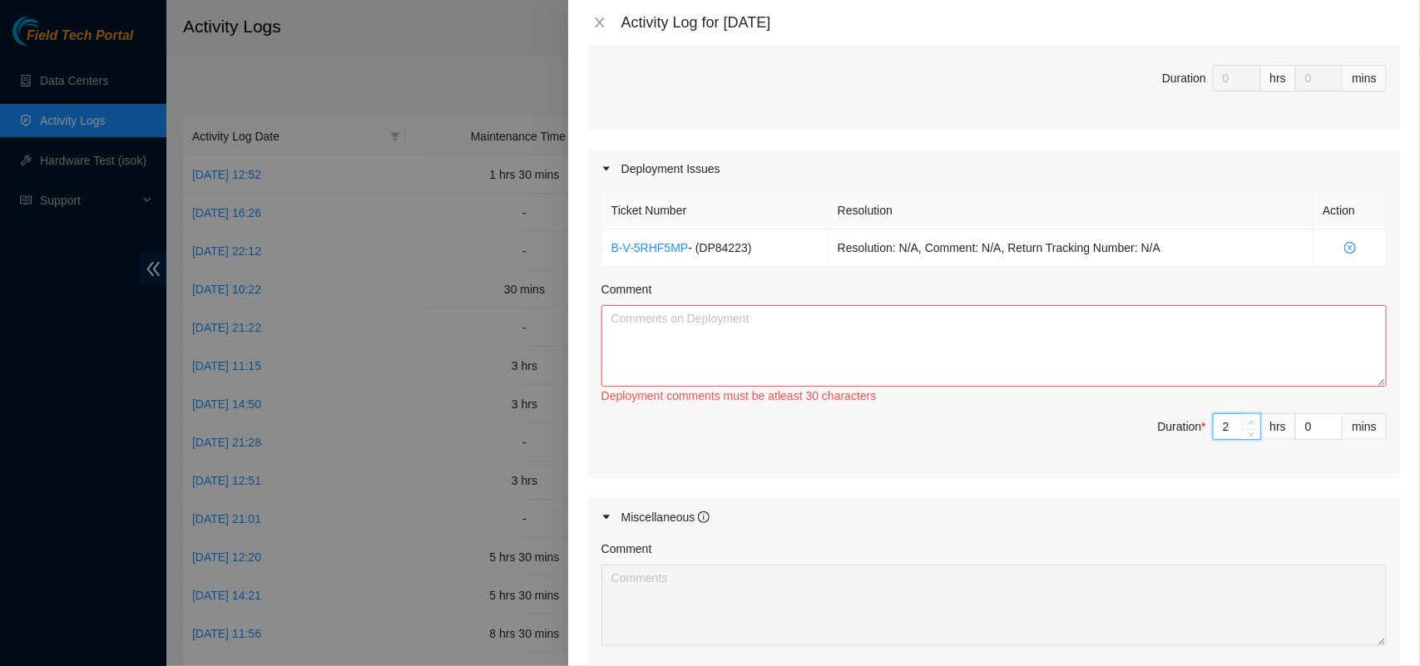
type input "3"
click at [1247, 424] on span "up" at bounding box center [1252, 423] width 10 height 10
type input "5"
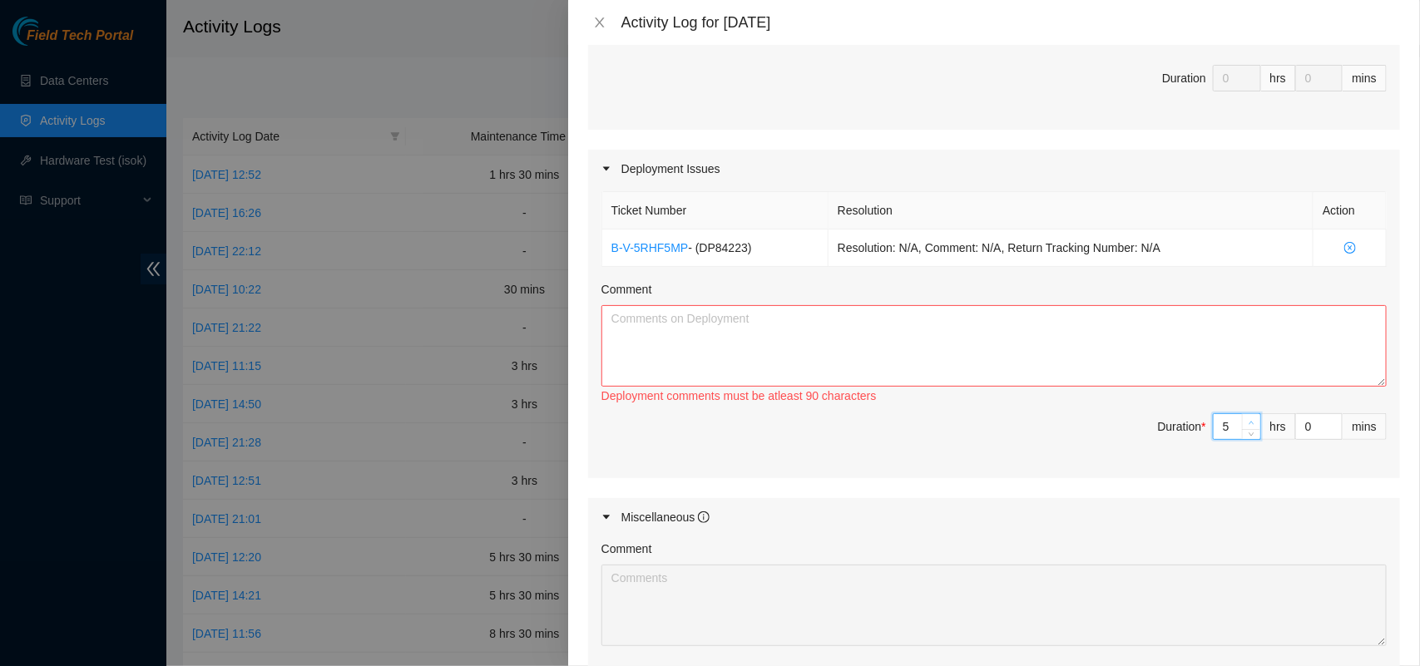
type input "6"
click at [1247, 424] on span "up" at bounding box center [1252, 423] width 10 height 10
type input "7"
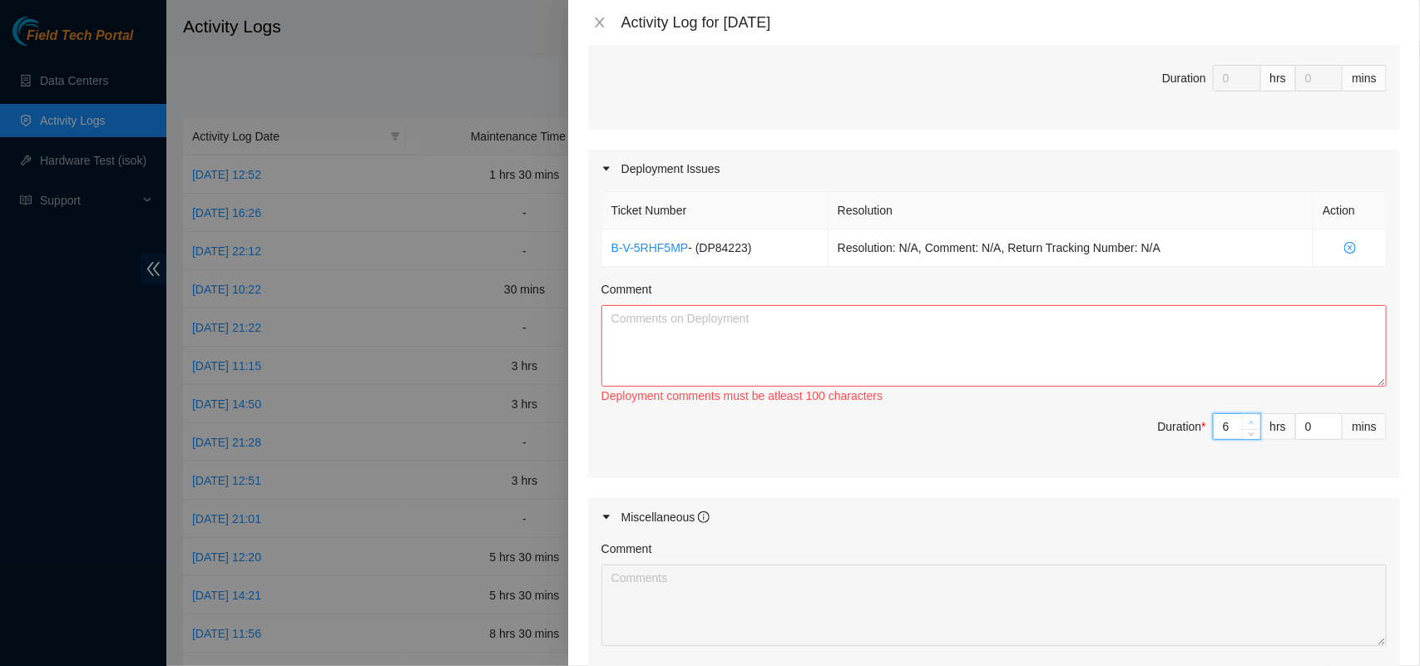
type input "7"
click at [1247, 424] on span "up" at bounding box center [1252, 423] width 10 height 10
type input "8"
type input "9"
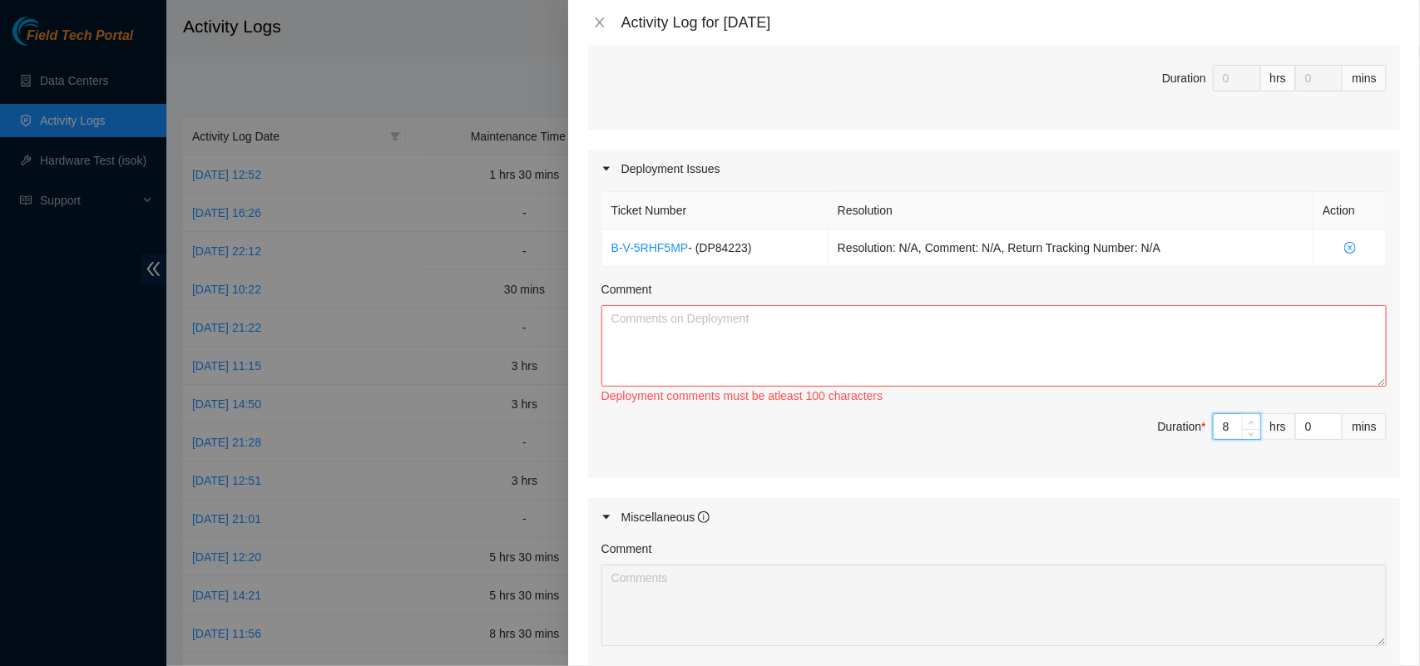
type input "9"
click at [1247, 424] on span "up" at bounding box center [1252, 423] width 10 height 10
click at [689, 337] on textarea "Comment" at bounding box center [994, 346] width 785 height 82
paste textarea "DP84223 The servers for the BC14 rack were unpacked and moved internally from t…"
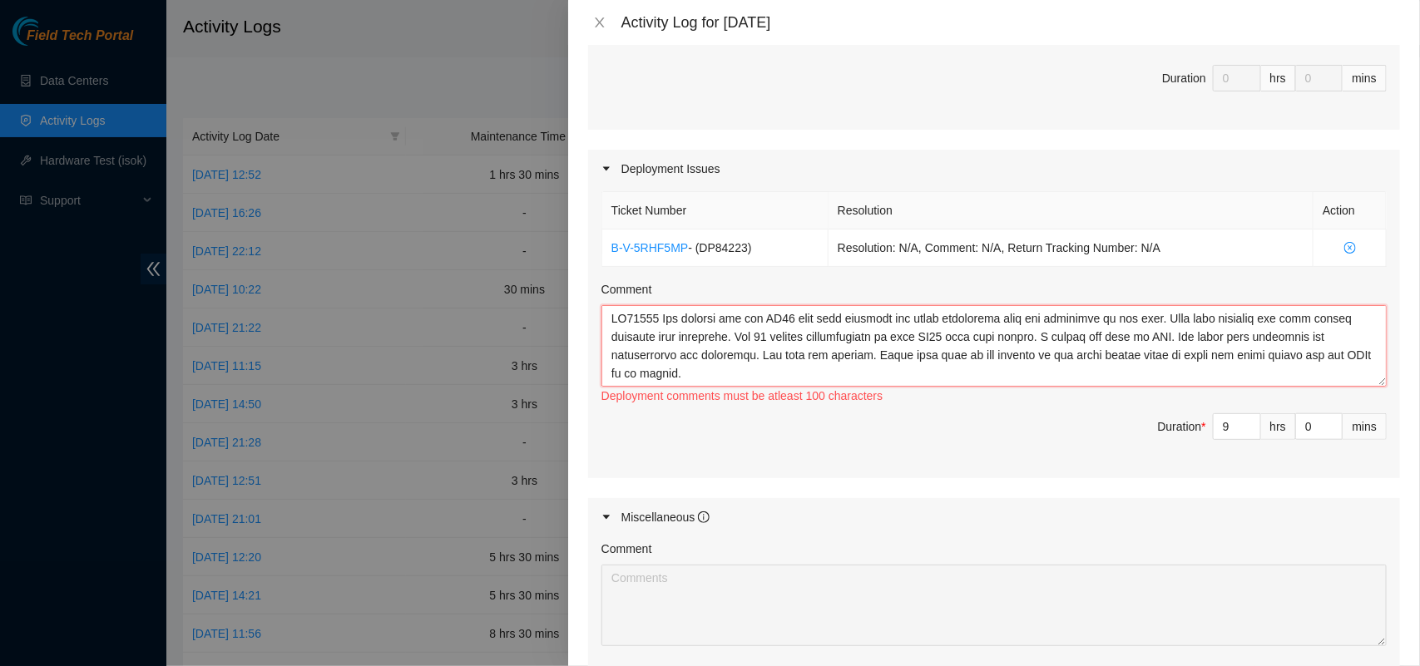
scroll to position [123, 0]
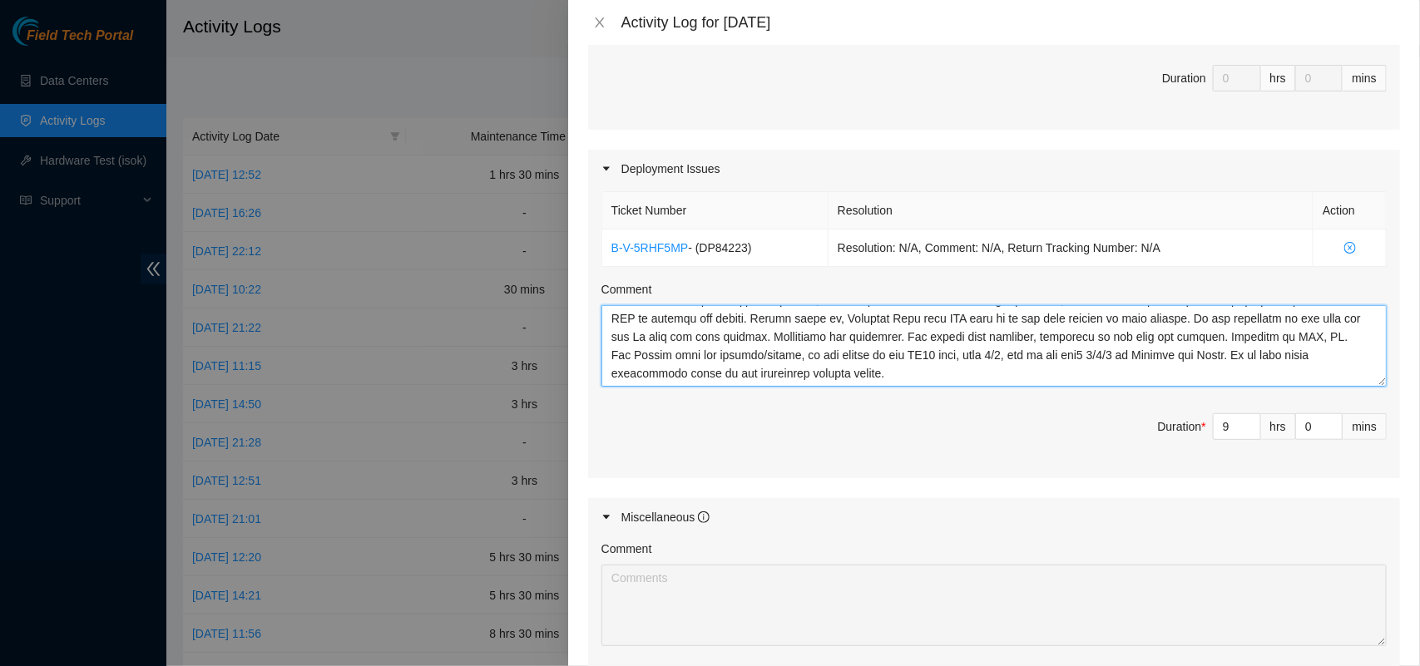
type textarea "DP84223 The servers for the BC14 rack were unpacked and moved internally from t…"
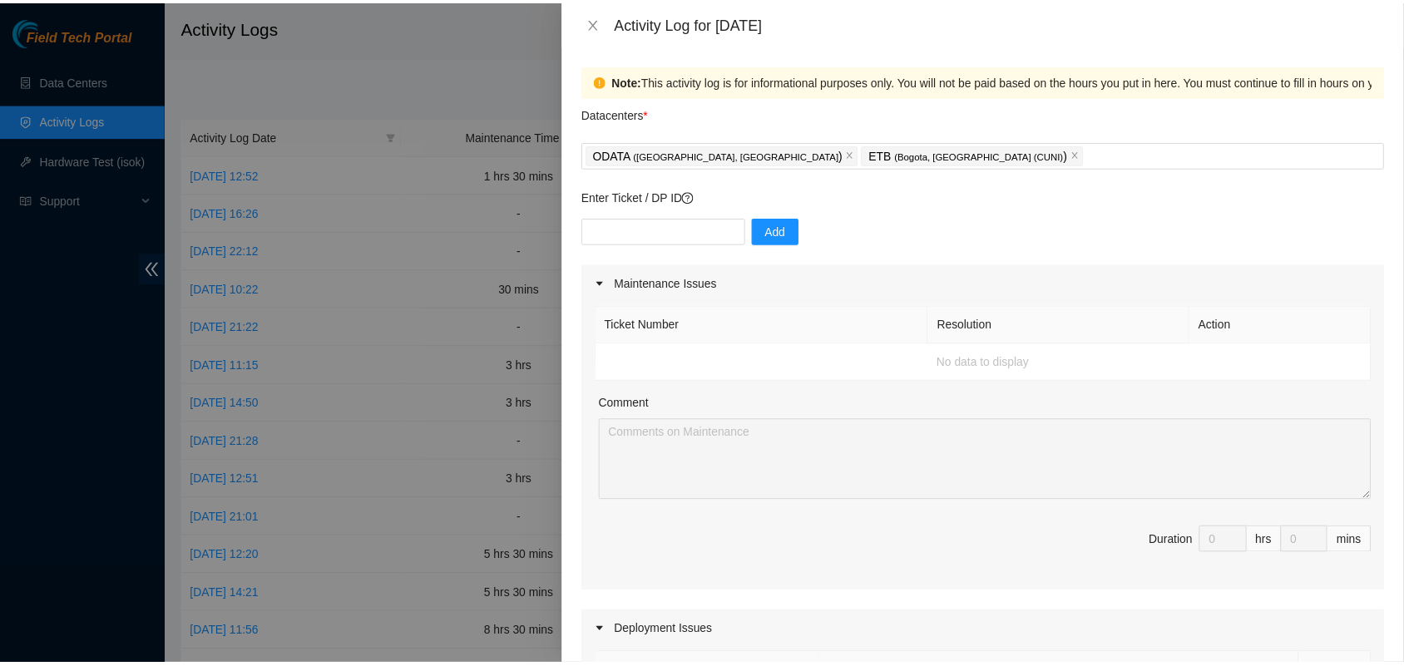
scroll to position [713, 0]
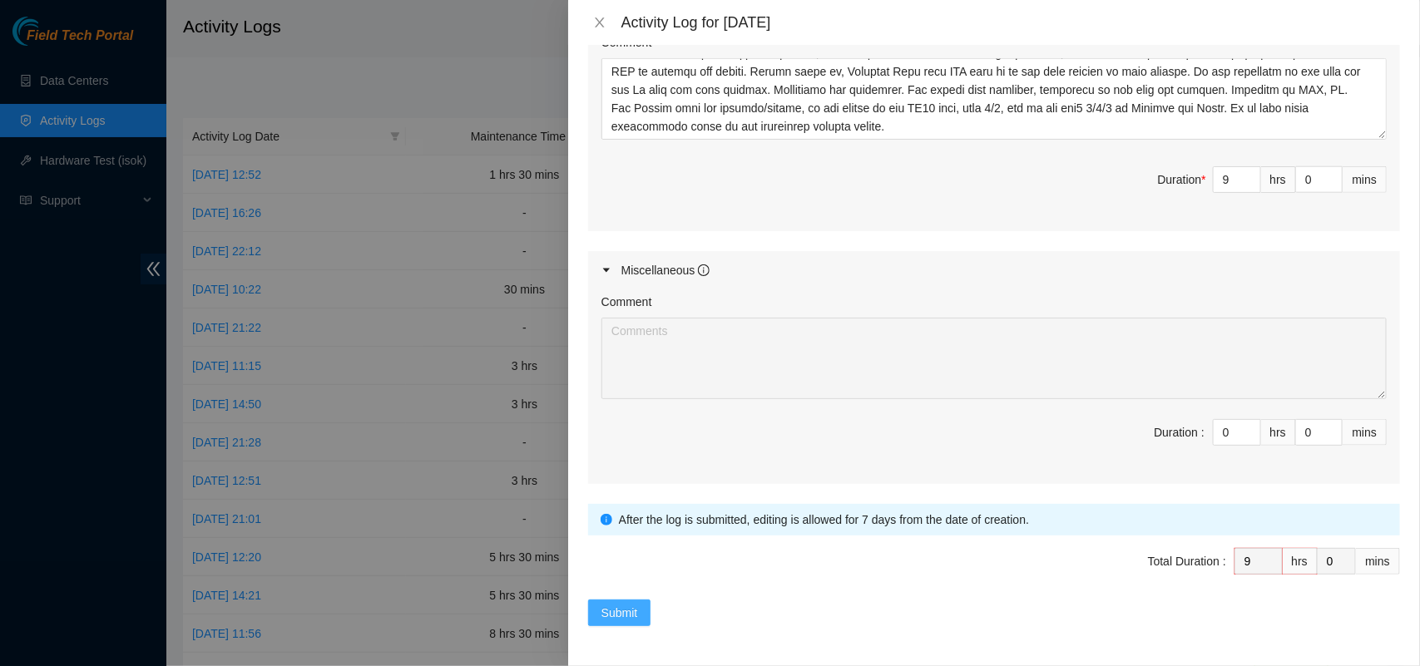
click at [616, 609] on span "Submit" at bounding box center [620, 613] width 37 height 18
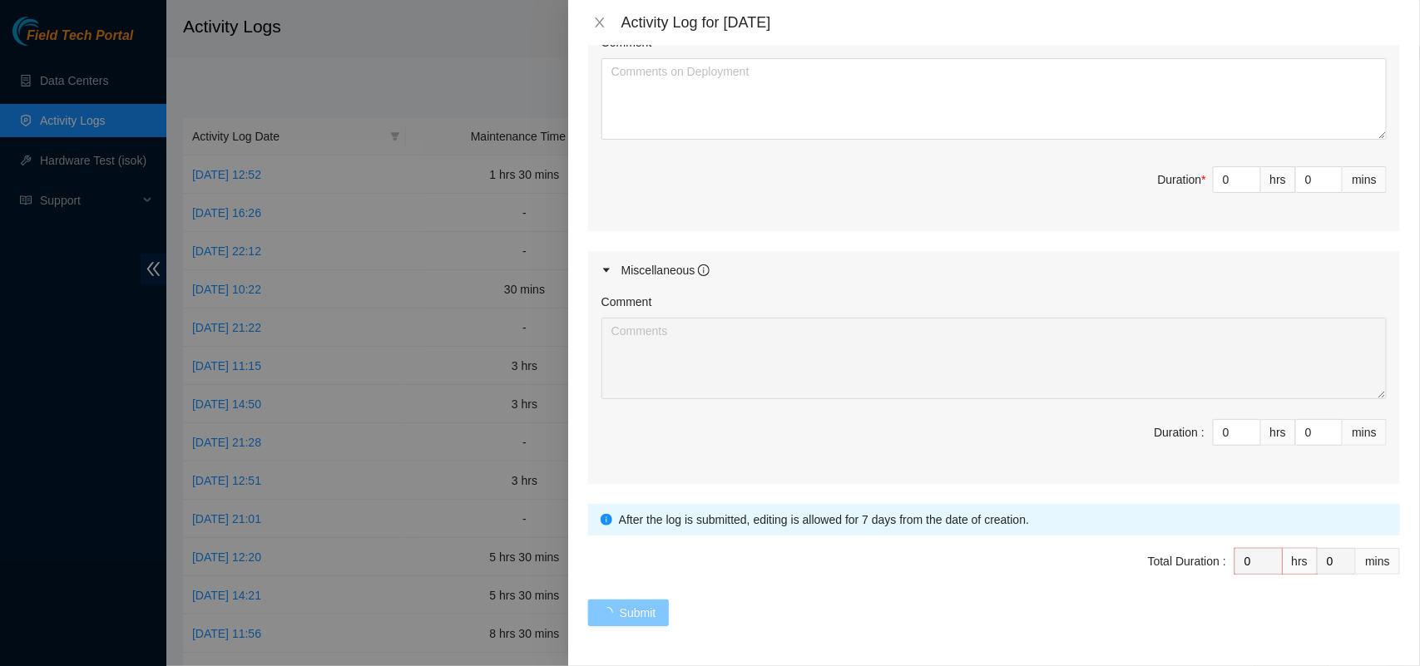
scroll to position [0, 0]
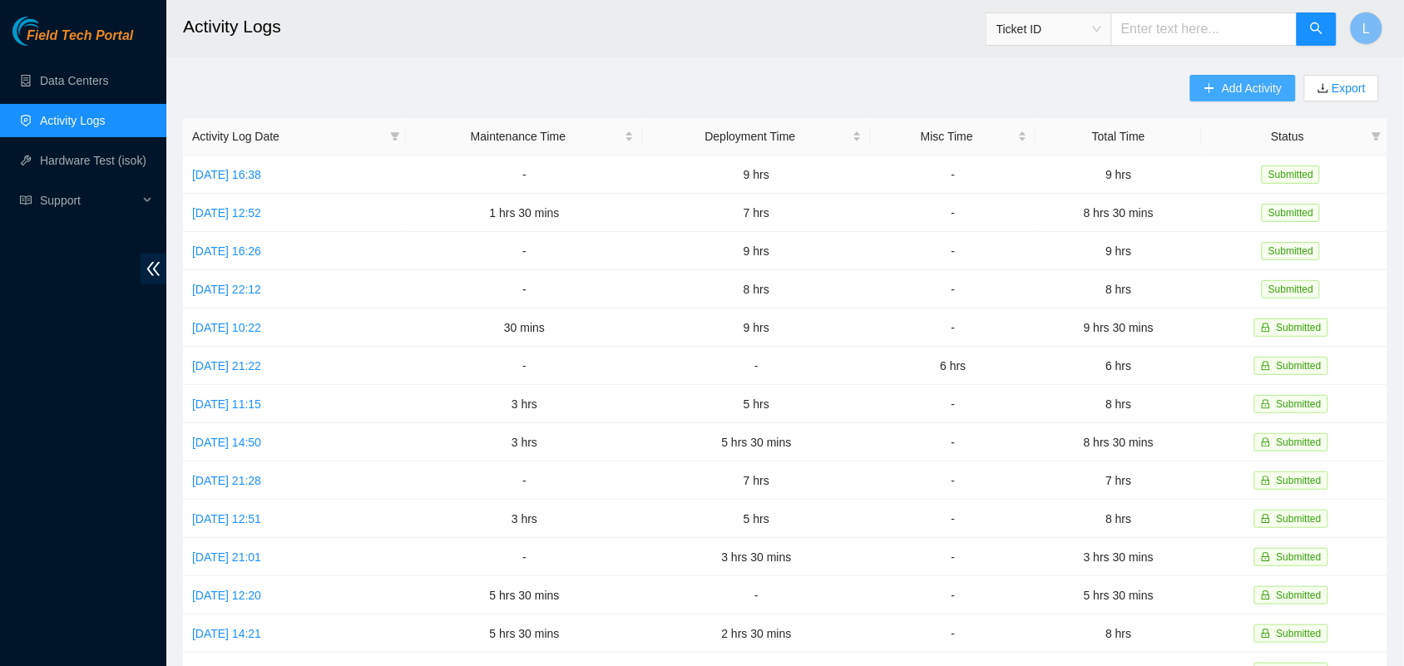
click at [1279, 84] on span "Add Activity" at bounding box center [1252, 88] width 60 height 18
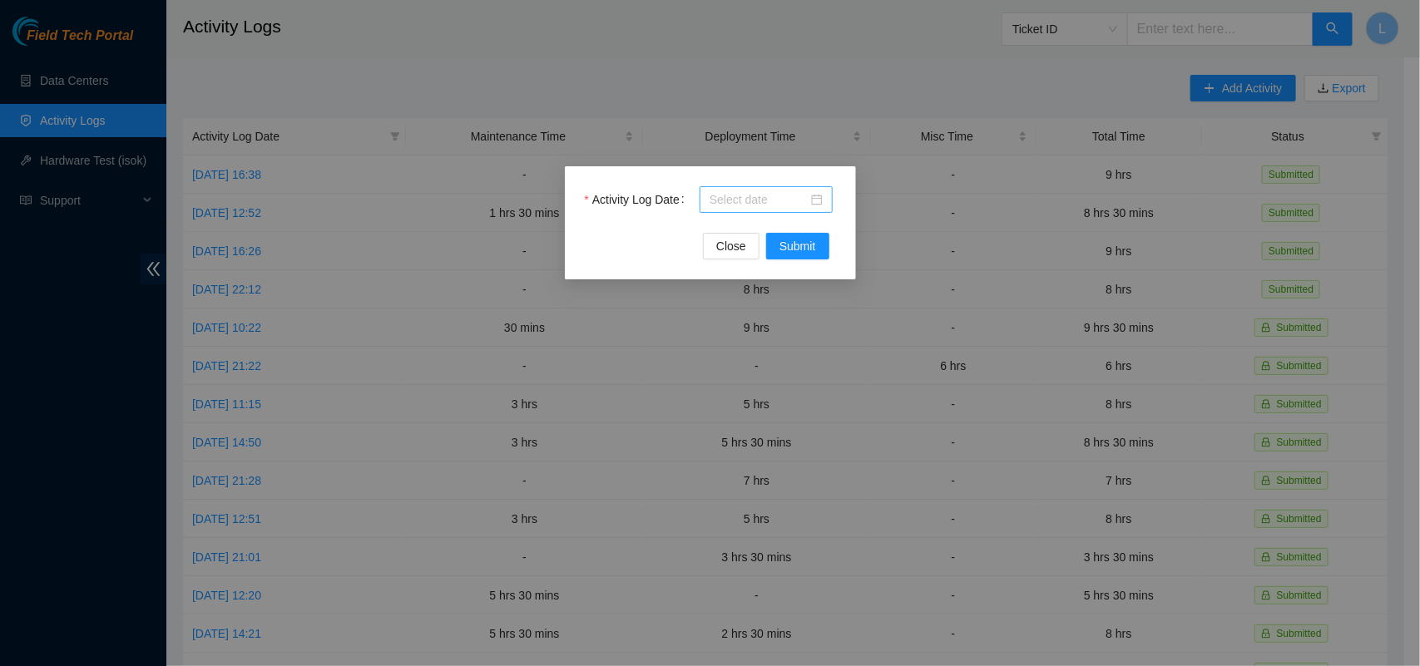
click at [825, 201] on div at bounding box center [766, 199] width 133 height 27
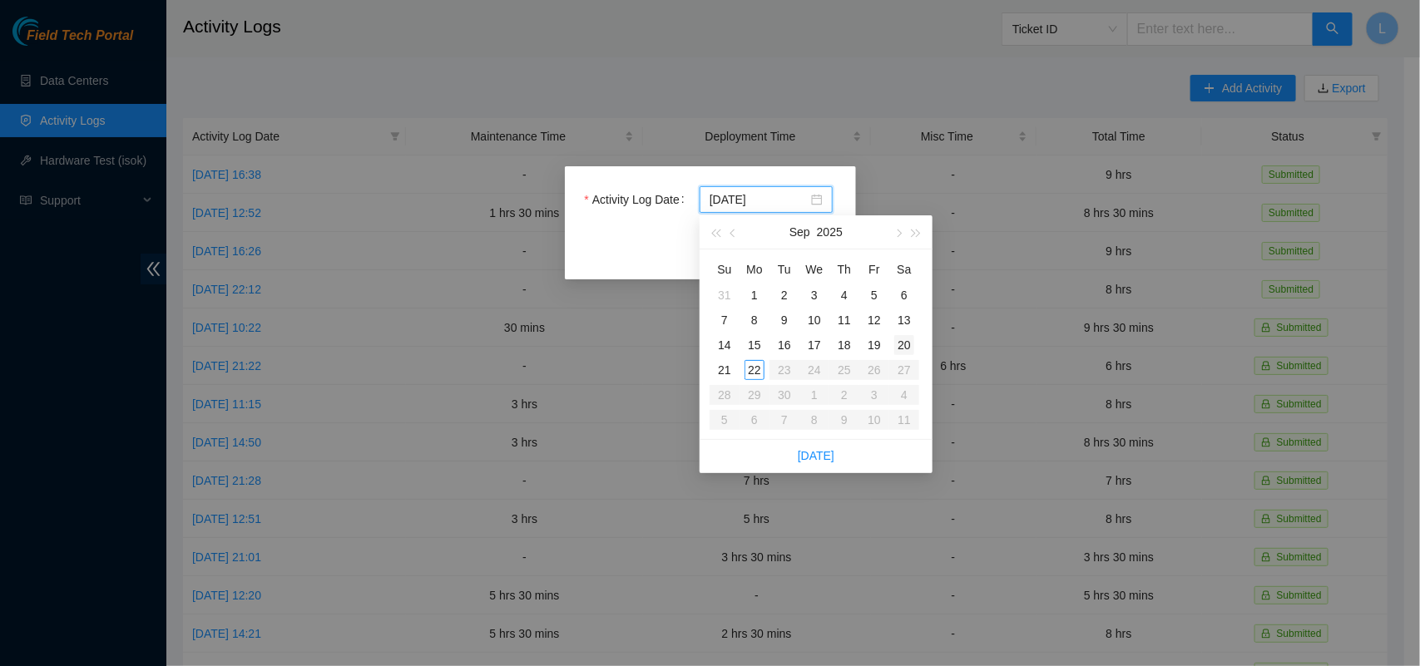
type input "[DATE]"
click at [911, 346] on div "20" at bounding box center [904, 345] width 20 height 20
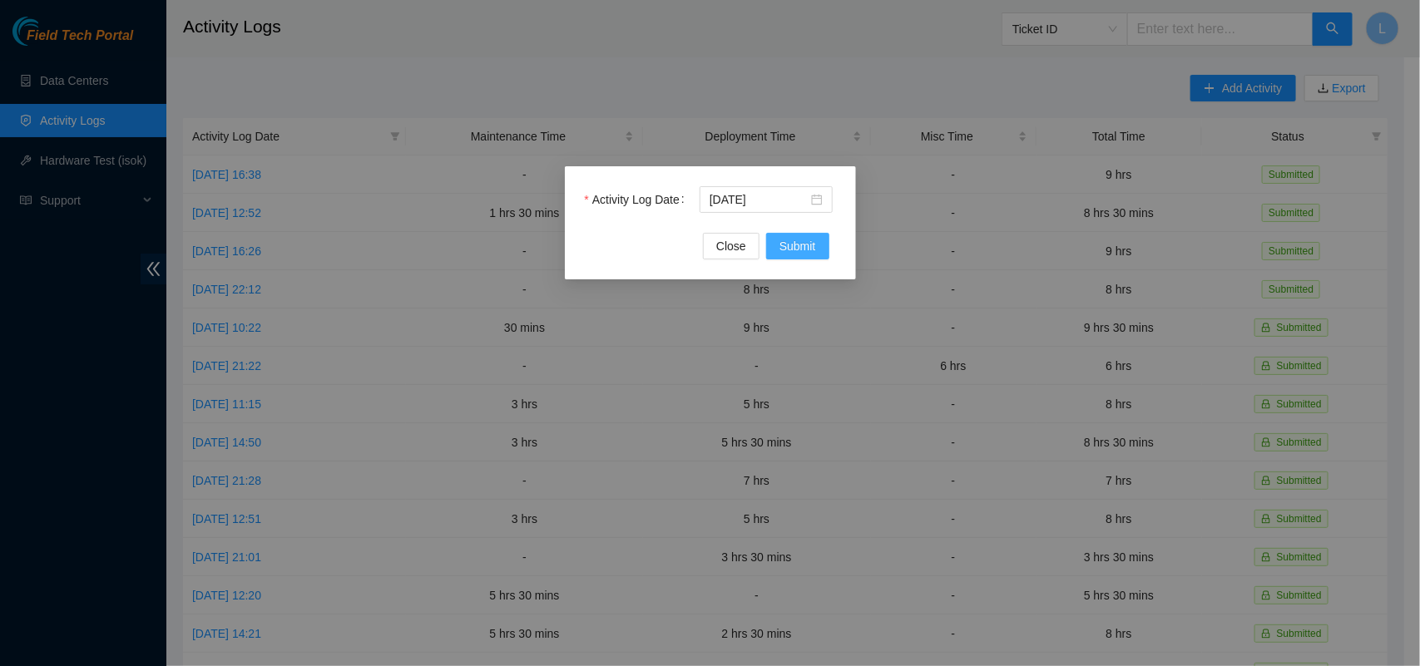
click at [803, 246] on span "Submit" at bounding box center [798, 246] width 37 height 18
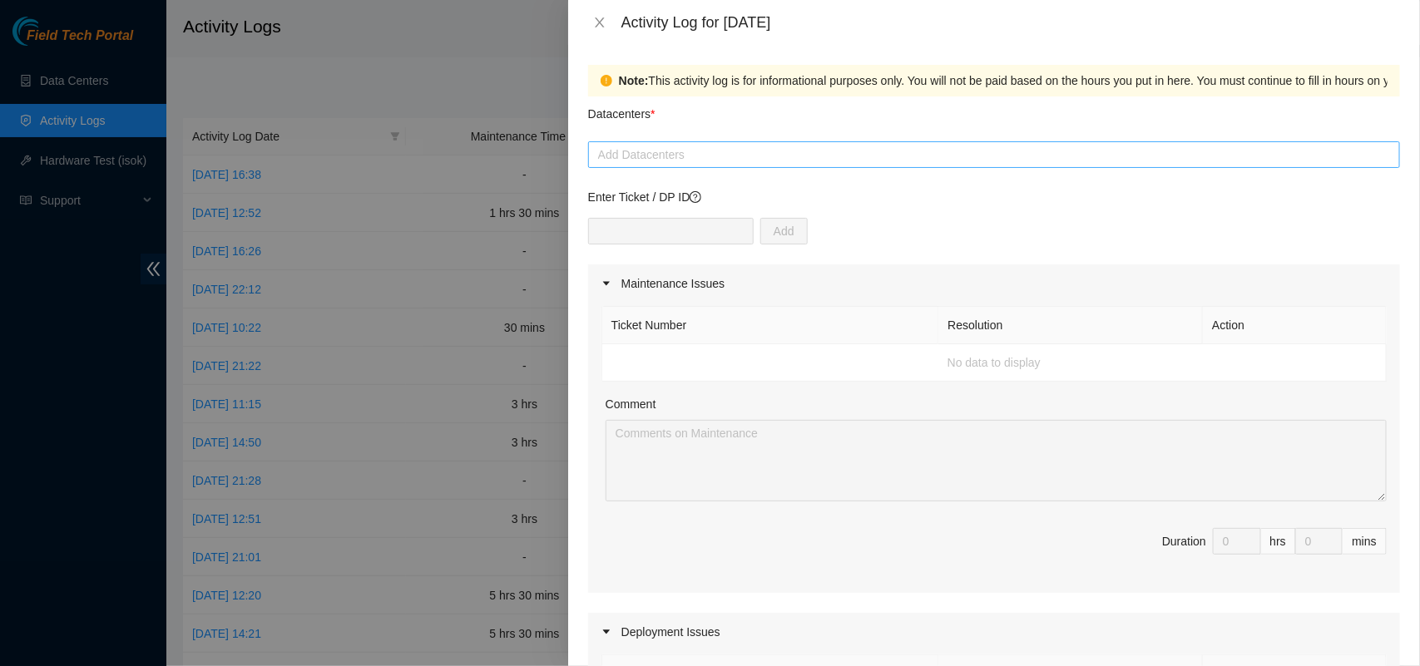
click at [710, 155] on div at bounding box center [994, 155] width 804 height 20
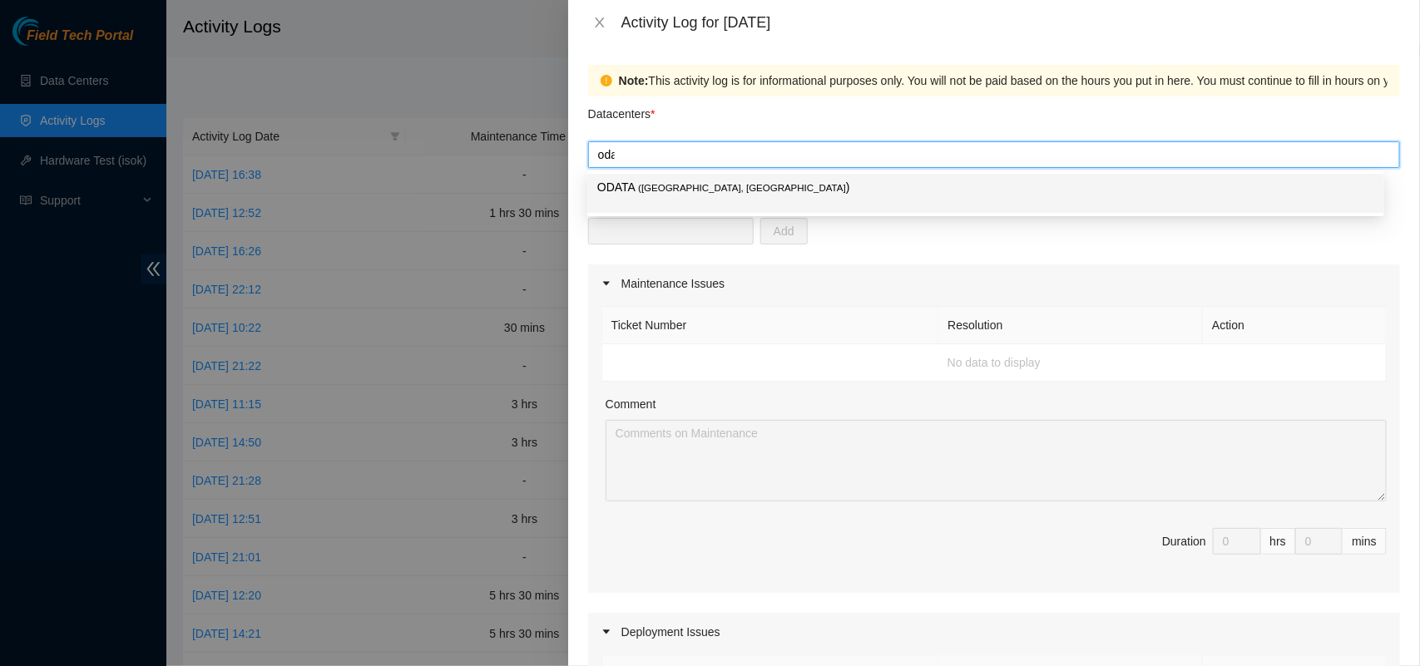
type input "odata"
click at [683, 187] on span "( [GEOGRAPHIC_DATA], [GEOGRAPHIC_DATA]" at bounding box center [742, 188] width 208 height 10
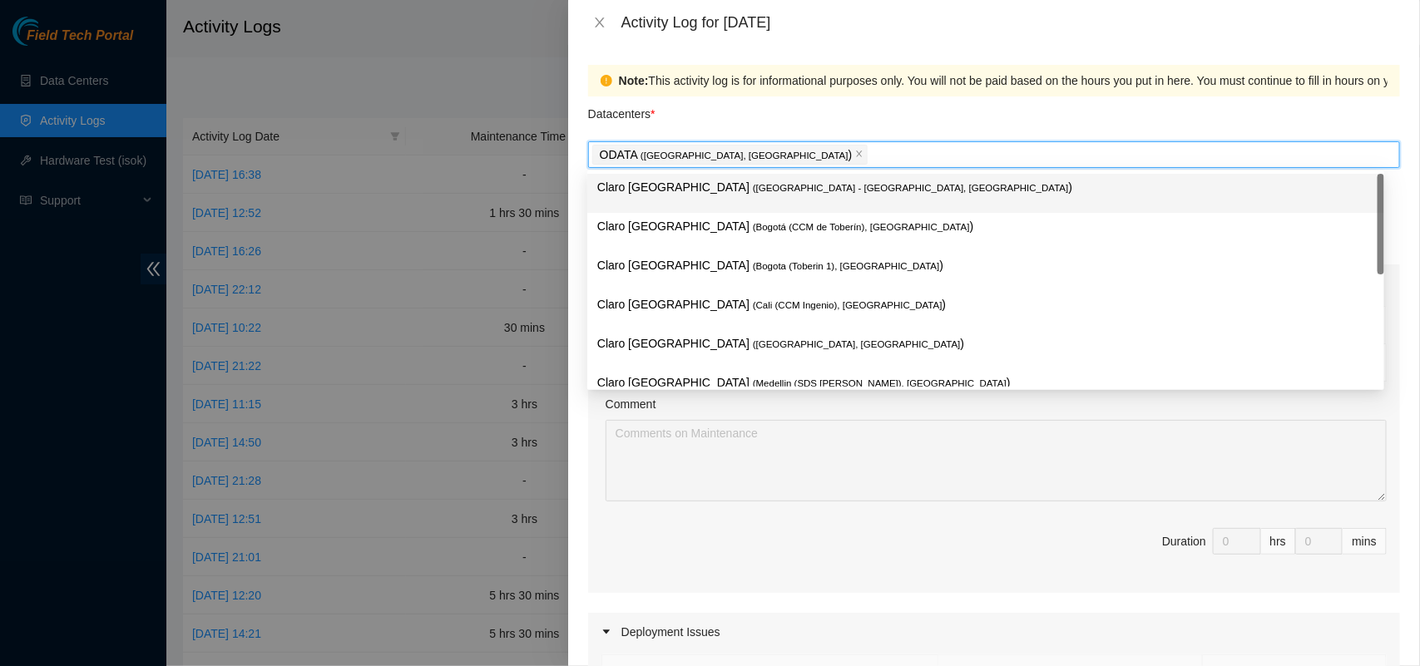
click at [747, 114] on div "Datacenters *" at bounding box center [994, 119] width 812 height 45
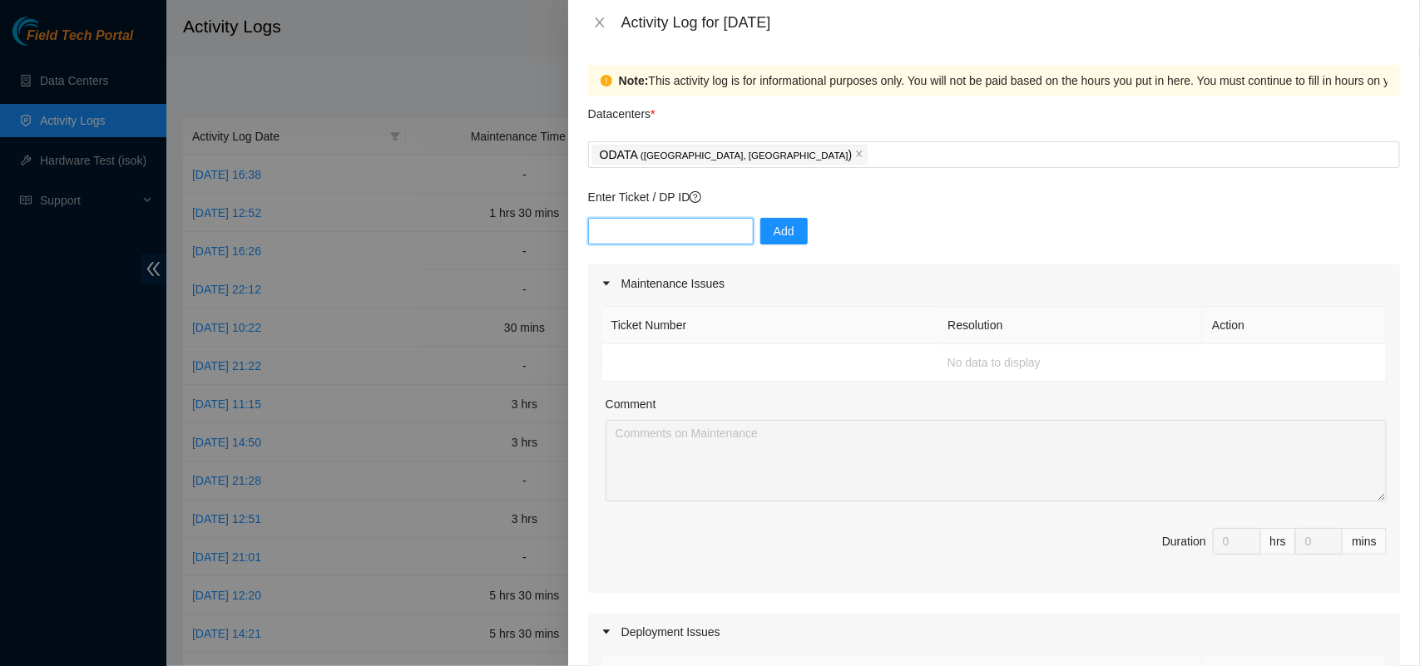
click at [671, 235] on input "text" at bounding box center [671, 231] width 166 height 27
paste input "DP84223"
type input "DP84223"
click at [760, 235] on button "Add" at bounding box center [783, 231] width 47 height 27
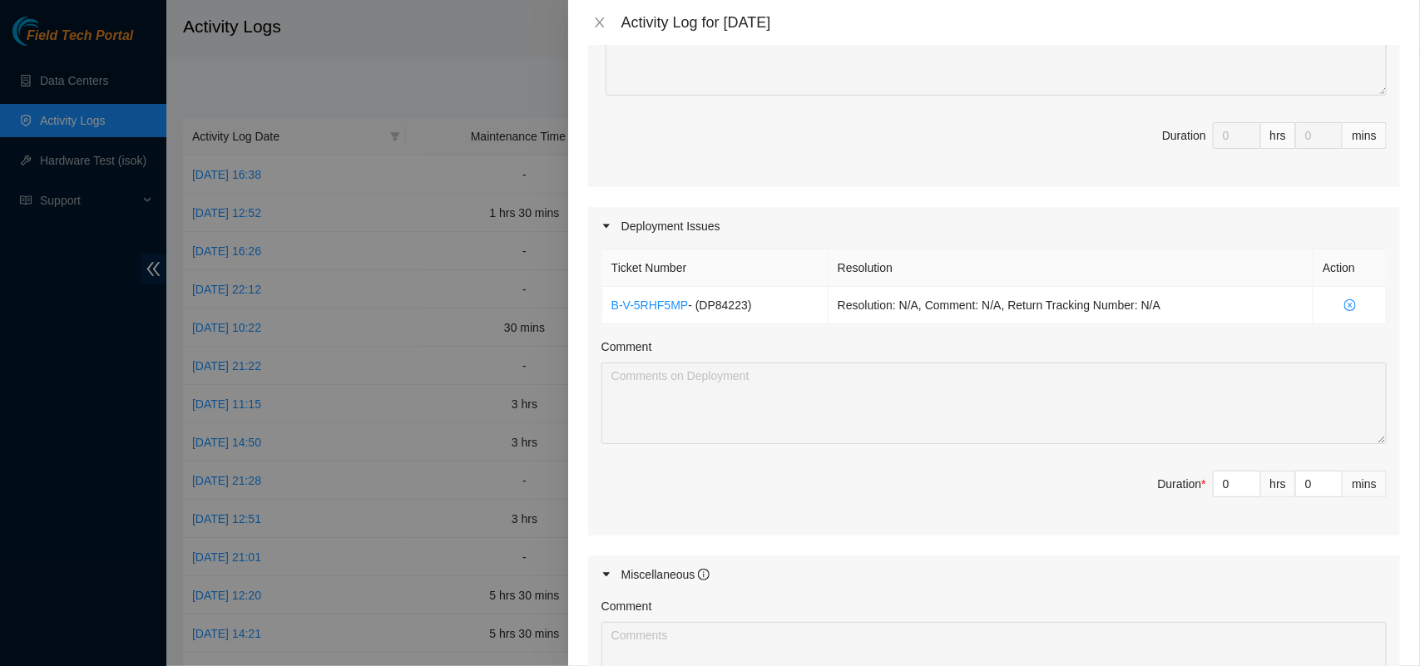
scroll to position [409, 0]
click at [1250, 479] on icon "up" at bounding box center [1252, 477] width 5 height 3
type input "1"
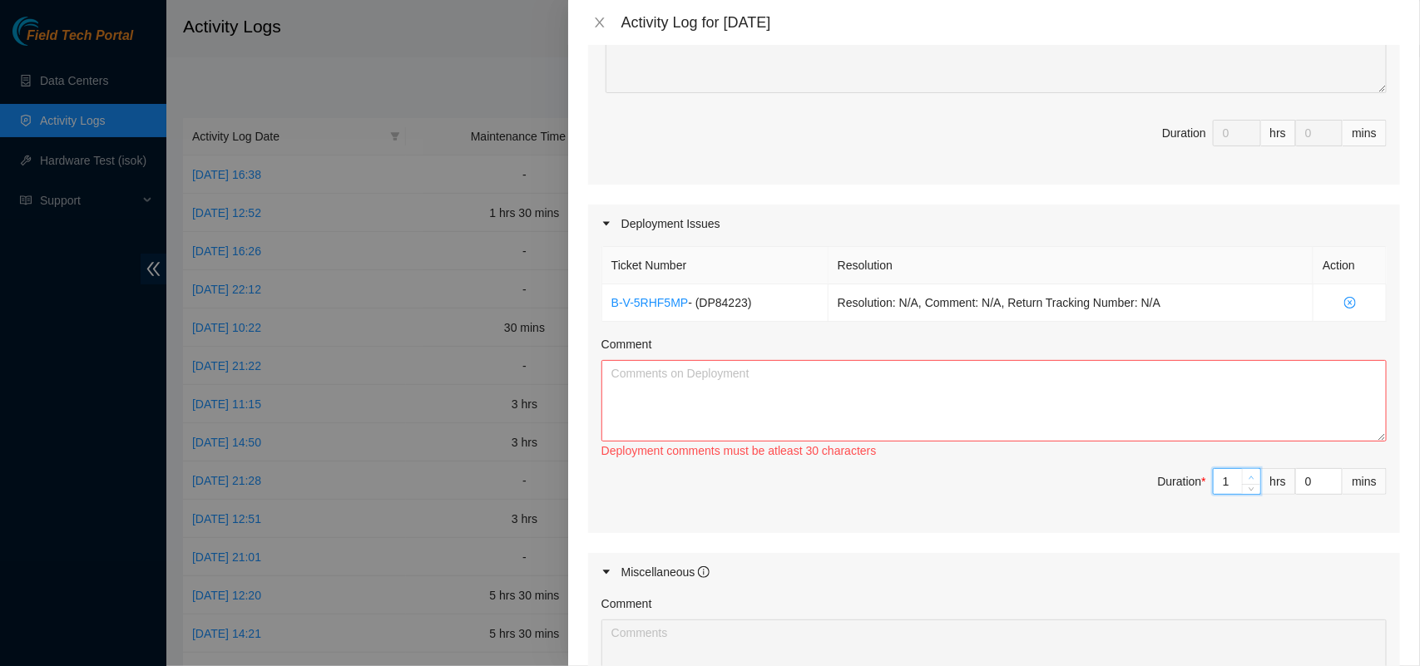
click at [1250, 479] on icon "up" at bounding box center [1252, 477] width 5 height 3
type input "2"
click at [1250, 479] on icon "up" at bounding box center [1252, 477] width 5 height 3
type input "3"
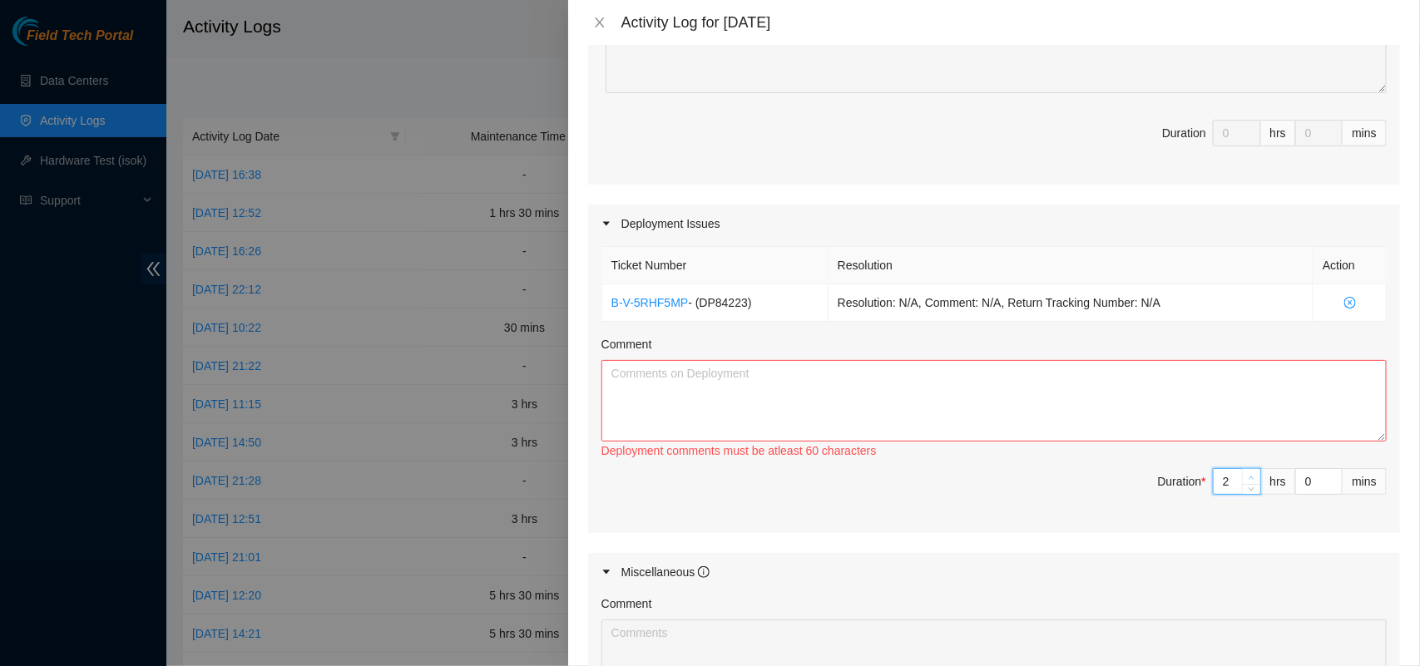
type input "3"
click at [1250, 479] on icon "up" at bounding box center [1252, 477] width 5 height 3
type input "4"
click at [1250, 479] on icon "up" at bounding box center [1252, 477] width 5 height 3
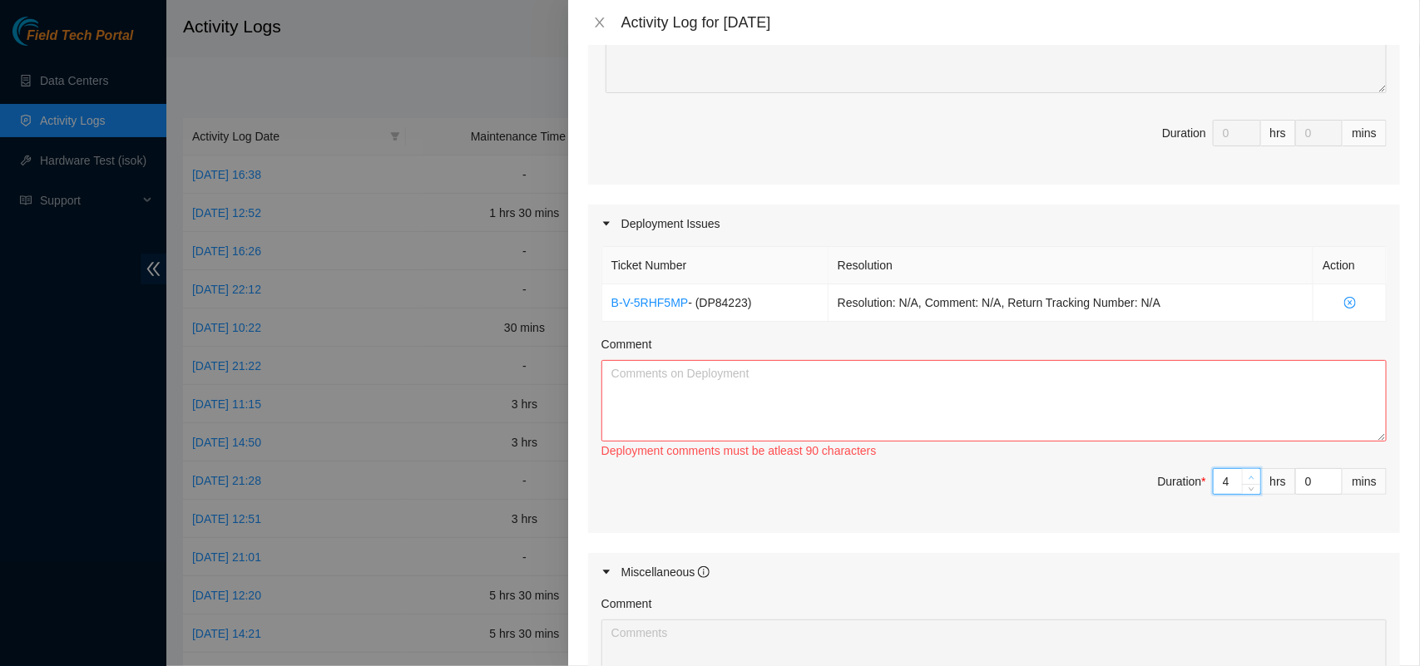
type input "5"
click at [1250, 479] on icon "up" at bounding box center [1252, 477] width 5 height 3
type input "6"
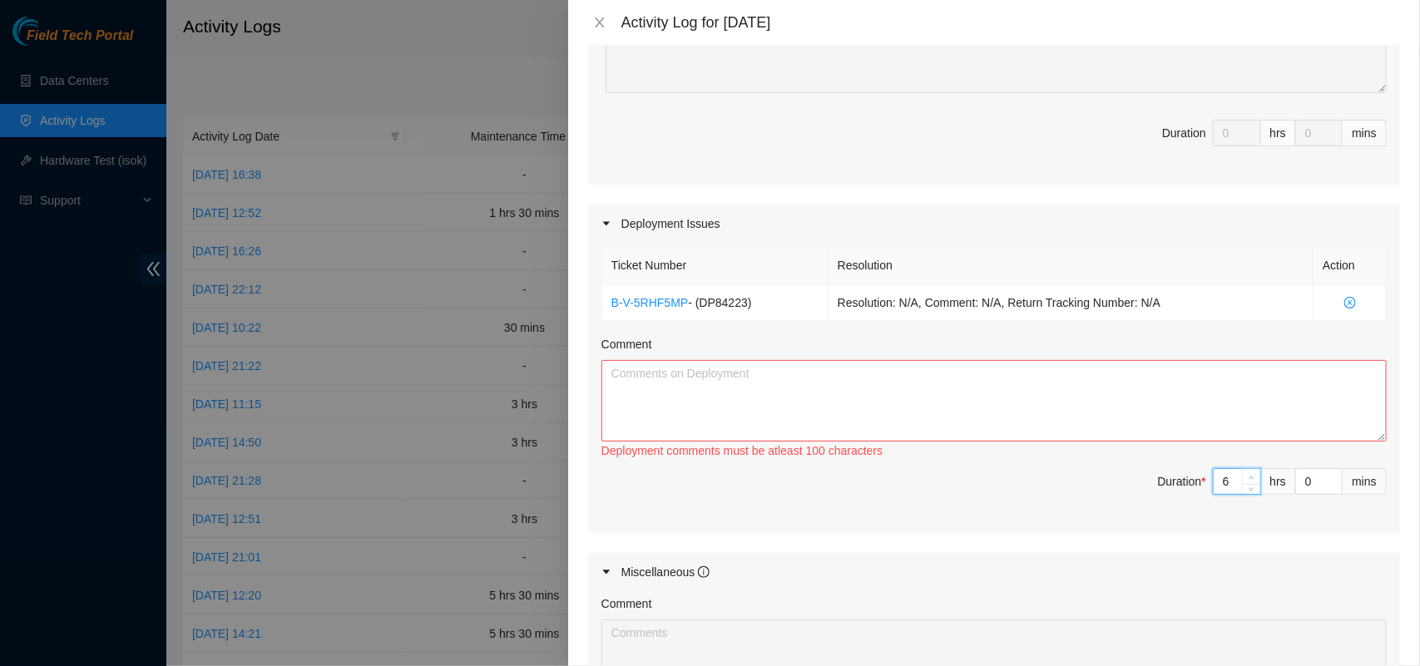
click at [1250, 479] on icon "up" at bounding box center [1252, 477] width 5 height 3
type input "7"
click at [1250, 479] on icon "up" at bounding box center [1252, 477] width 5 height 3
type input "8"
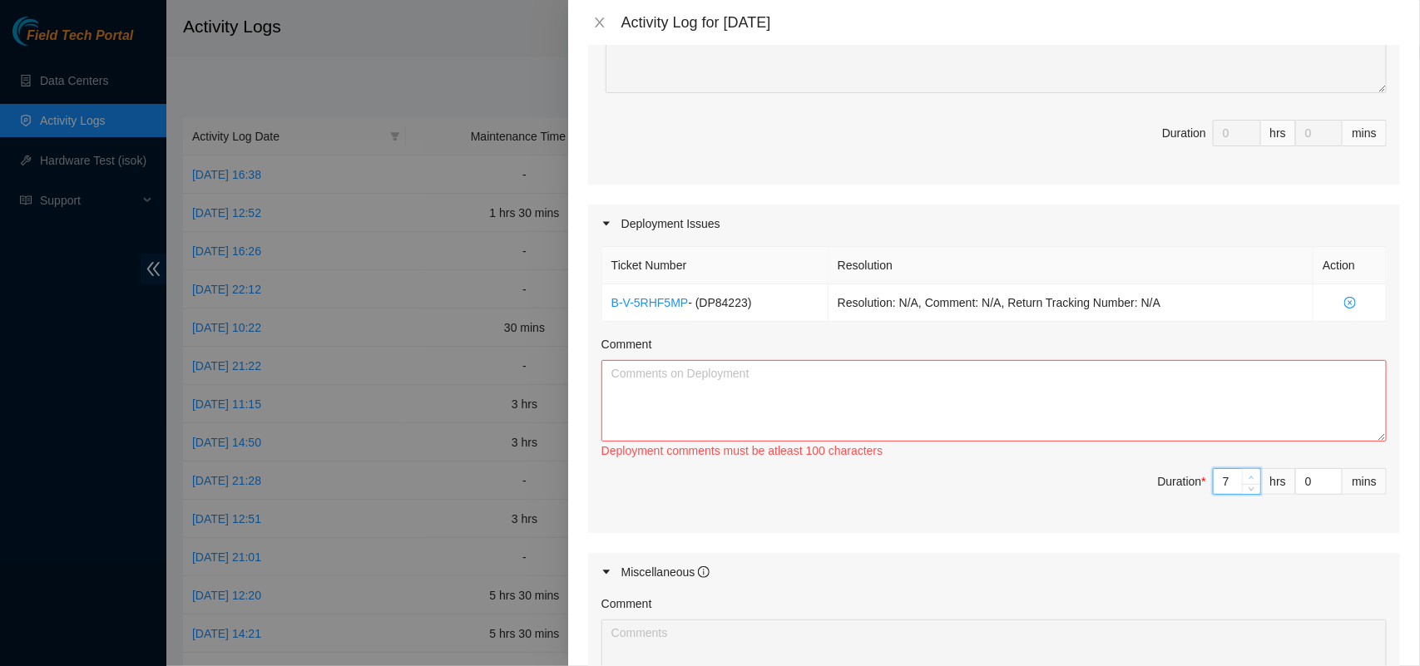
type input "8"
click at [699, 397] on textarea "Comment" at bounding box center [994, 401] width 785 height 82
paste textarea "DP84223 The equipment was unpacked and the servers for the AL11 - AM11 racks we…"
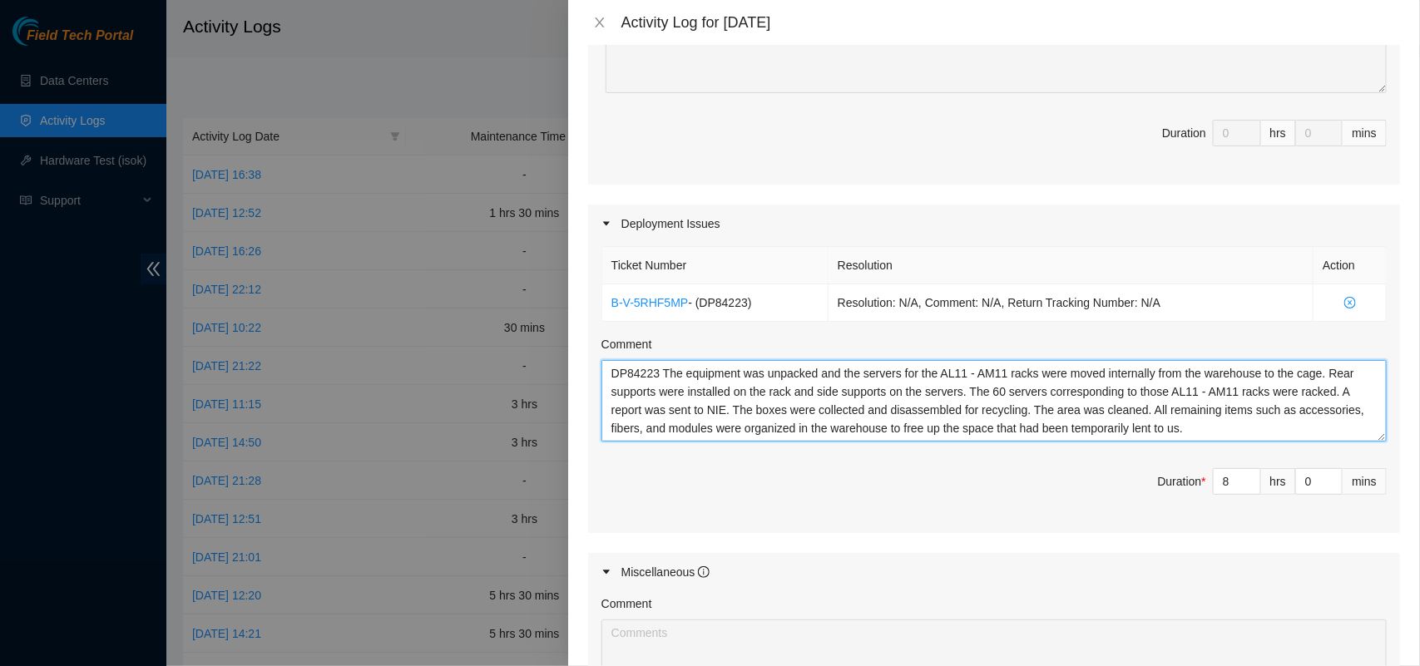
type textarea "DP84223 The equipment was unpacked and the servers for the AL11 - AM11 racks we…"
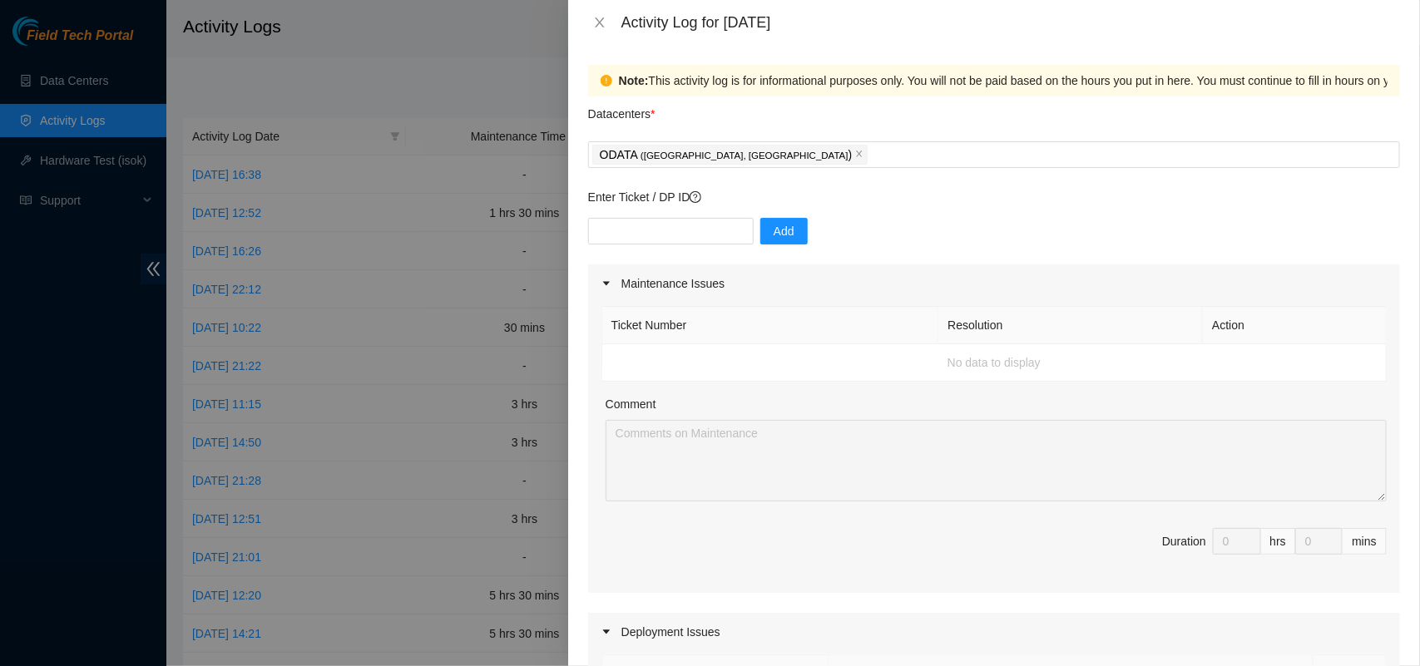
scroll to position [713, 0]
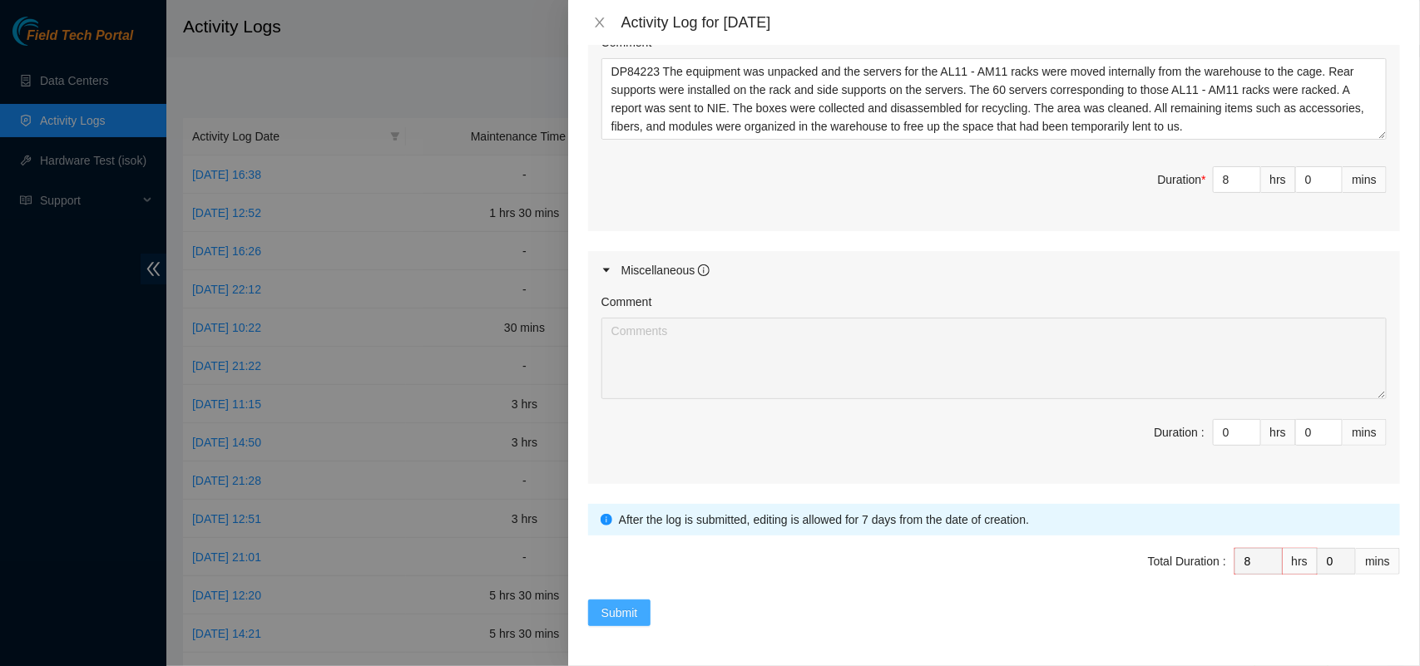
click at [621, 616] on span "Submit" at bounding box center [620, 613] width 37 height 18
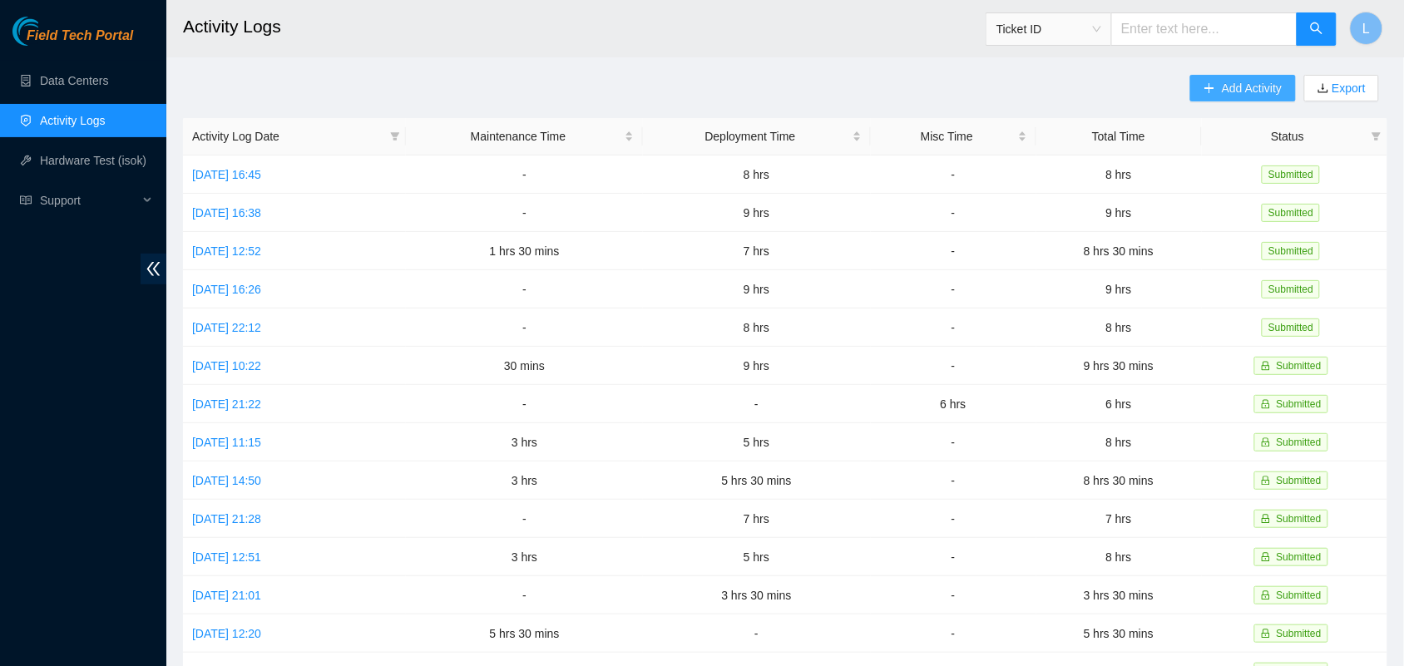
click at [1220, 90] on button "Add Activity" at bounding box center [1243, 88] width 105 height 27
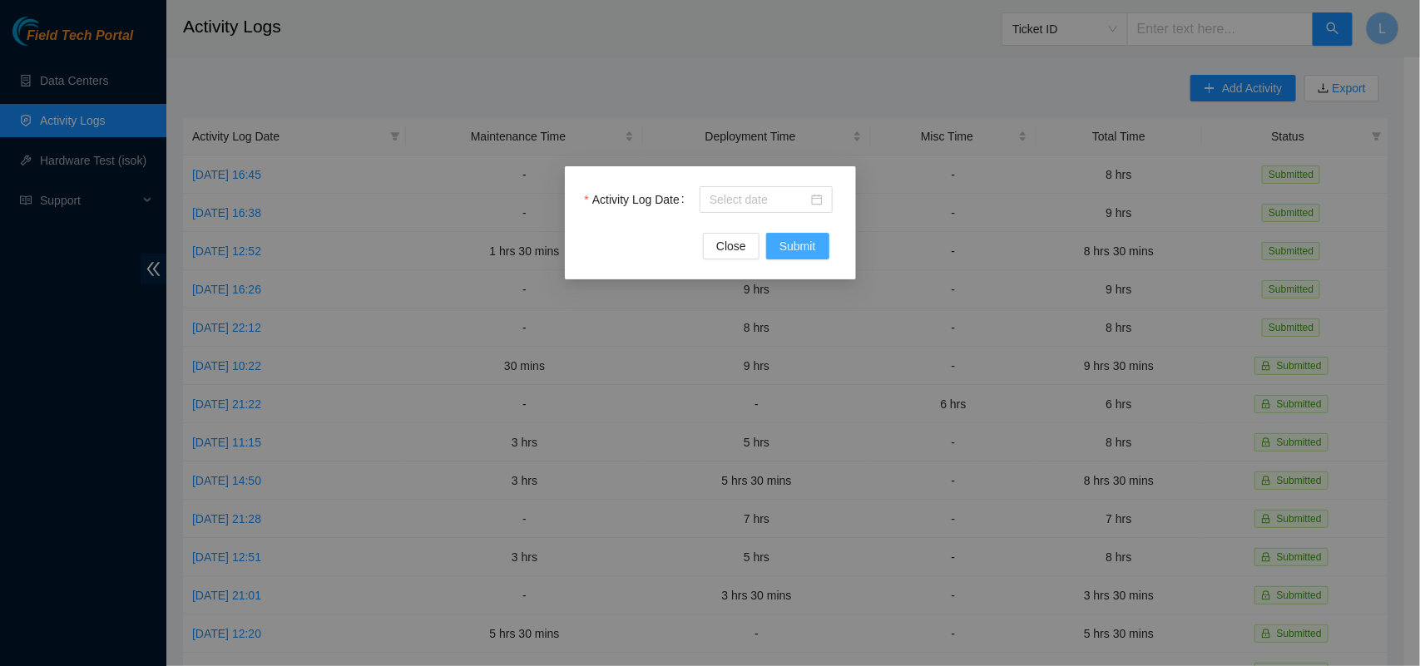
click at [803, 237] on span "Submit" at bounding box center [798, 246] width 37 height 18
click at [745, 240] on button "Close" at bounding box center [731, 246] width 57 height 27
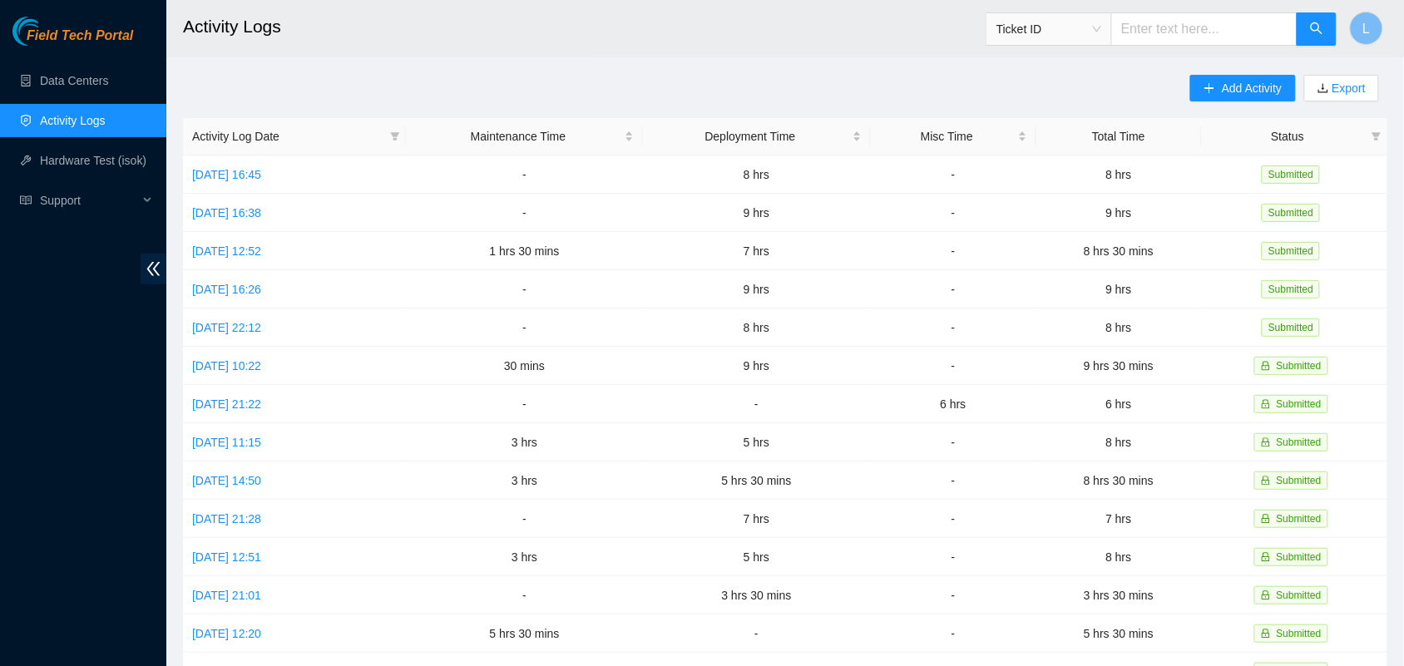
click at [443, 18] on h2 "Activity Logs" at bounding box center [663, 26] width 960 height 53
click at [261, 285] on link "[DATE] 16:26" at bounding box center [226, 289] width 69 height 13
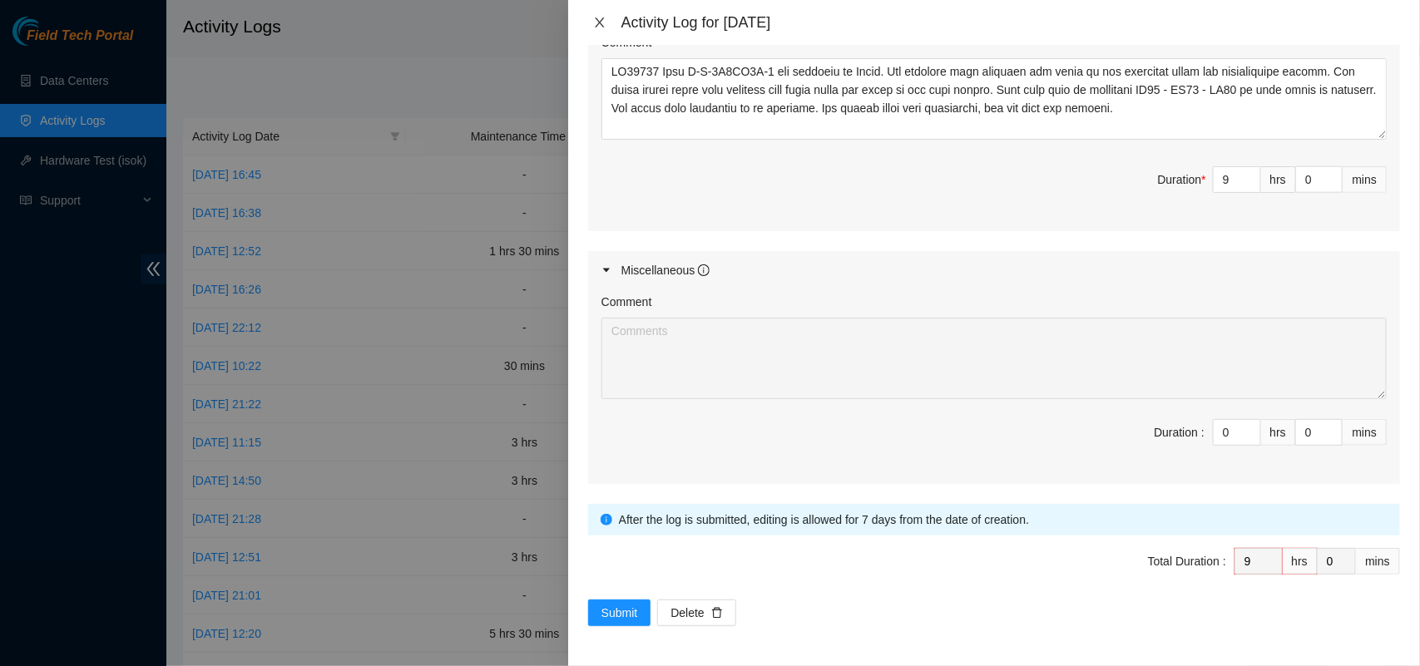
click at [601, 22] on icon "close" at bounding box center [599, 22] width 13 height 13
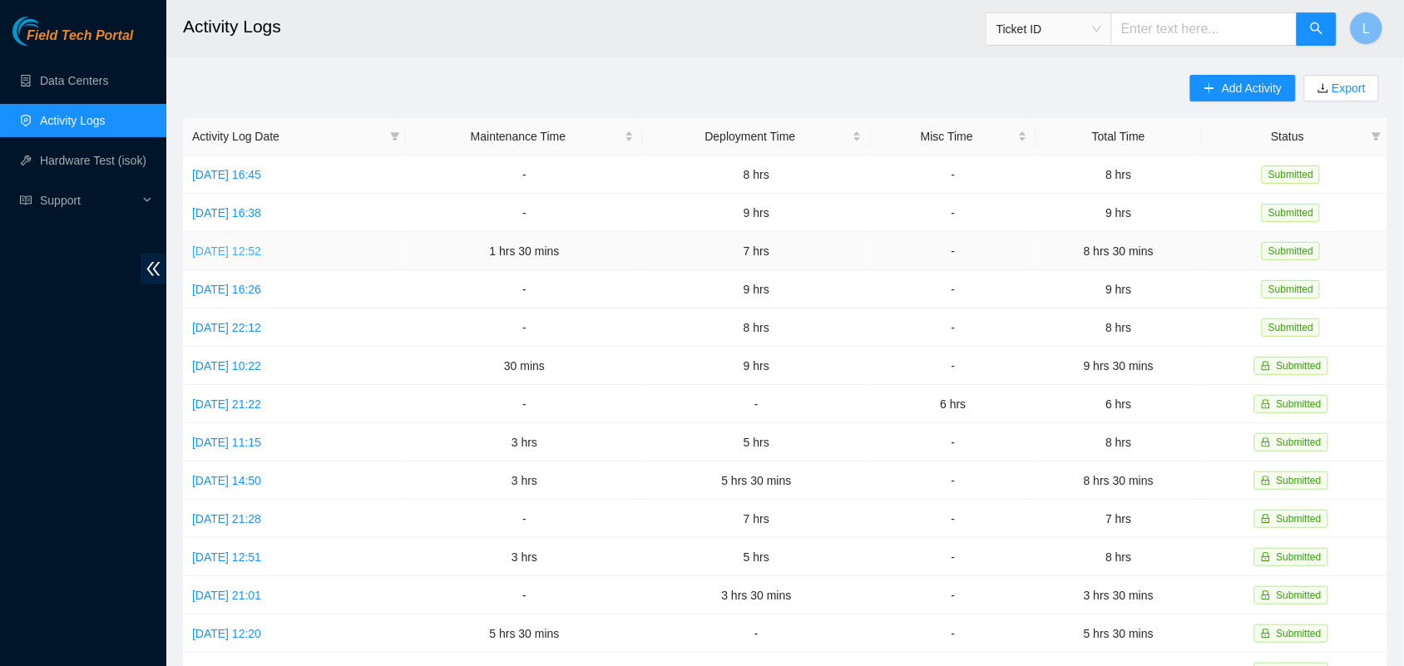
click at [238, 246] on link "[DATE] 12:52" at bounding box center [226, 251] width 69 height 13
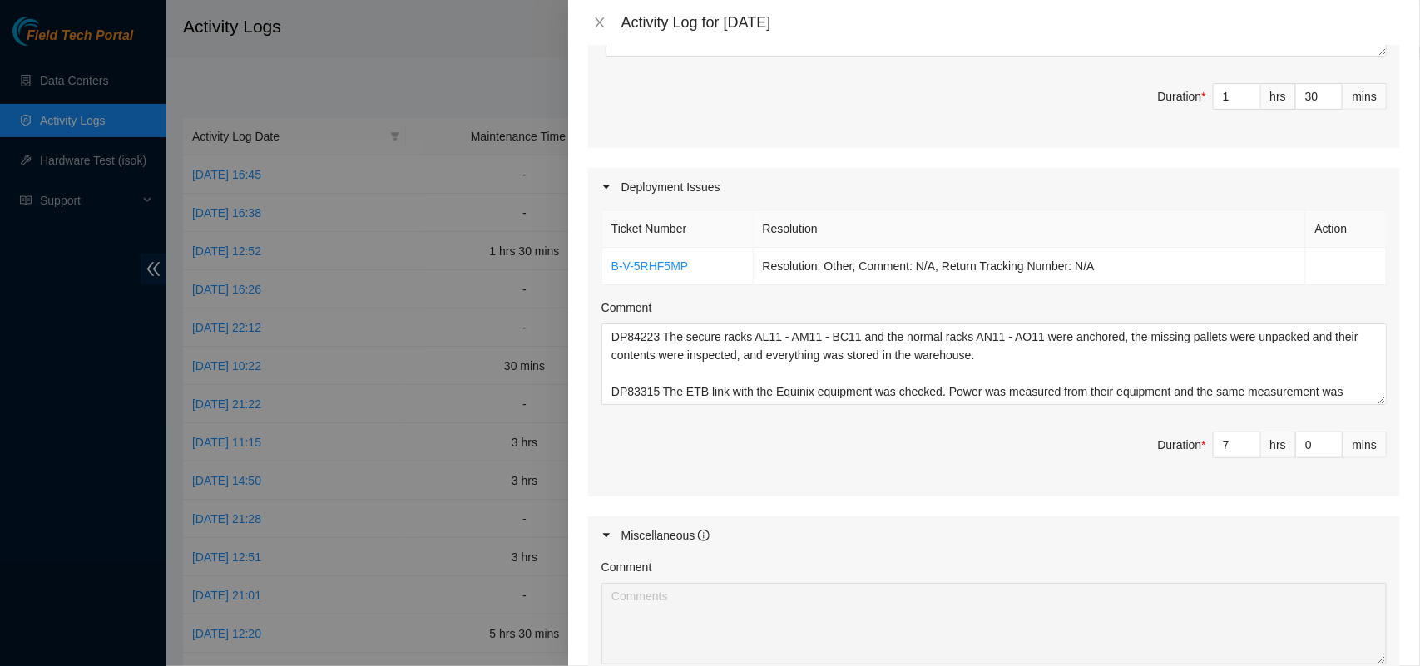
scroll to position [787, 0]
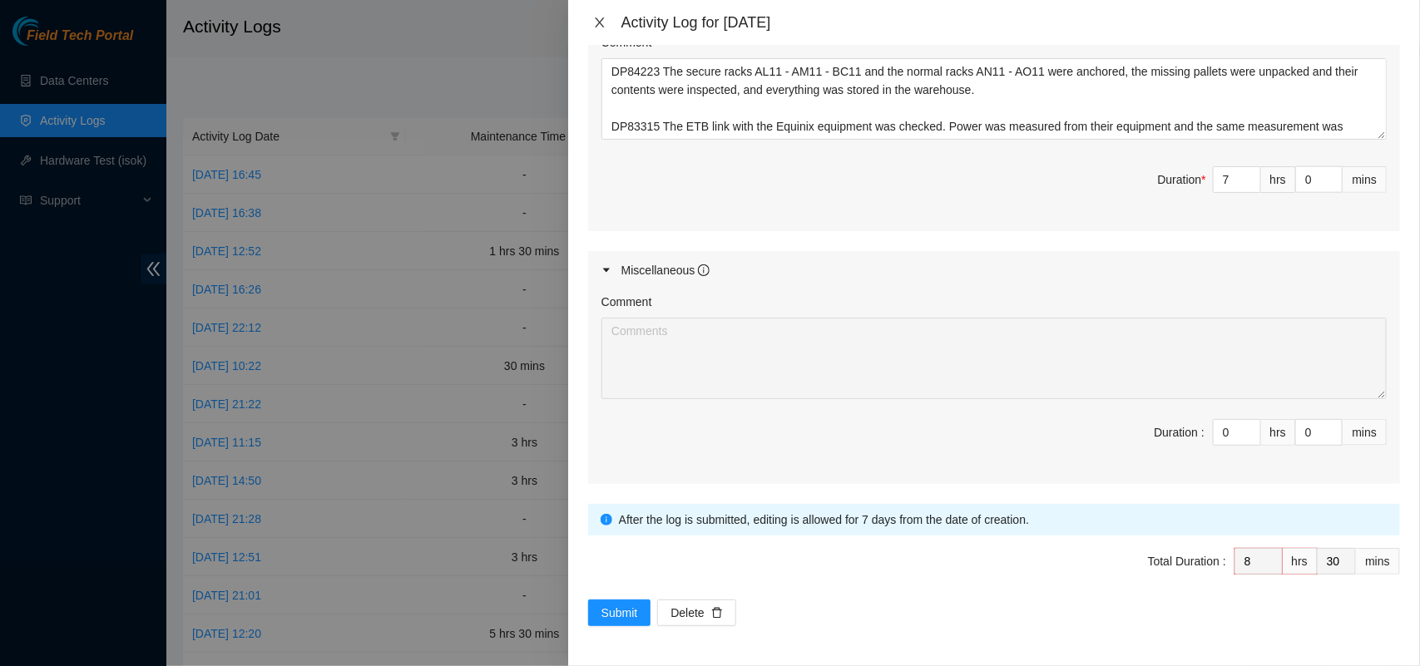
click at [602, 17] on icon "close" at bounding box center [599, 22] width 13 height 13
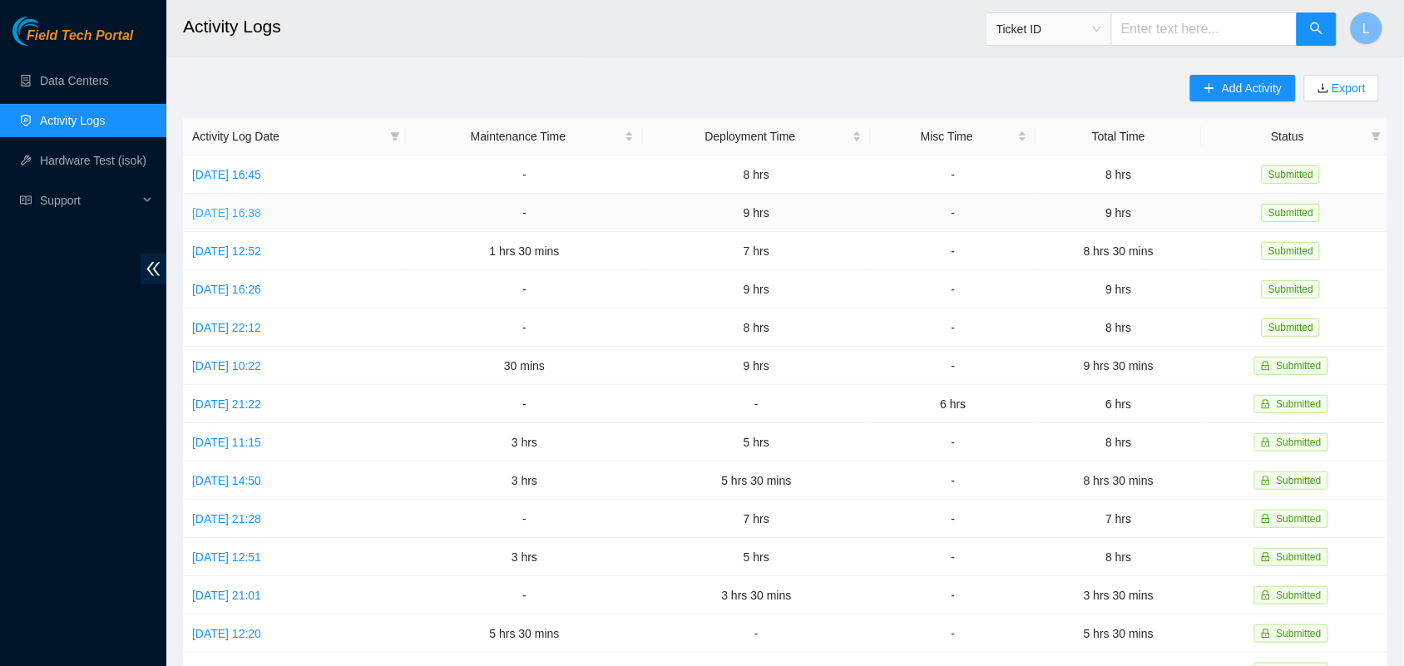
click at [230, 214] on link "[DATE] 16:38" at bounding box center [226, 212] width 69 height 13
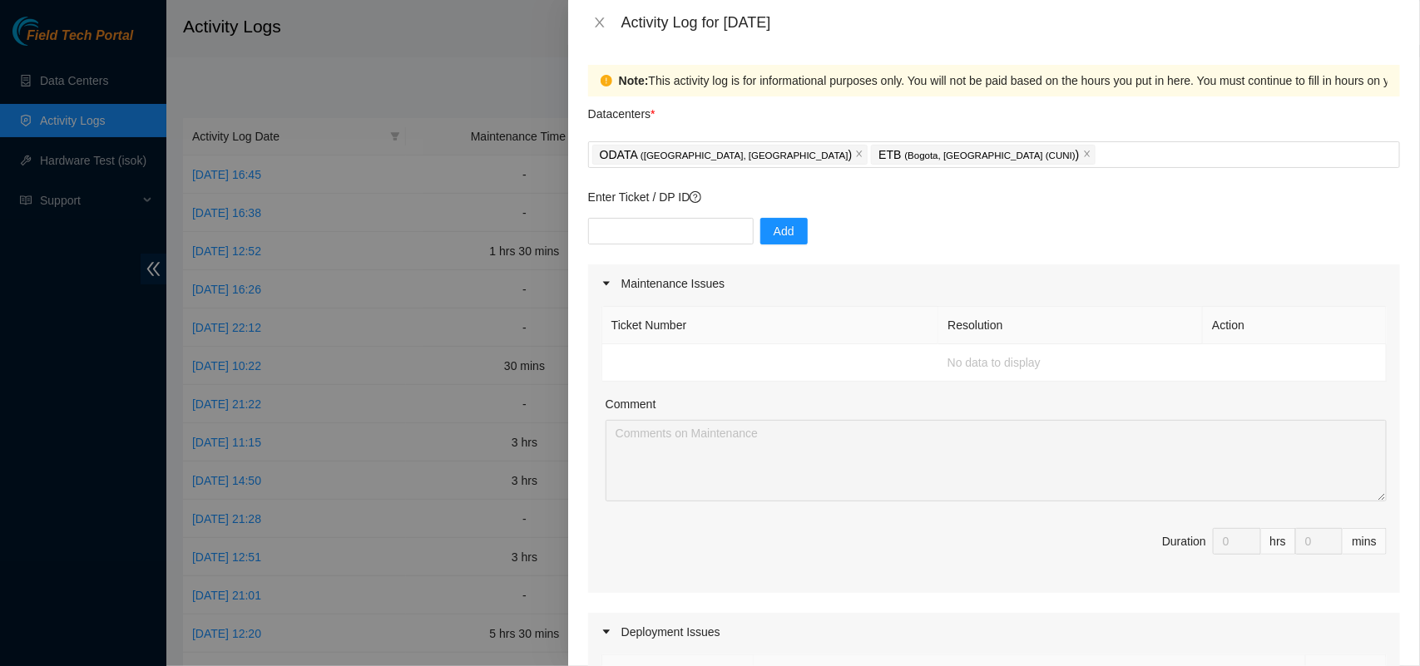
scroll to position [713, 0]
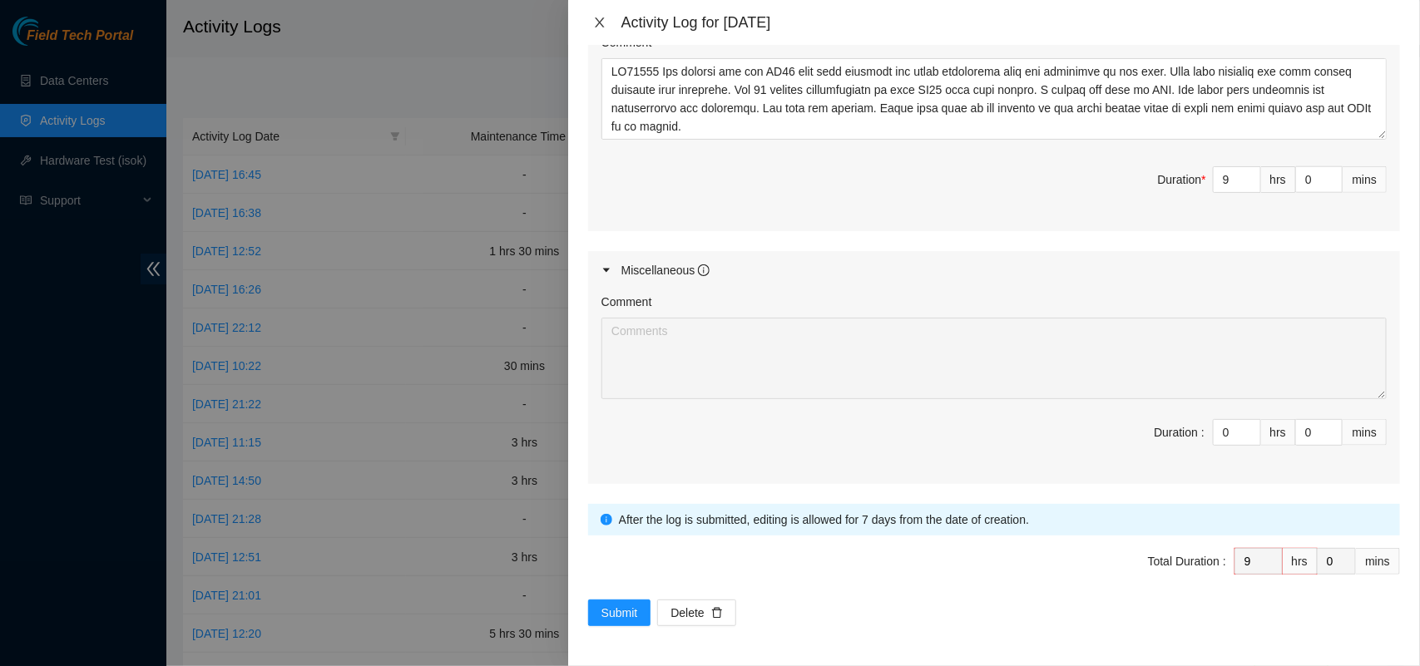
click at [596, 23] on icon "close" at bounding box center [599, 22] width 13 height 13
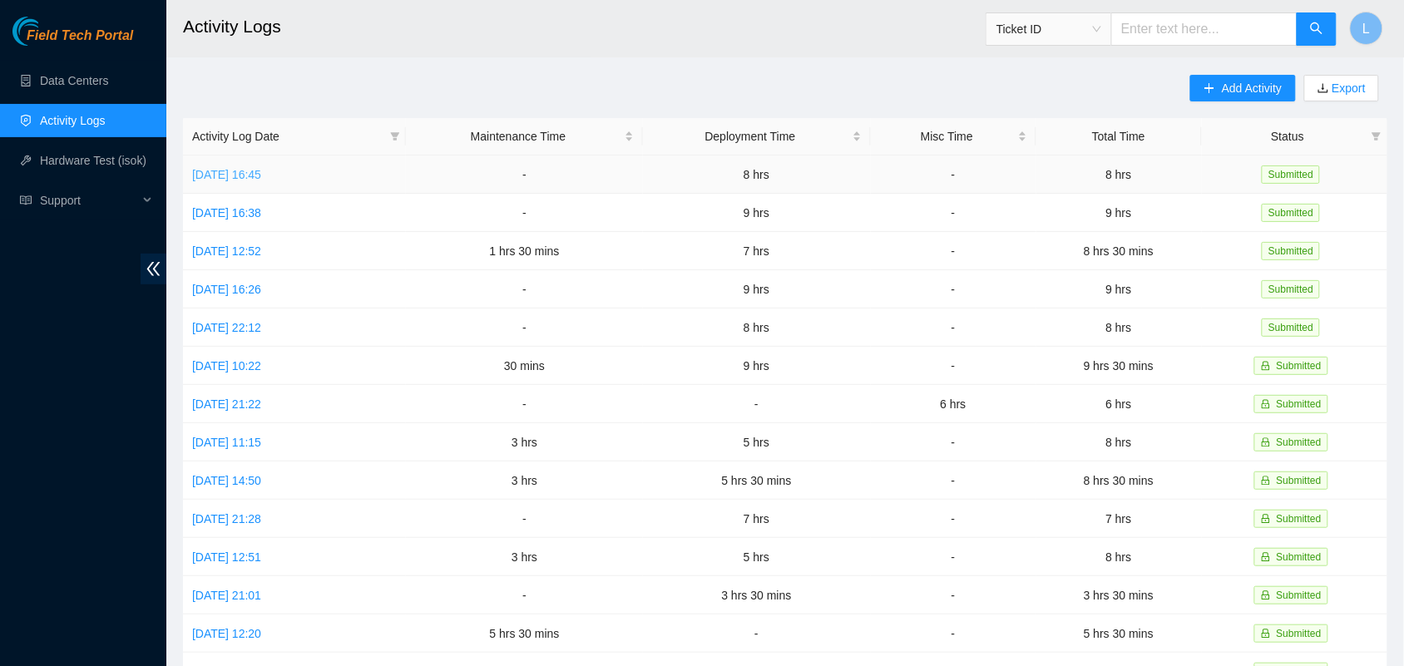
click at [251, 172] on link "[DATE] 16:45" at bounding box center [226, 174] width 69 height 13
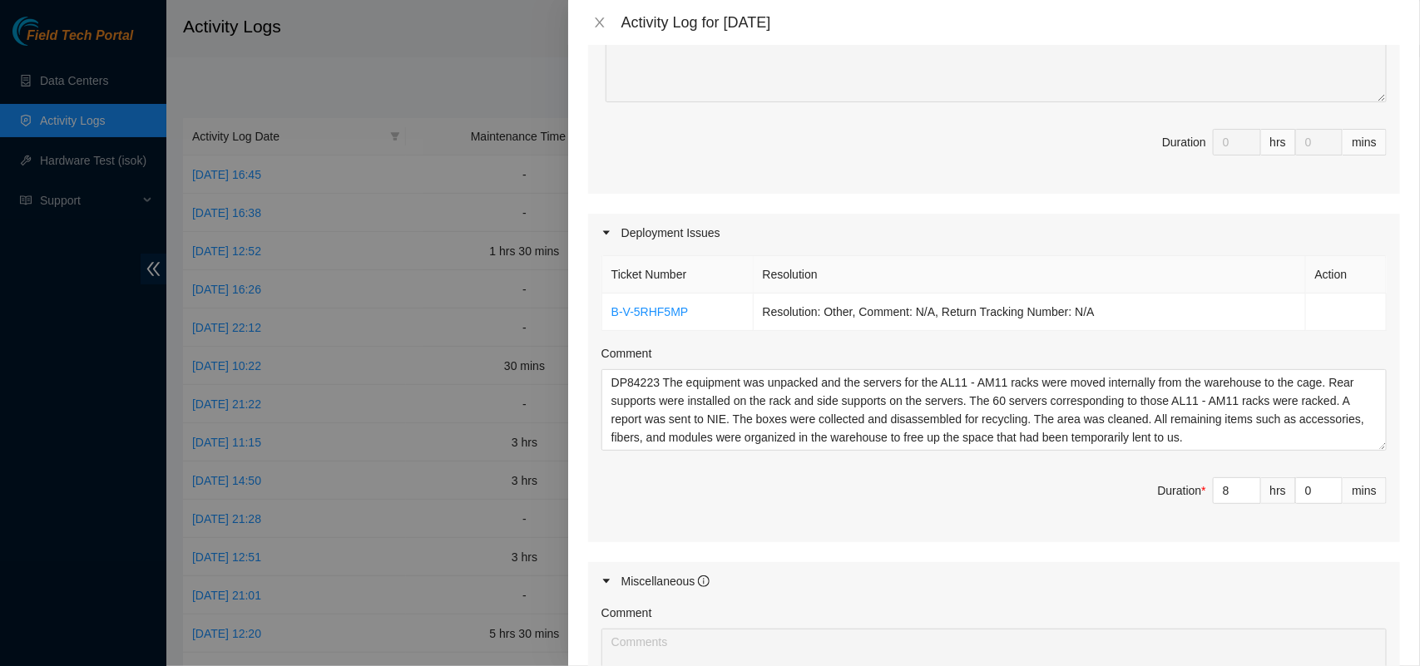
scroll to position [401, 0]
click at [600, 22] on icon "close" at bounding box center [599, 22] width 9 height 10
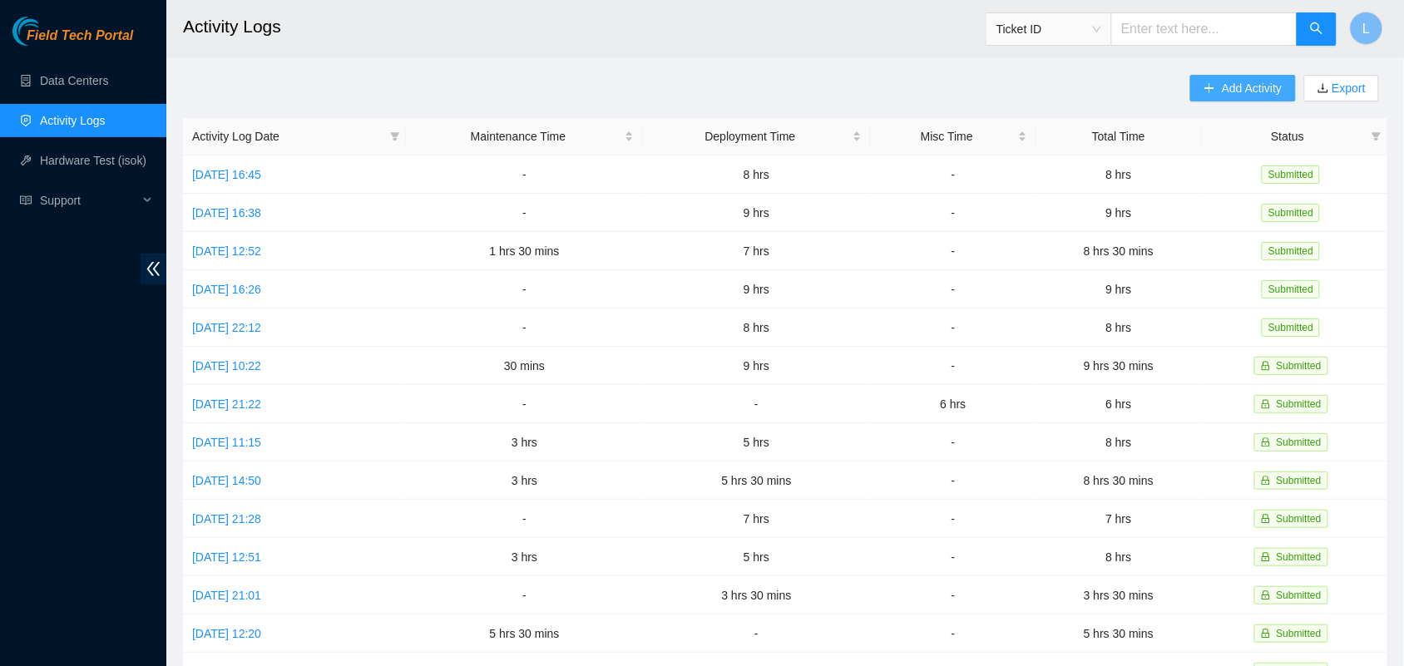
click at [1260, 88] on span "Add Activity" at bounding box center [1252, 88] width 60 height 18
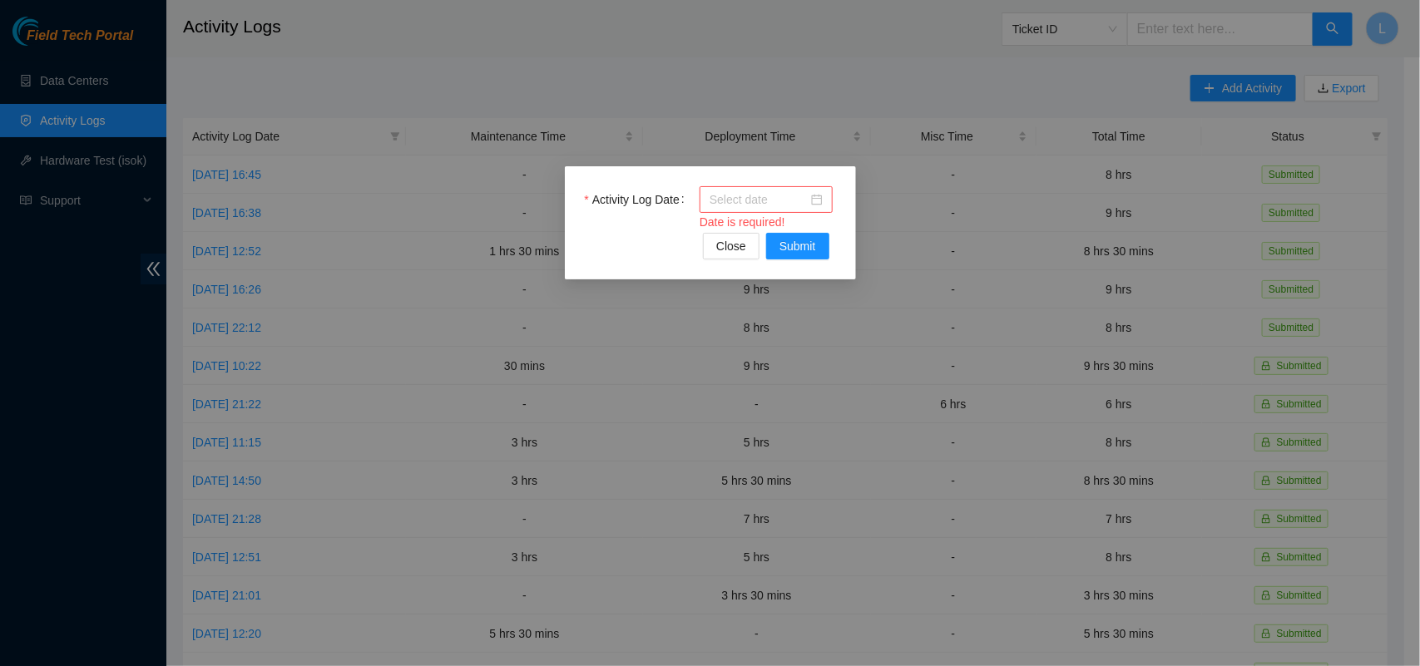
click at [813, 205] on div at bounding box center [766, 200] width 113 height 18
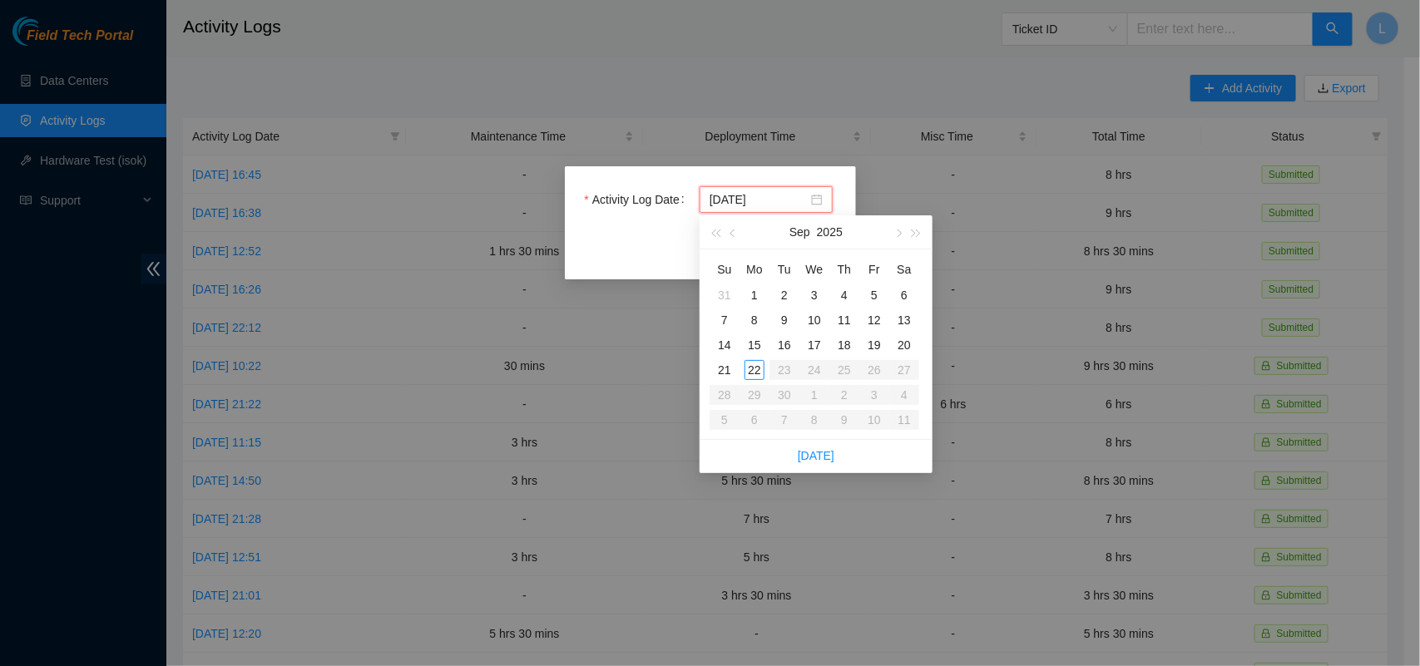
type input "[DATE]"
click at [750, 369] on div "22" at bounding box center [755, 370] width 20 height 20
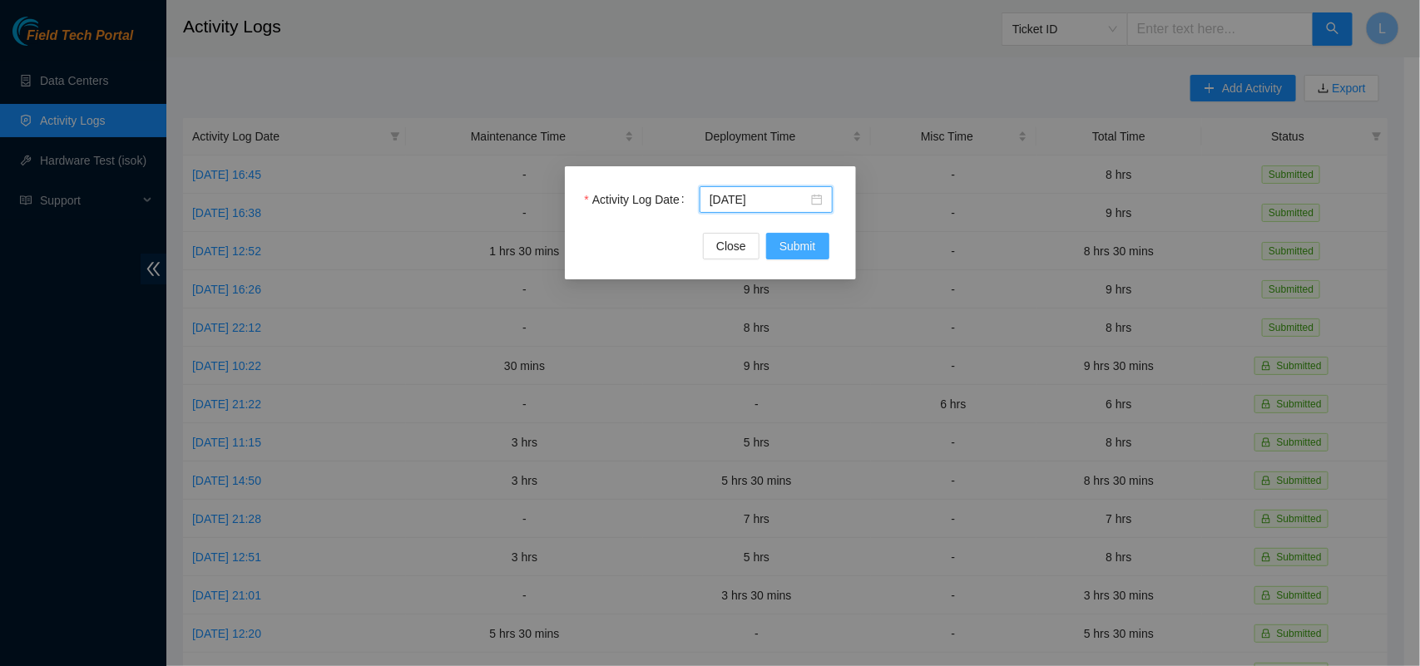
click at [793, 241] on span "Submit" at bounding box center [798, 246] width 37 height 18
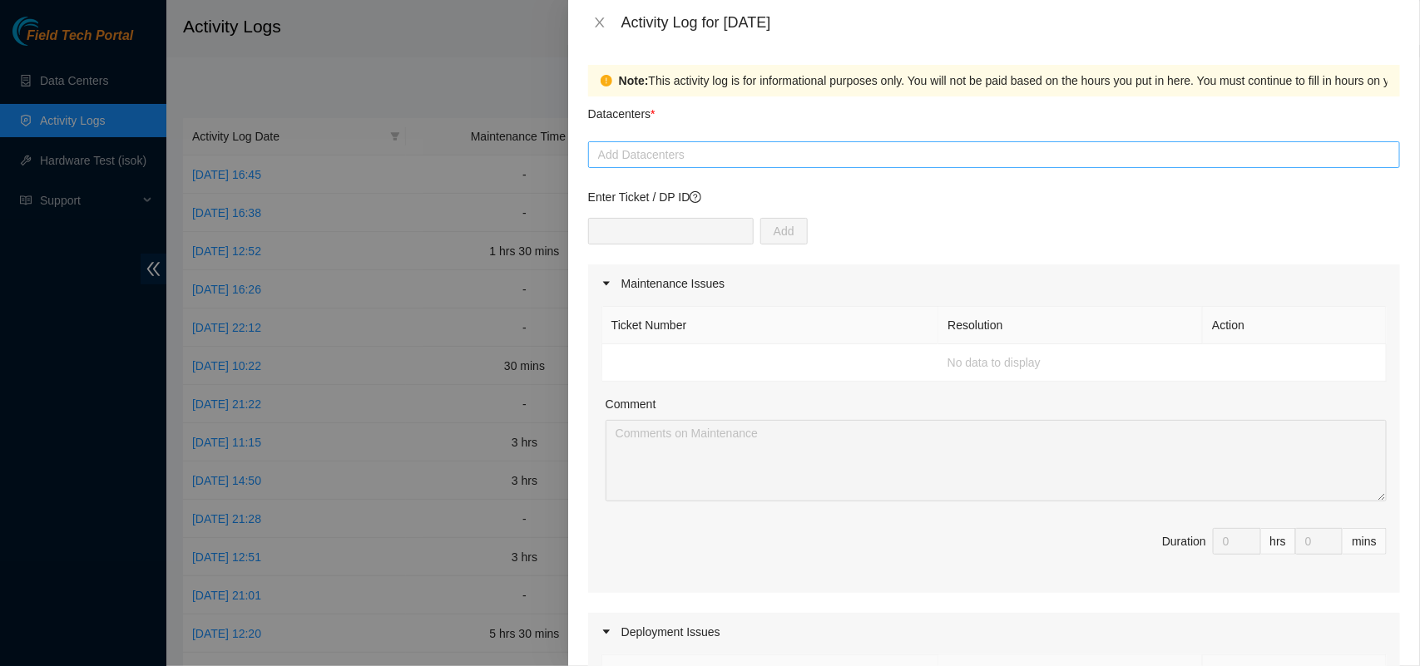
click at [696, 166] on div "Add Datacenters" at bounding box center [994, 154] width 812 height 27
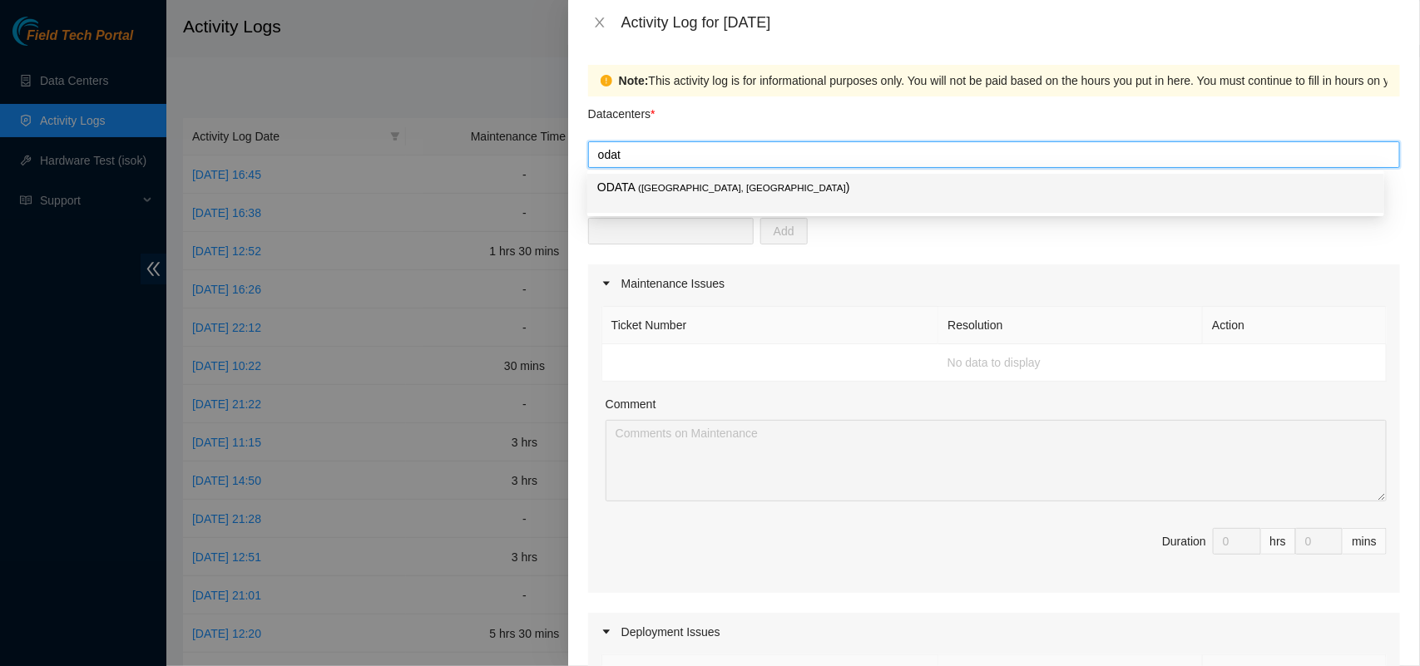
type input "odata"
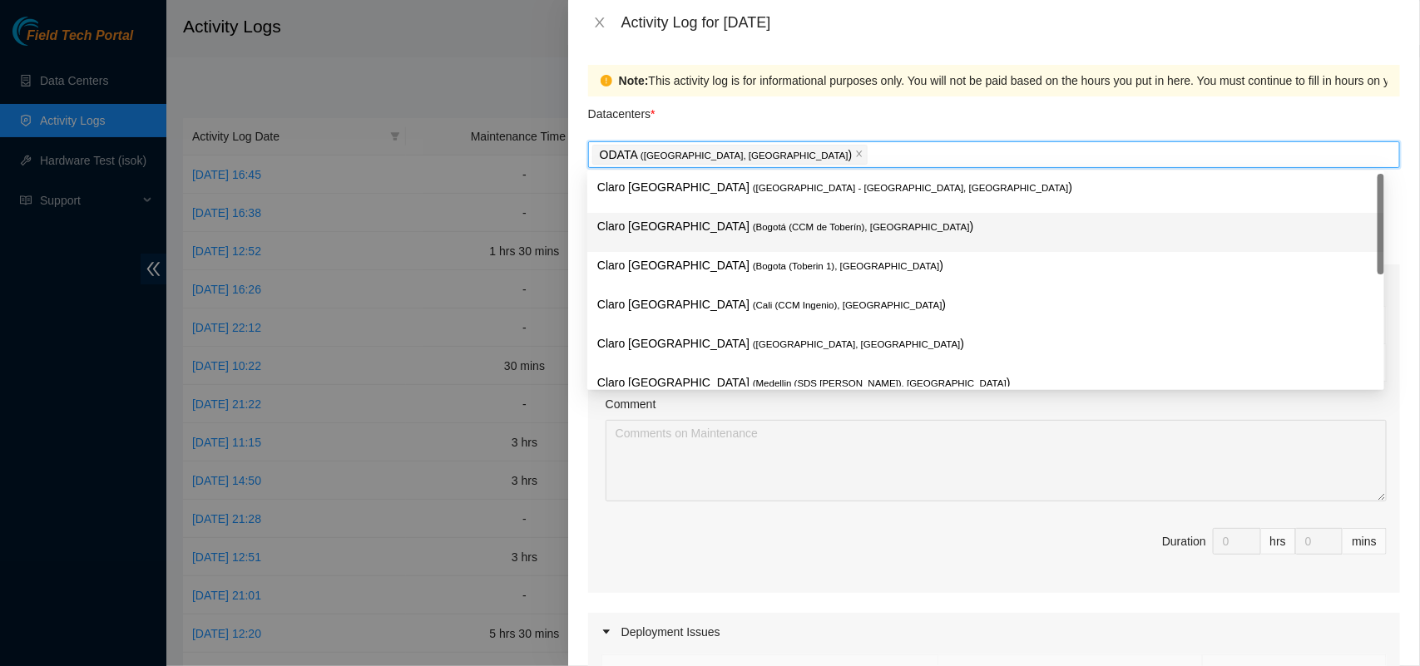
click at [576, 225] on div "Note: This activity log is for informational purposes only. You will not be pai…" at bounding box center [994, 355] width 852 height 621
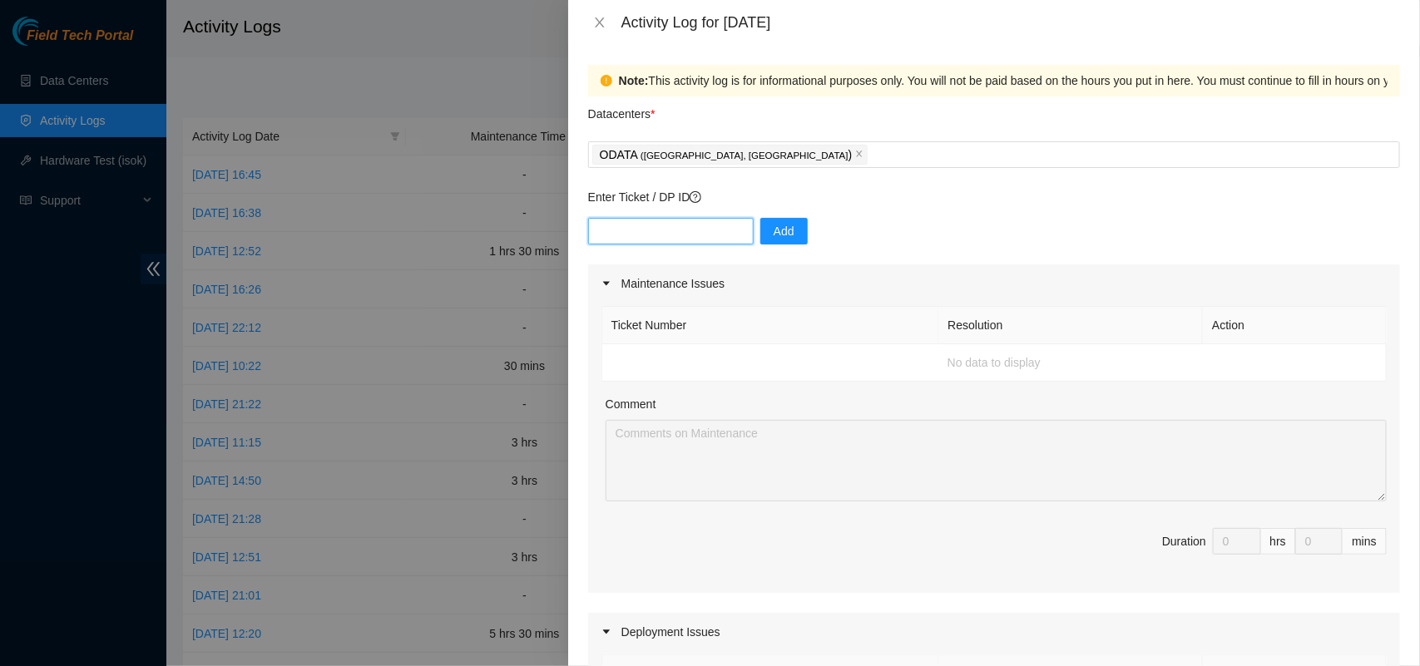
click at [620, 227] on input "text" at bounding box center [671, 231] width 166 height 27
paste input "DP84223"
type input "DP84223"
click at [774, 235] on span "Add" at bounding box center [784, 231] width 21 height 18
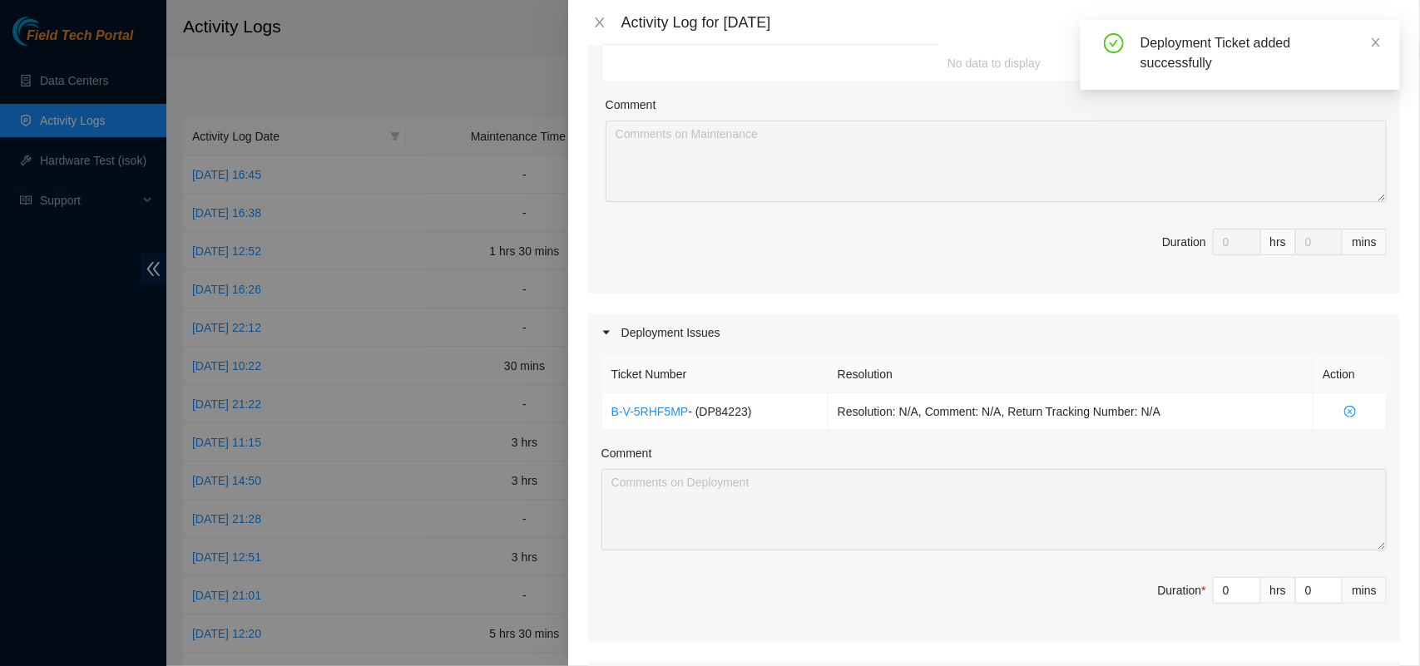
scroll to position [306, 0]
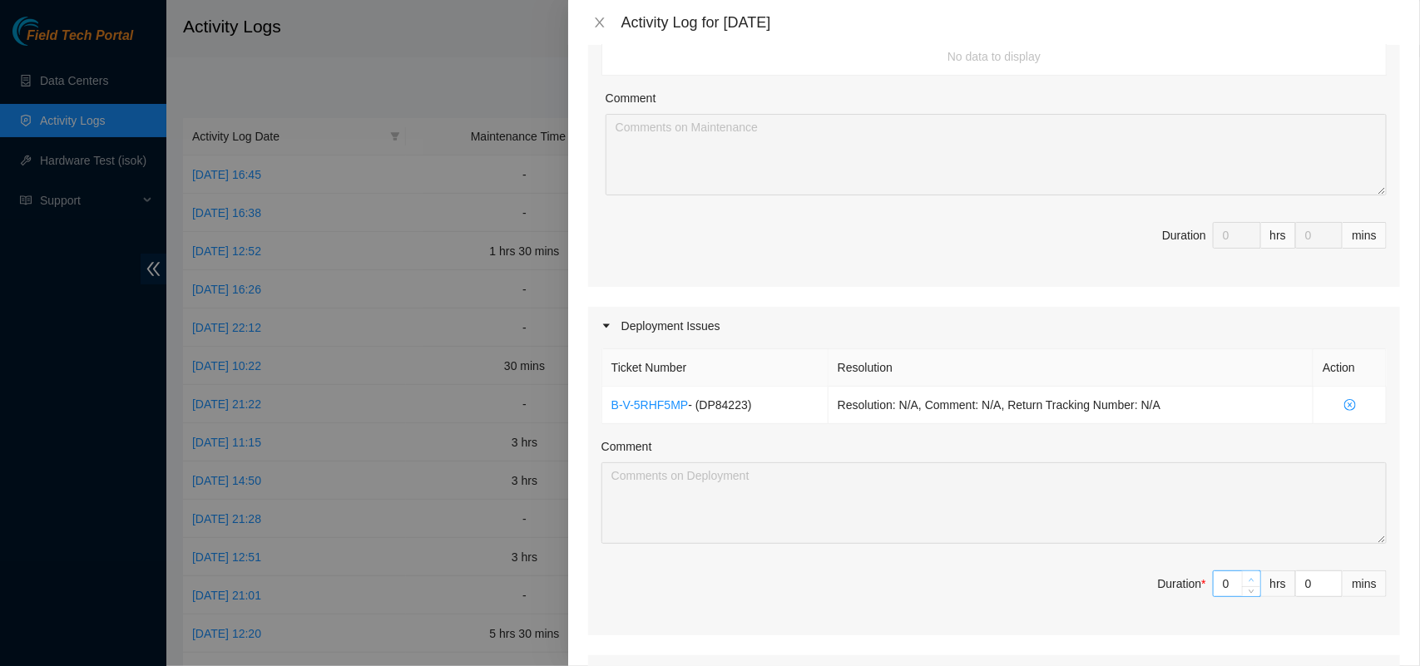
click at [1249, 581] on icon "up" at bounding box center [1252, 580] width 6 height 6
type input "1"
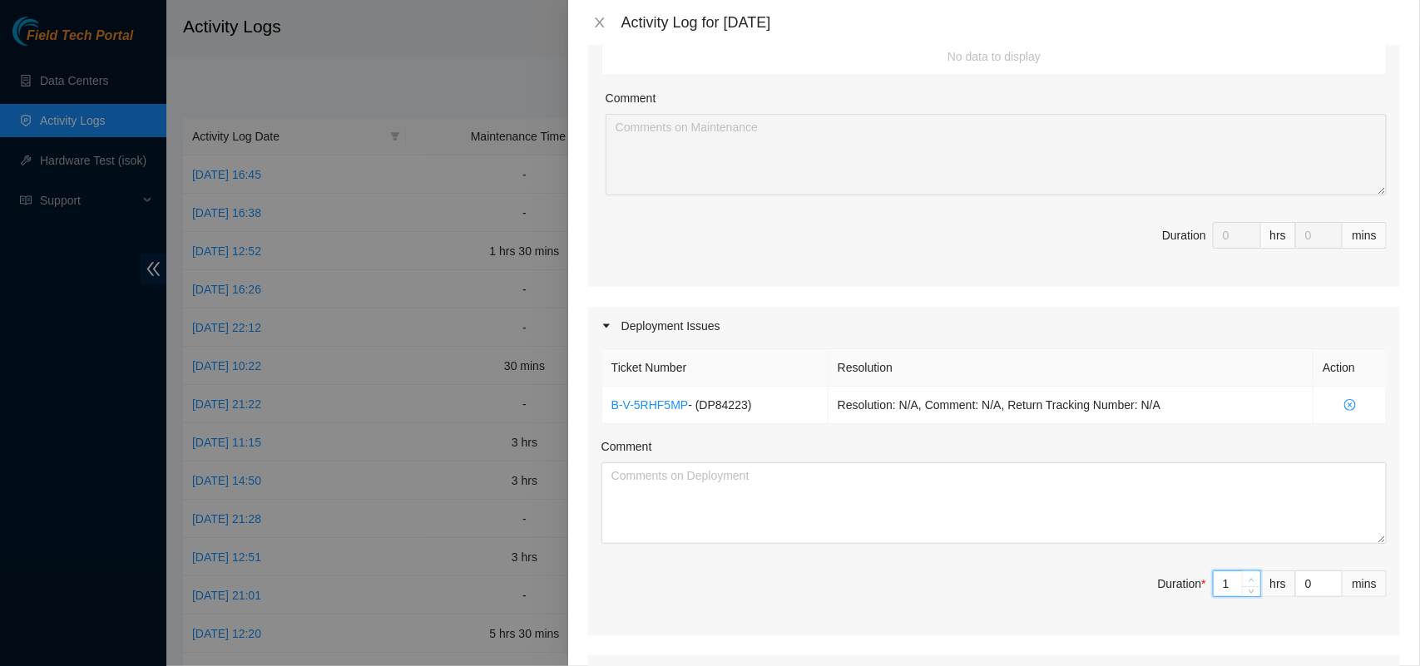
click at [1249, 581] on icon "up" at bounding box center [1252, 580] width 6 height 6
type input "2"
click at [1249, 581] on icon "up" at bounding box center [1252, 580] width 6 height 6
type input "3"
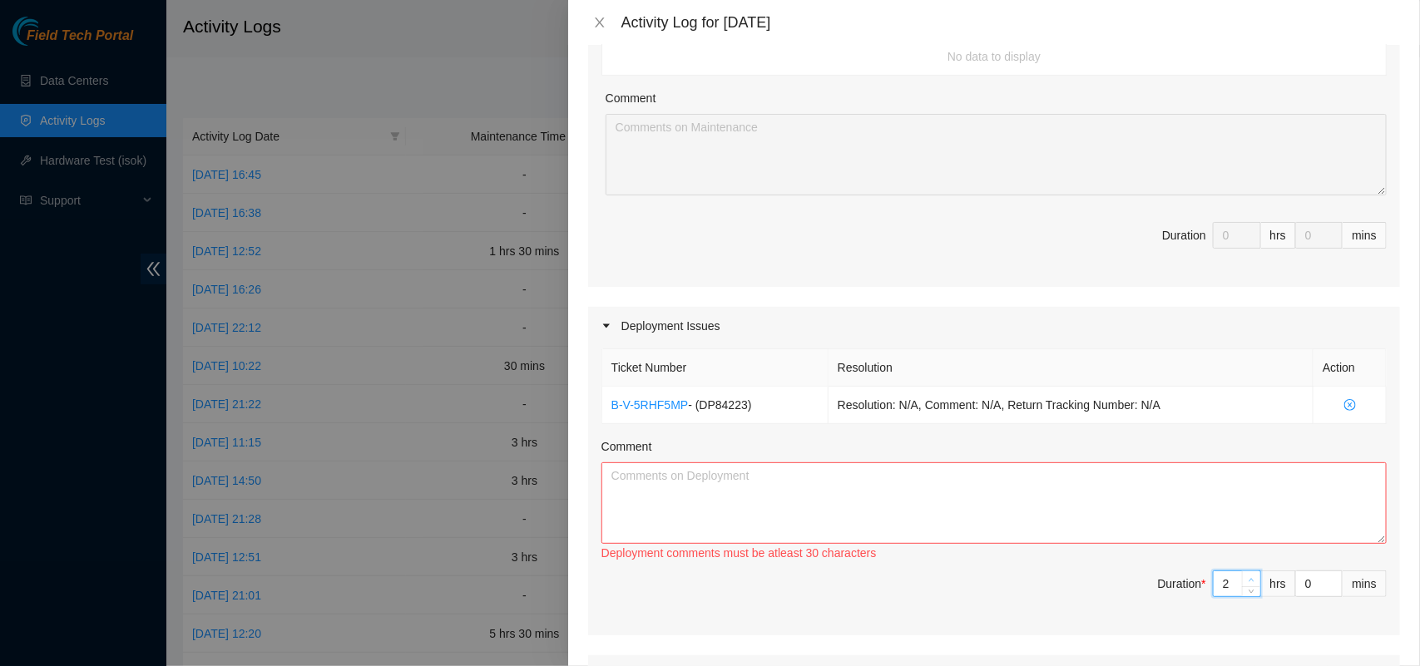
type input "3"
click at [1249, 581] on icon "up" at bounding box center [1252, 580] width 6 height 6
type input "5"
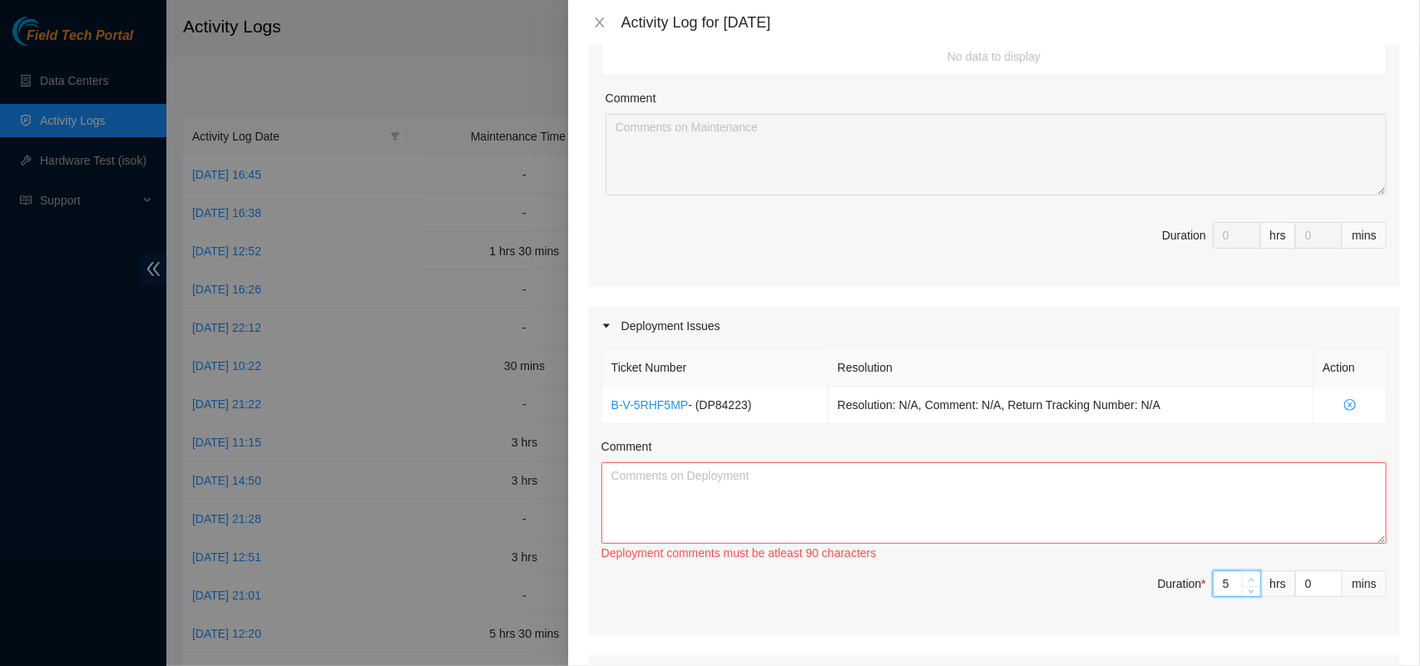
click at [1249, 581] on icon "up" at bounding box center [1252, 580] width 6 height 6
type input "6"
click at [1249, 581] on icon "up" at bounding box center [1252, 580] width 6 height 6
type input "7"
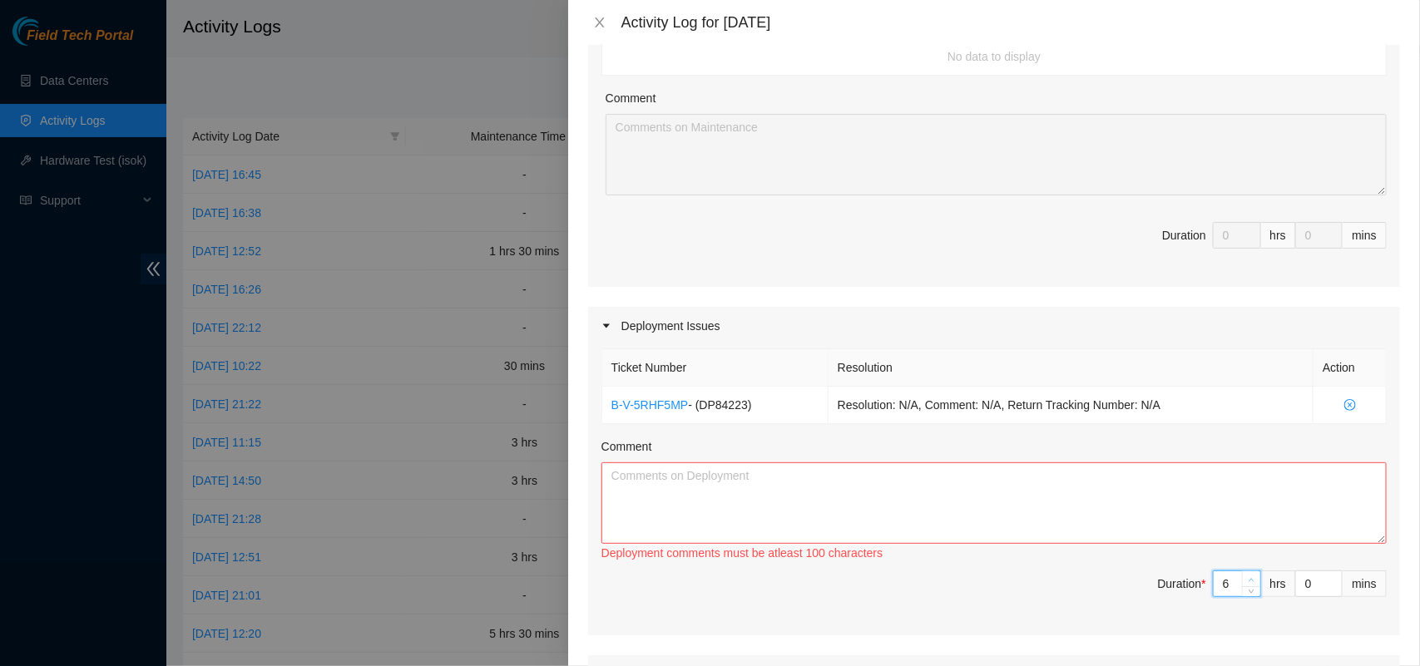
type input "7"
click at [1249, 581] on icon "up" at bounding box center [1252, 580] width 6 height 6
type input "8"
click at [1153, 508] on textarea "Comment" at bounding box center [994, 504] width 785 height 82
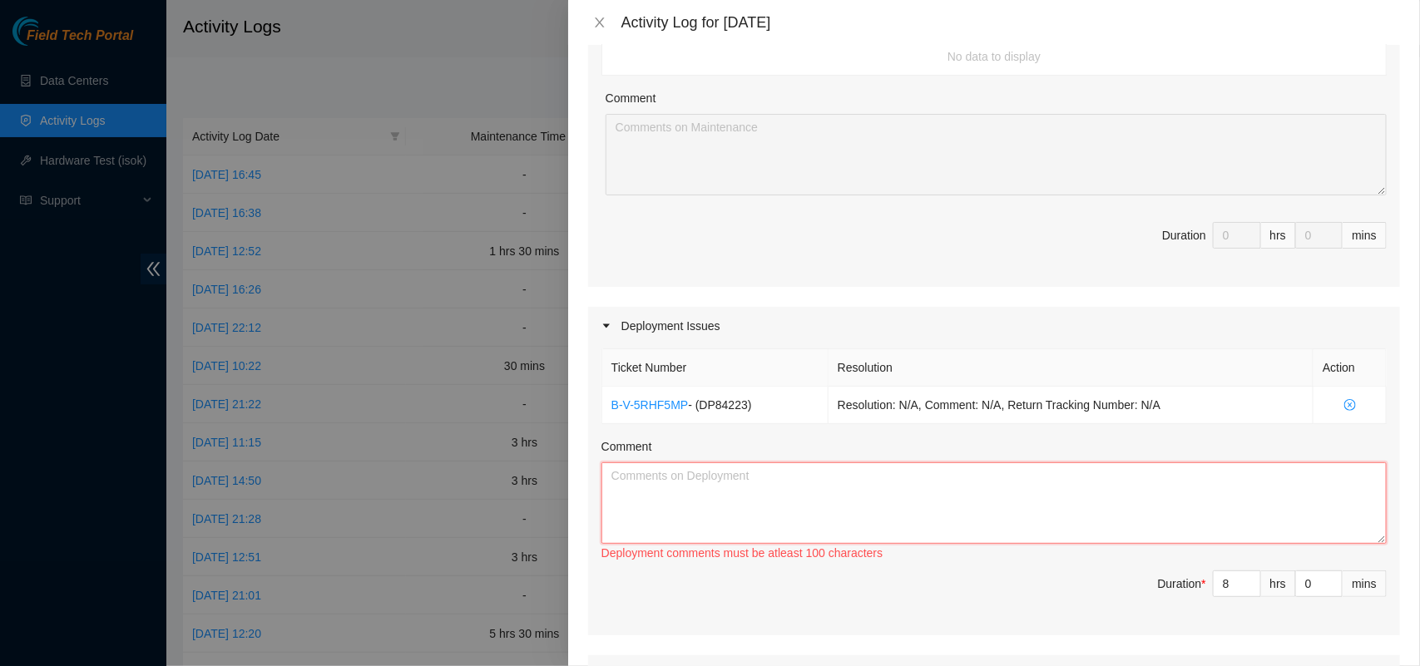
paste textarea "DP84223 The routers and switches for racks AL11 - AM11 - BC11 - AN11 - AO11 wer…"
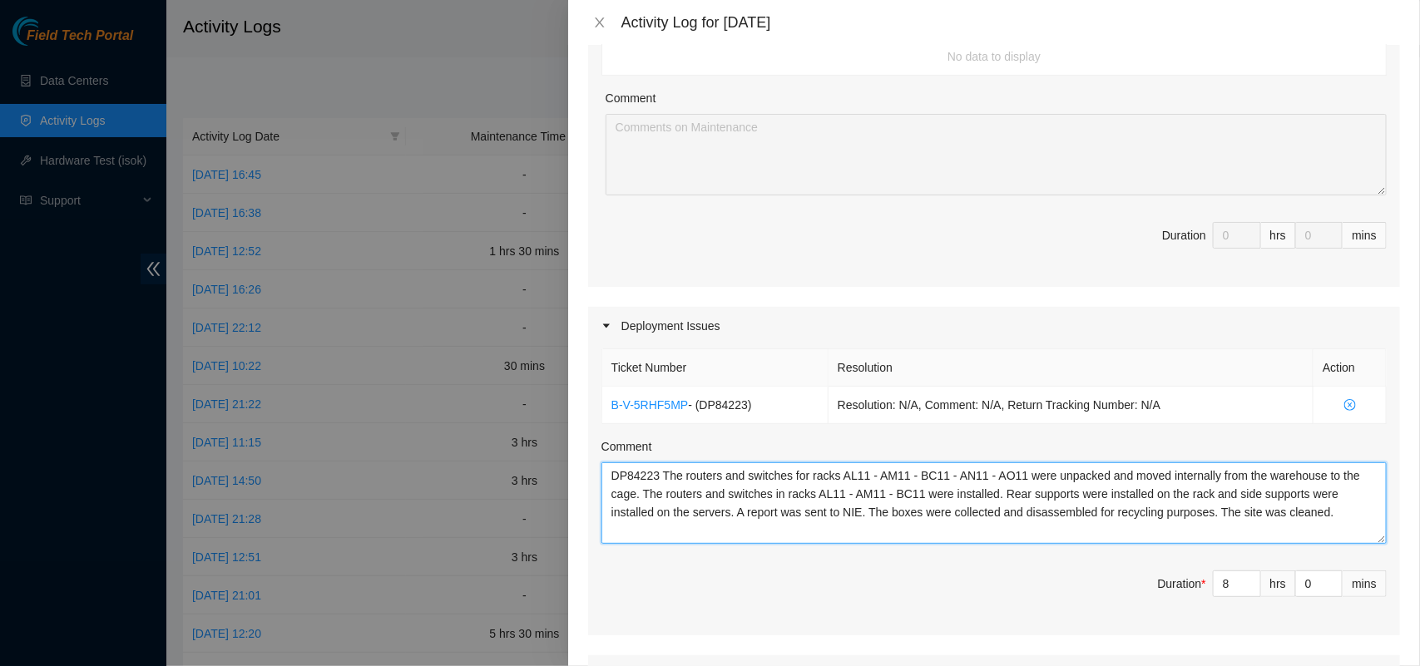
type textarea "DP84223 The routers and switches for racks AL11 - AM11 - BC11 - AN11 - AO11 wer…"
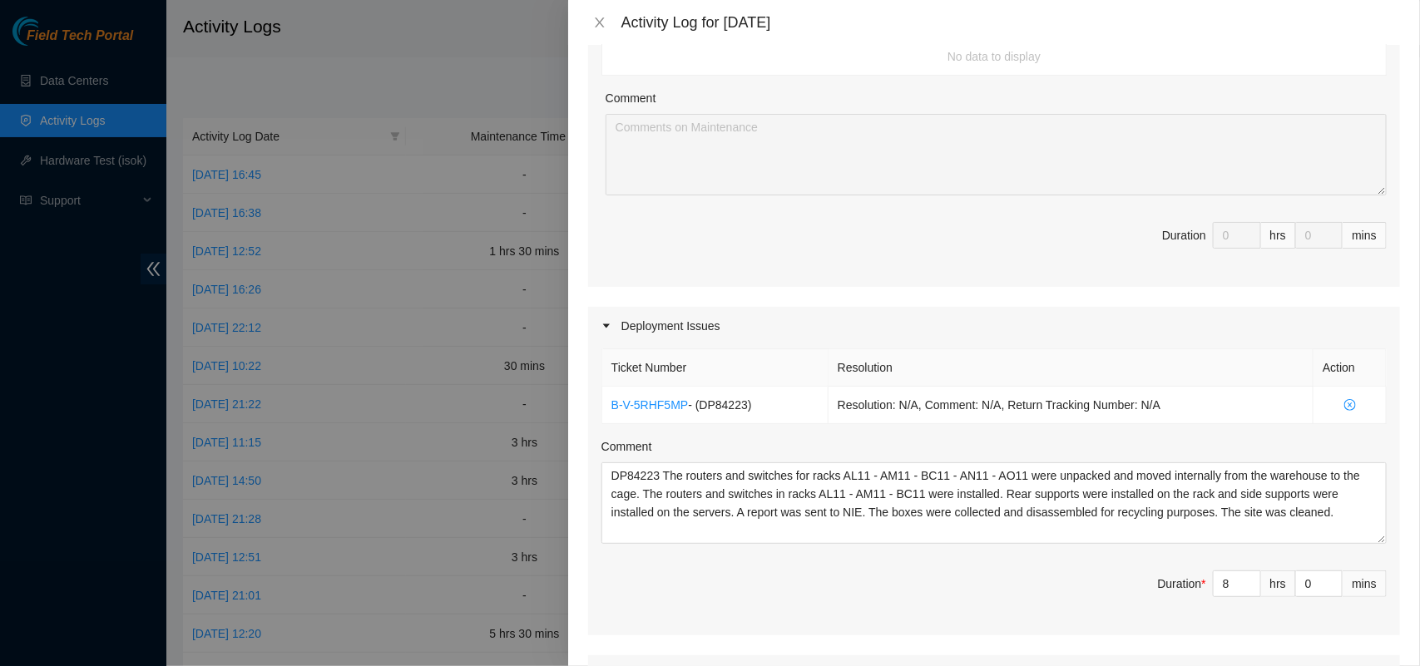
click at [923, 592] on span "Duration * 8 hrs 0 mins" at bounding box center [994, 594] width 785 height 47
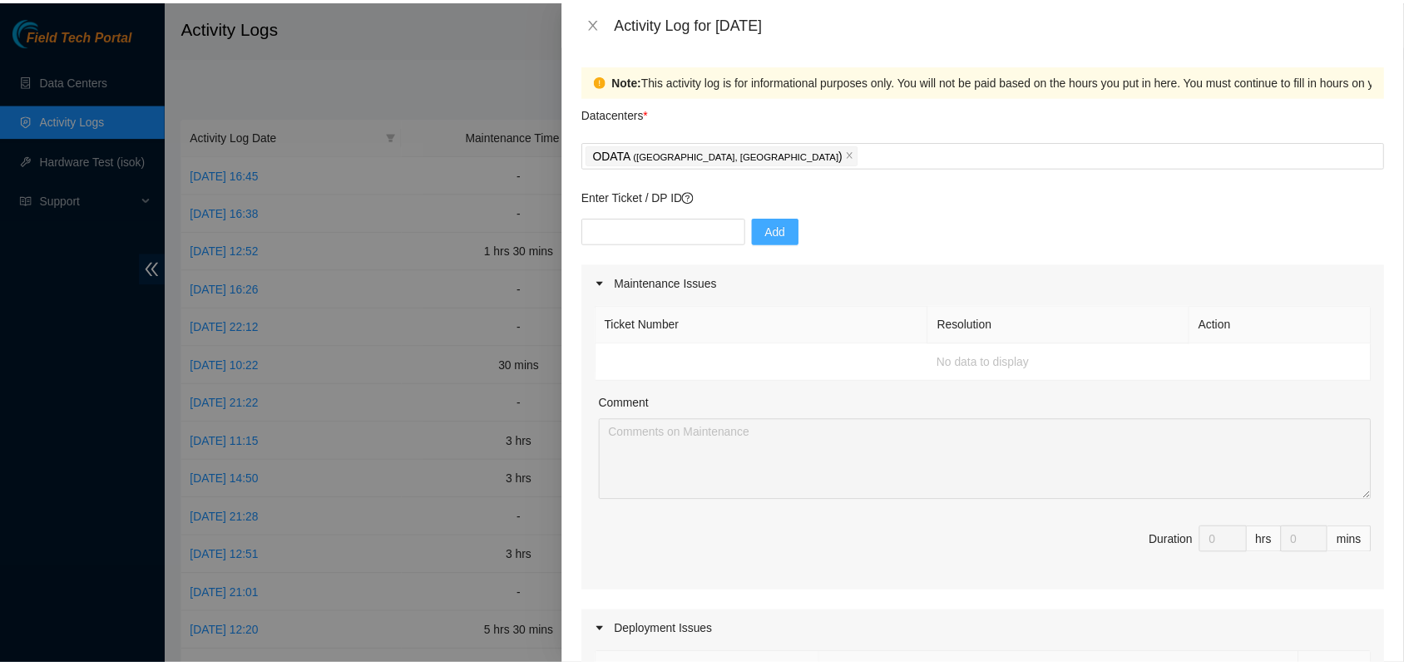
scroll to position [713, 0]
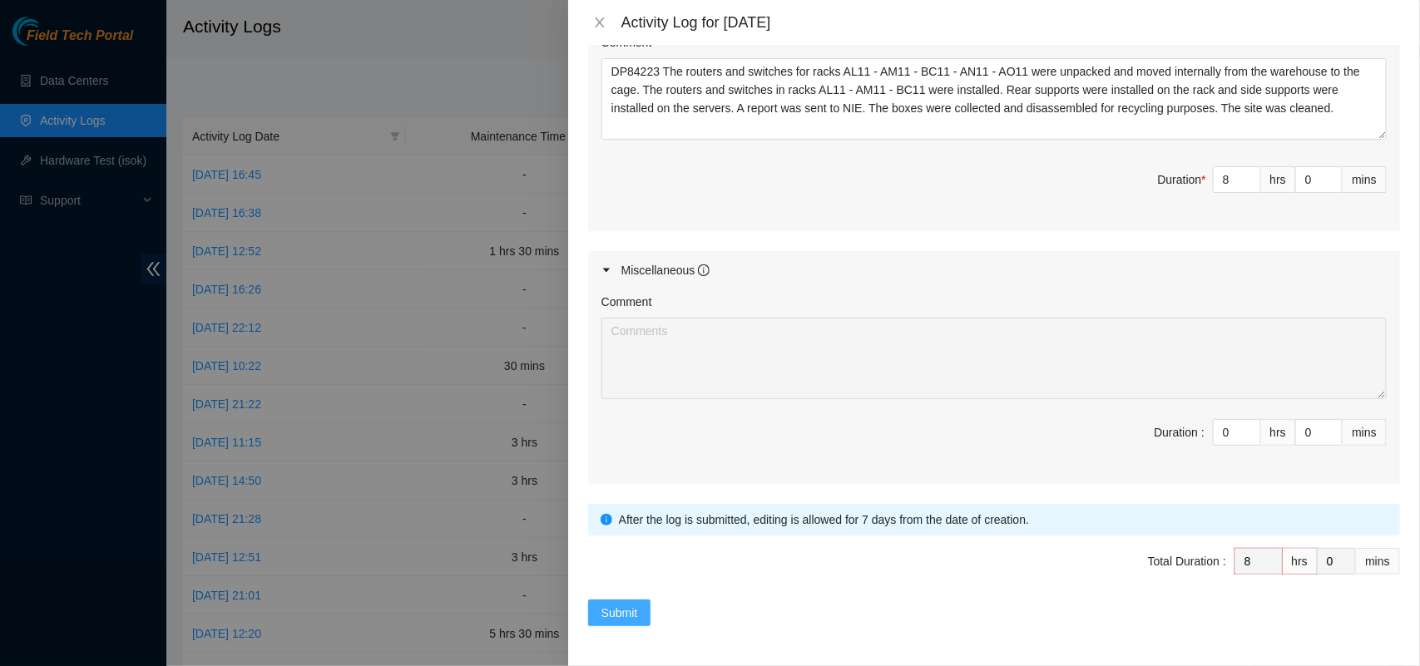
click at [612, 616] on span "Submit" at bounding box center [620, 613] width 37 height 18
